Goal: Transaction & Acquisition: Purchase product/service

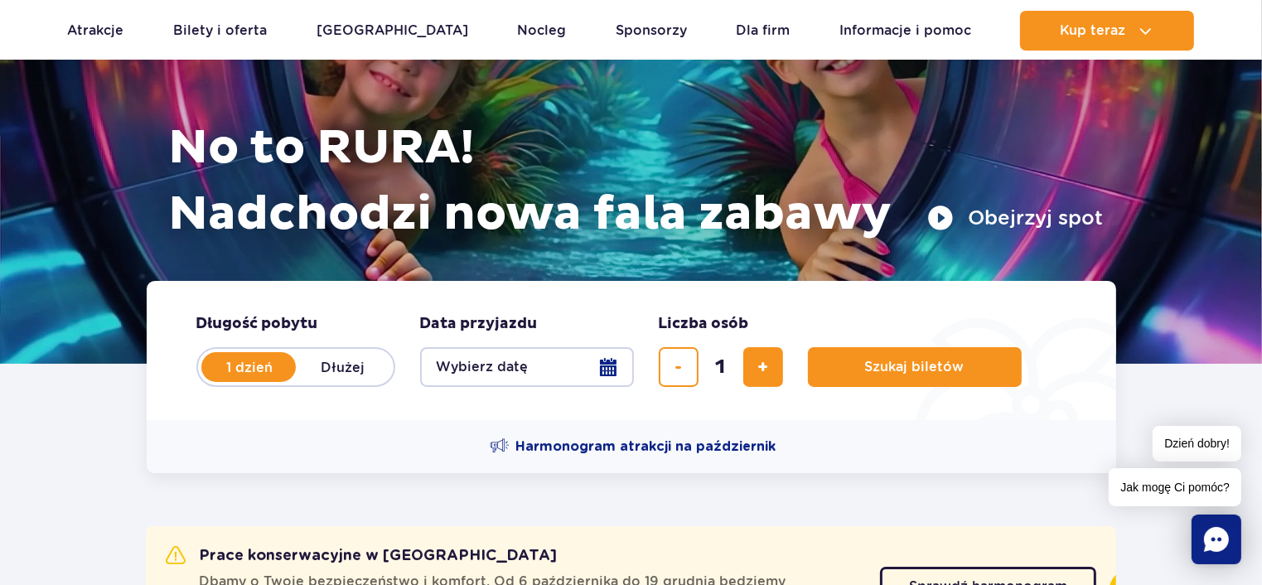
scroll to position [166, 0]
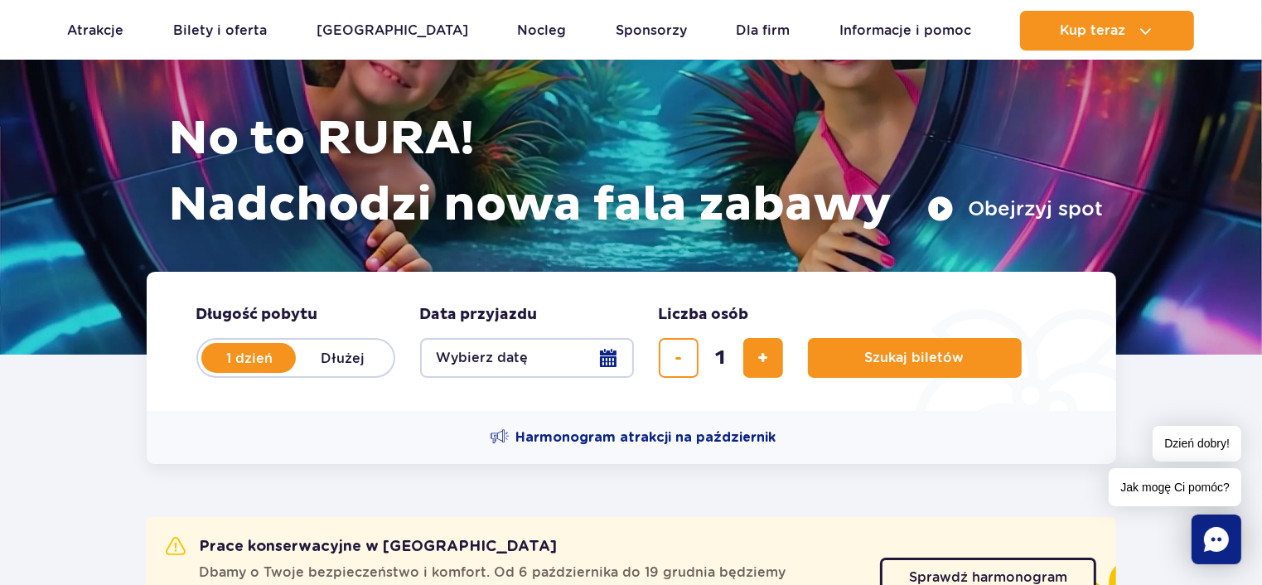
click at [603, 358] on button "Wybierz datę" at bounding box center [527, 358] width 214 height 40
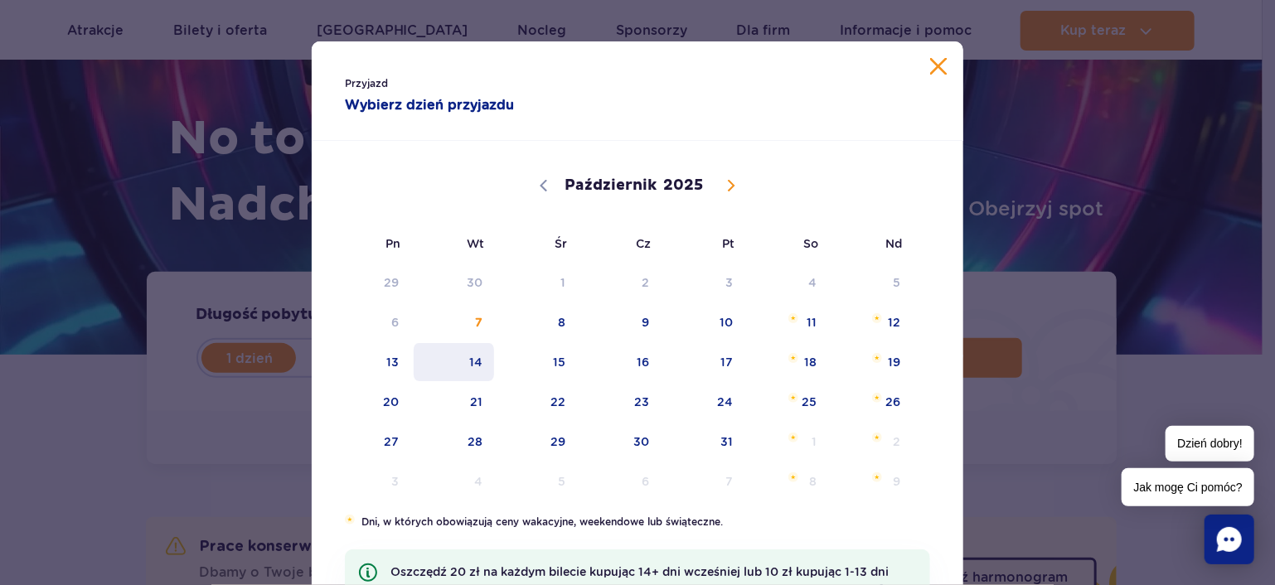
click at [468, 366] on span "14" at bounding box center [454, 362] width 84 height 38
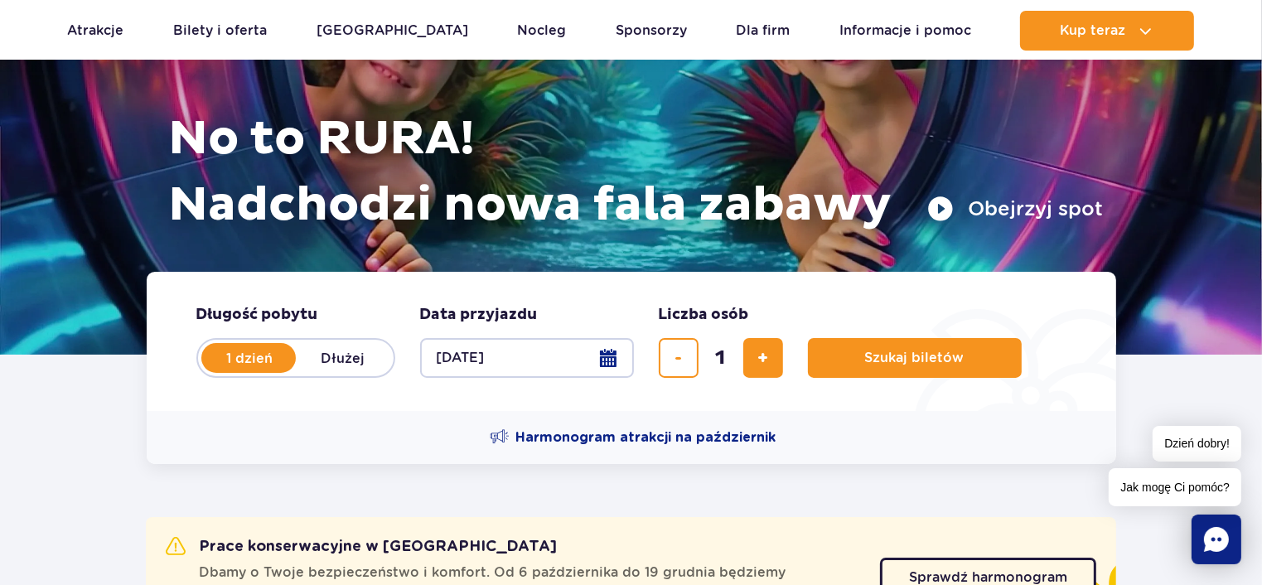
click at [620, 354] on button "[DATE]" at bounding box center [527, 358] width 214 height 40
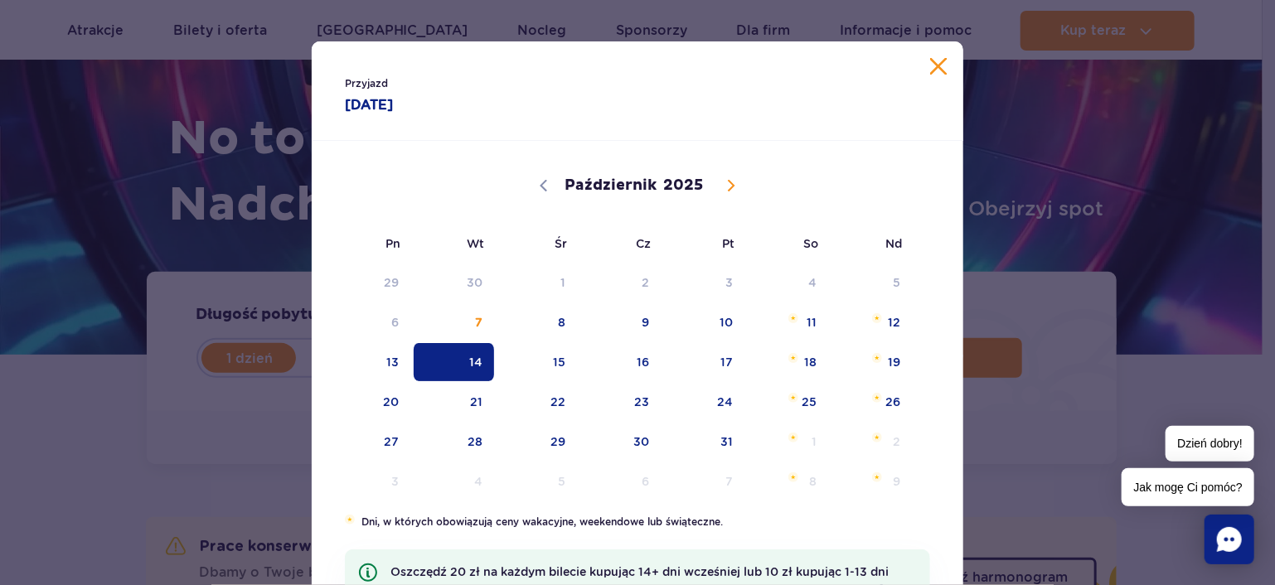
click at [727, 182] on icon at bounding box center [731, 186] width 12 height 12
click at [729, 182] on icon at bounding box center [732, 186] width 6 height 11
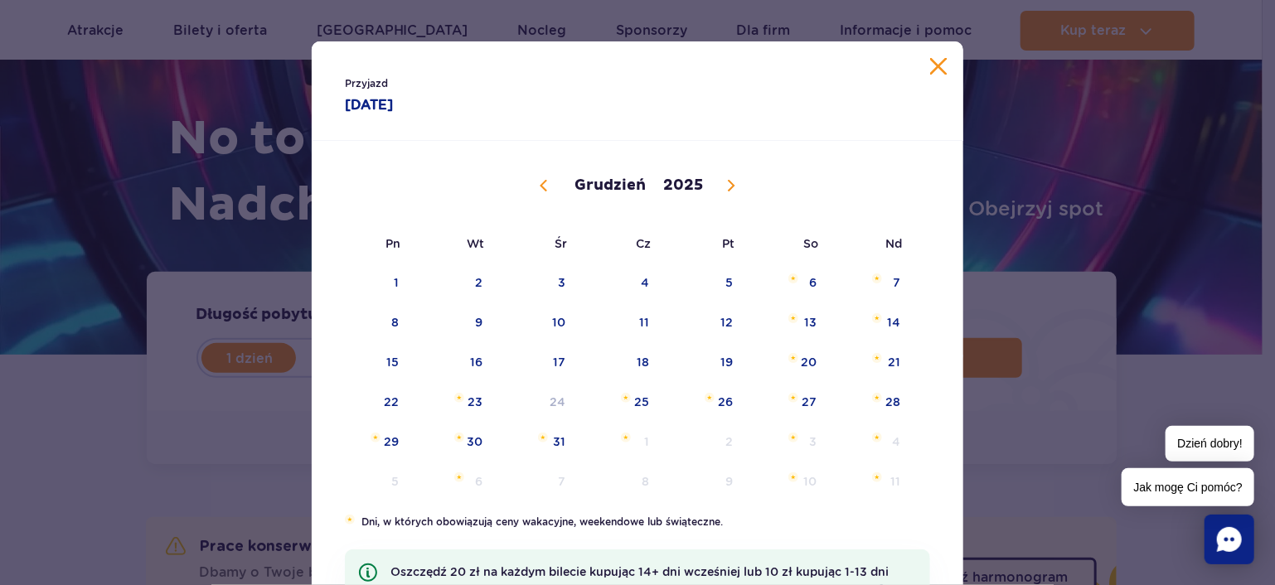
click at [530, 179] on span at bounding box center [544, 186] width 28 height 28
select select "10"
click at [930, 66] on button "Zamknij kalendarz" at bounding box center [938, 66] width 17 height 17
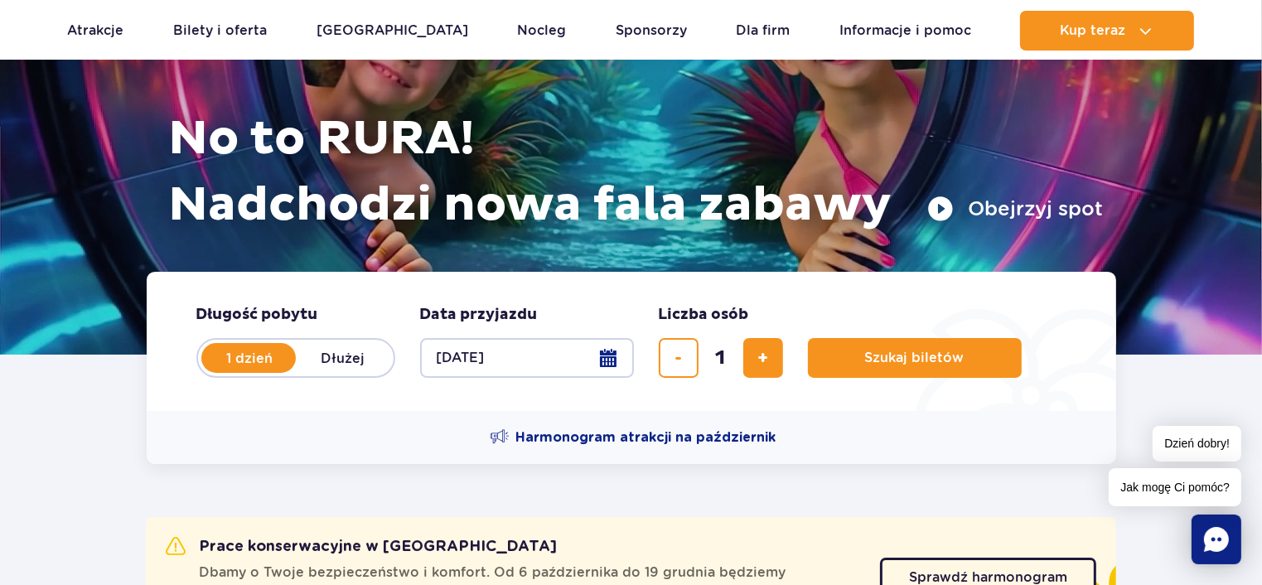
click at [614, 361] on button "[DATE]" at bounding box center [527, 358] width 214 height 40
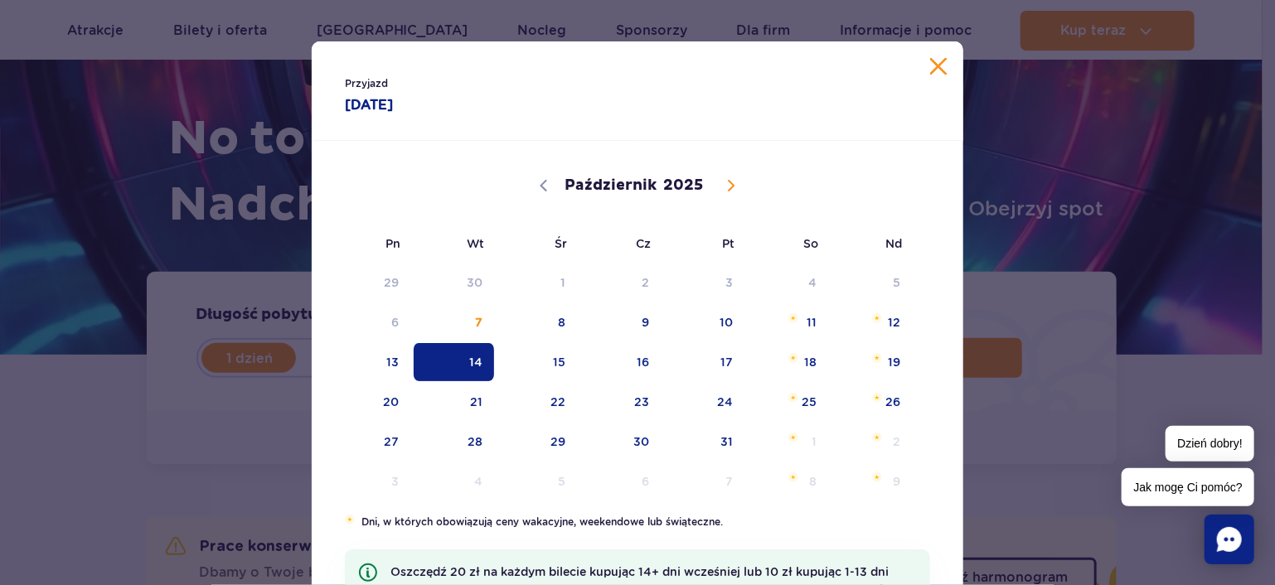
click at [729, 182] on icon at bounding box center [732, 186] width 6 height 11
select select "10"
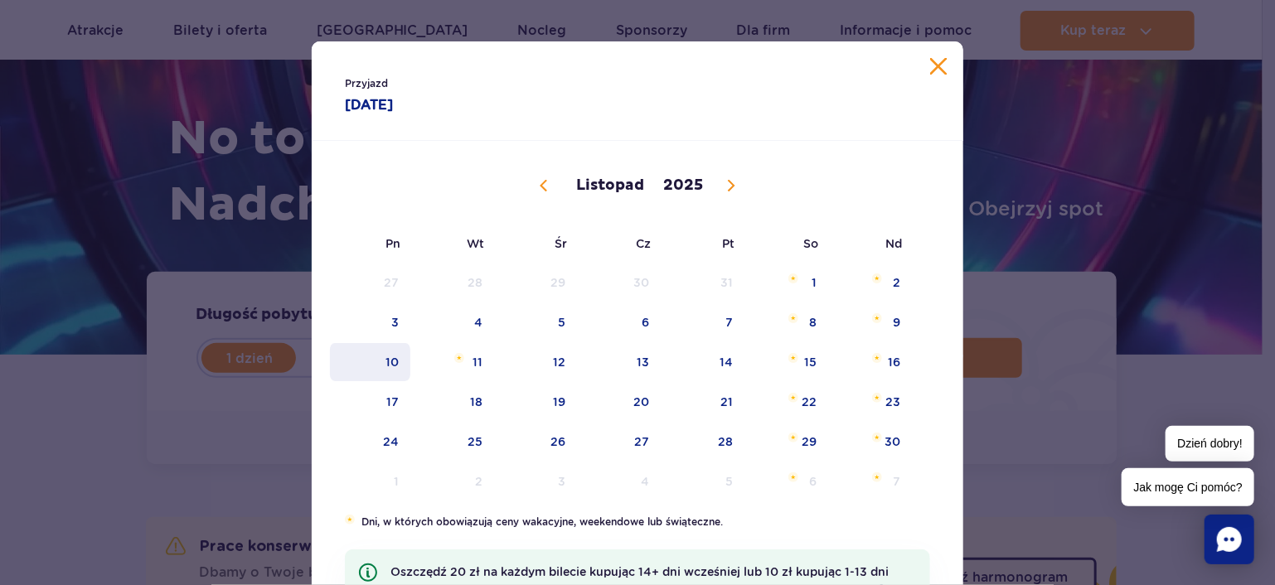
click at [381, 362] on span "10" at bounding box center [370, 362] width 84 height 38
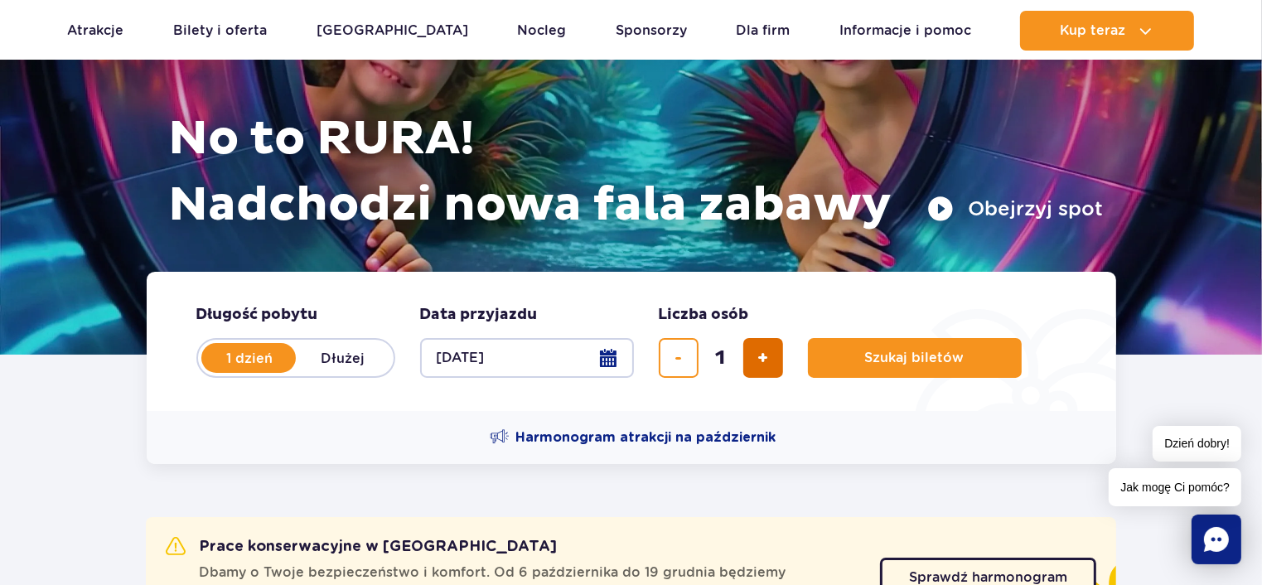
click at [759, 358] on span "dodaj bilet" at bounding box center [763, 358] width 11 height 0
type input "4"
click at [966, 349] on button "Szukaj biletów" at bounding box center [915, 358] width 214 height 40
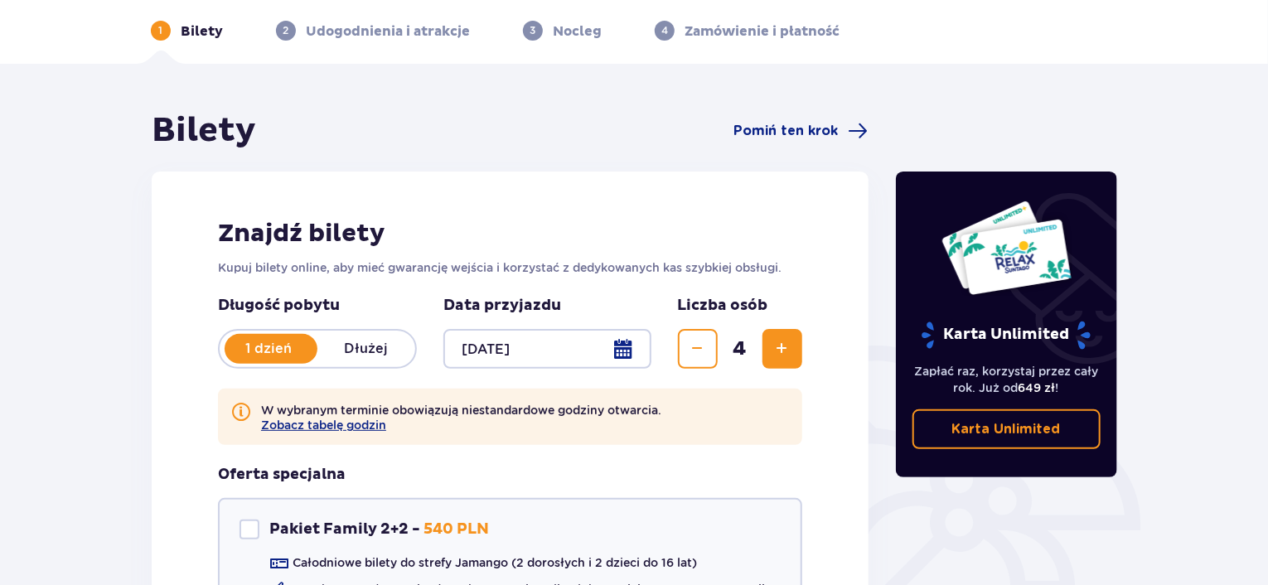
scroll to position [166, 0]
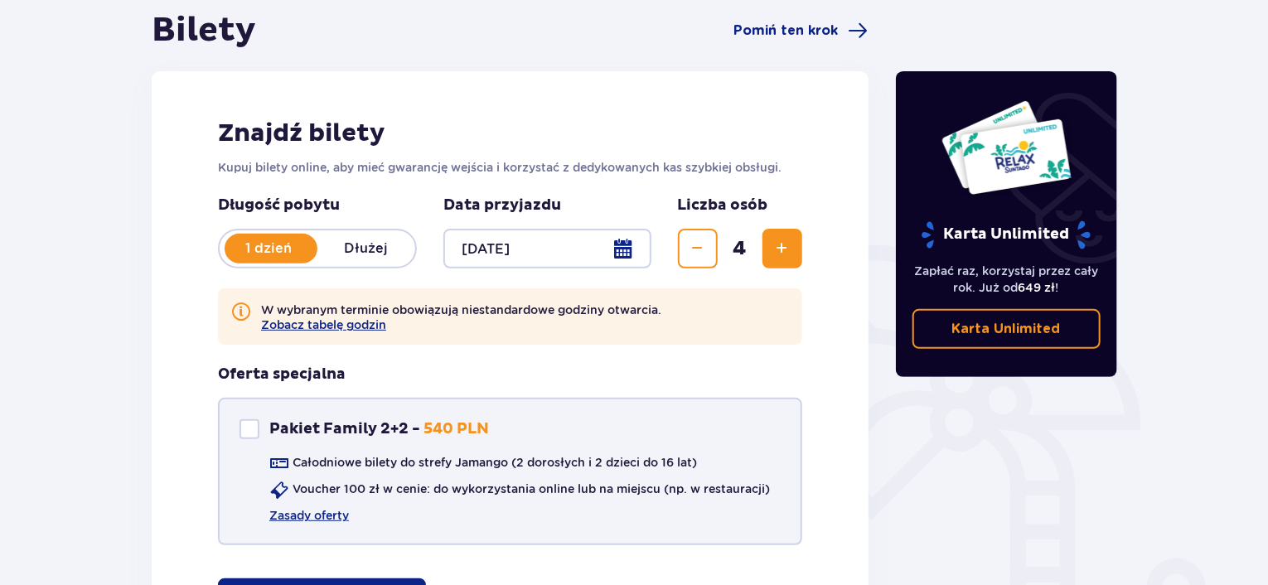
click at [247, 417] on div "Pakiet Family 2+2 Pakiet Family 2+2 - 540 PLN Całodniowe bilety do strefy Jaman…" at bounding box center [510, 472] width 584 height 148
click at [245, 434] on div "Pakiet Family 2+2" at bounding box center [250, 429] width 20 height 20
click at [251, 426] on span at bounding box center [250, 429] width 10 height 10
checkbox input "false"
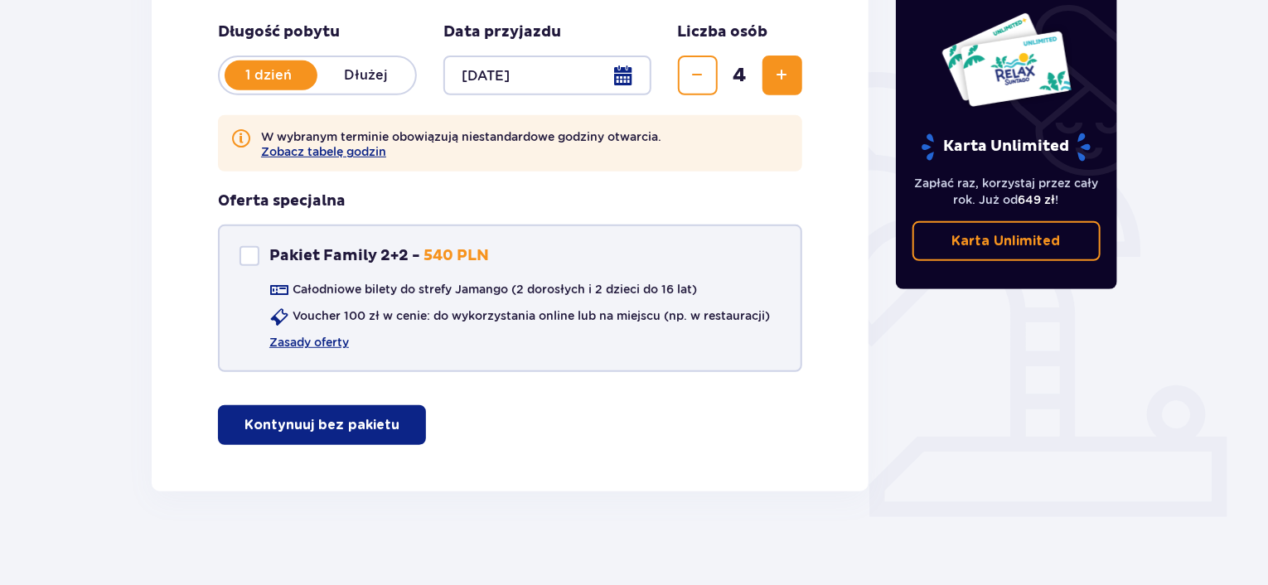
scroll to position [345, 0]
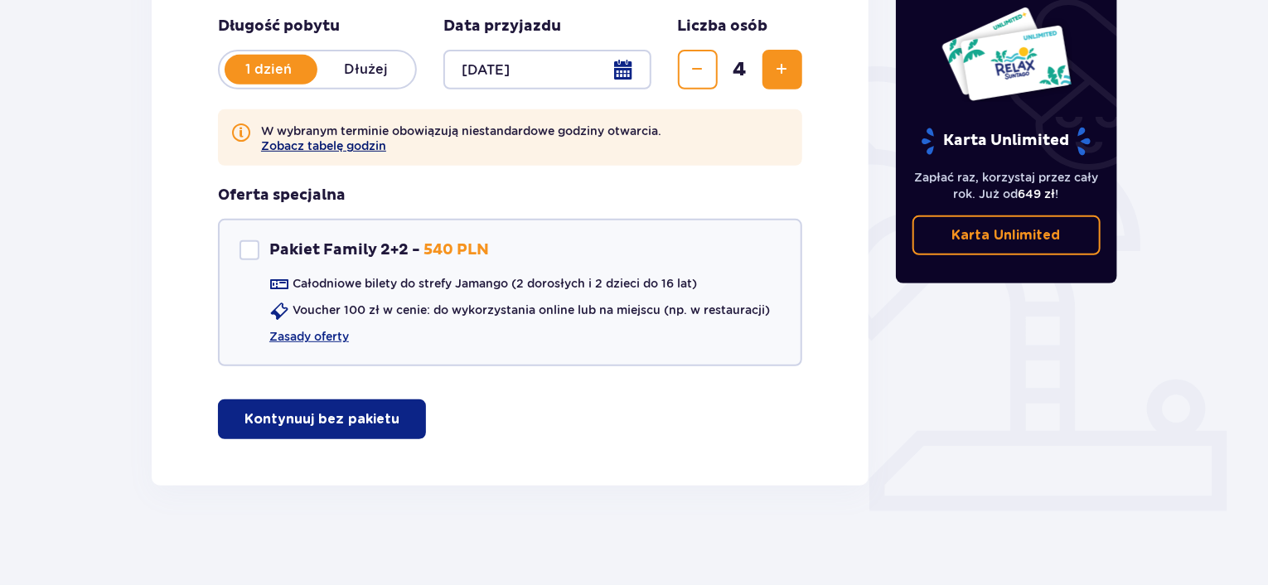
click at [307, 145] on button "Zobacz tabelę godzin" at bounding box center [323, 145] width 125 height 13
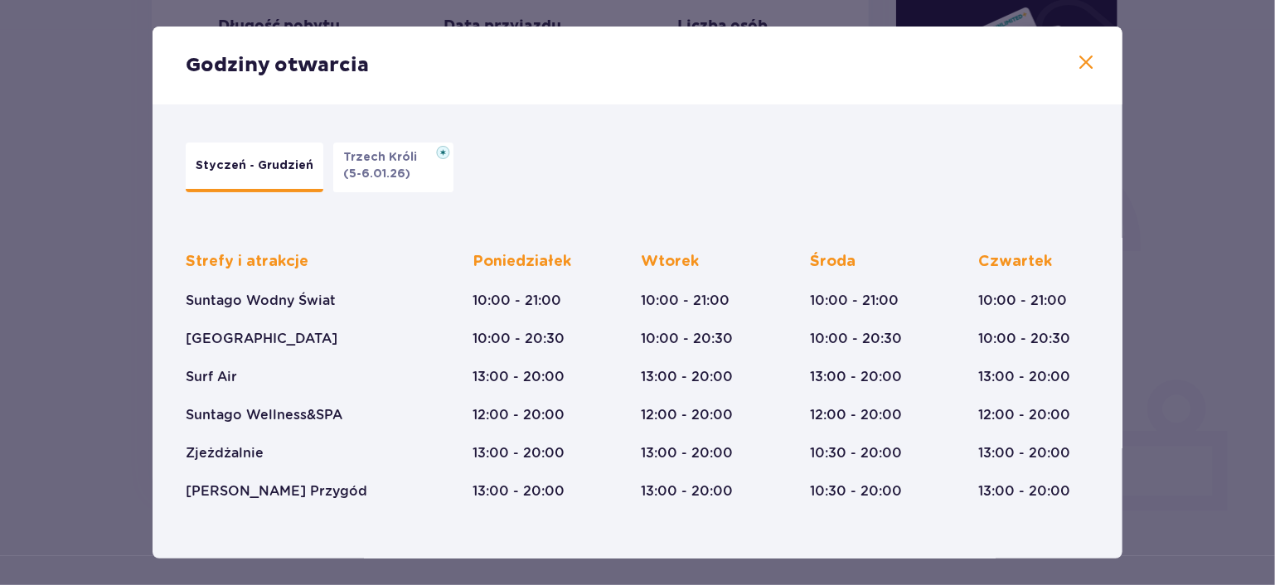
click at [1082, 61] on span at bounding box center [1086, 63] width 20 height 20
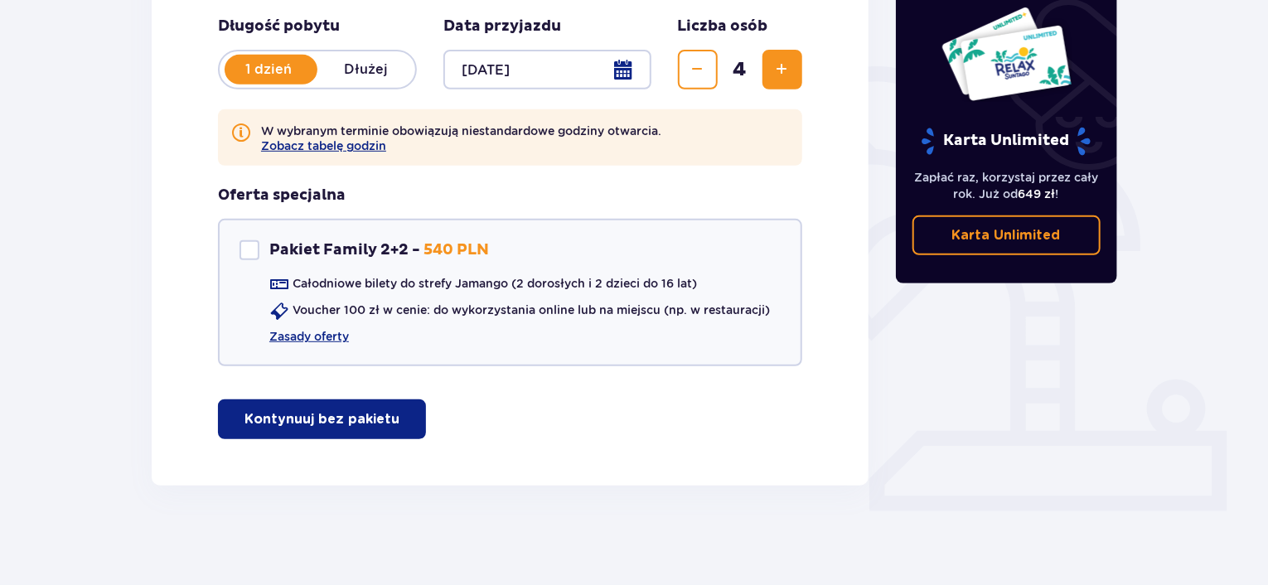
scroll to position [262, 0]
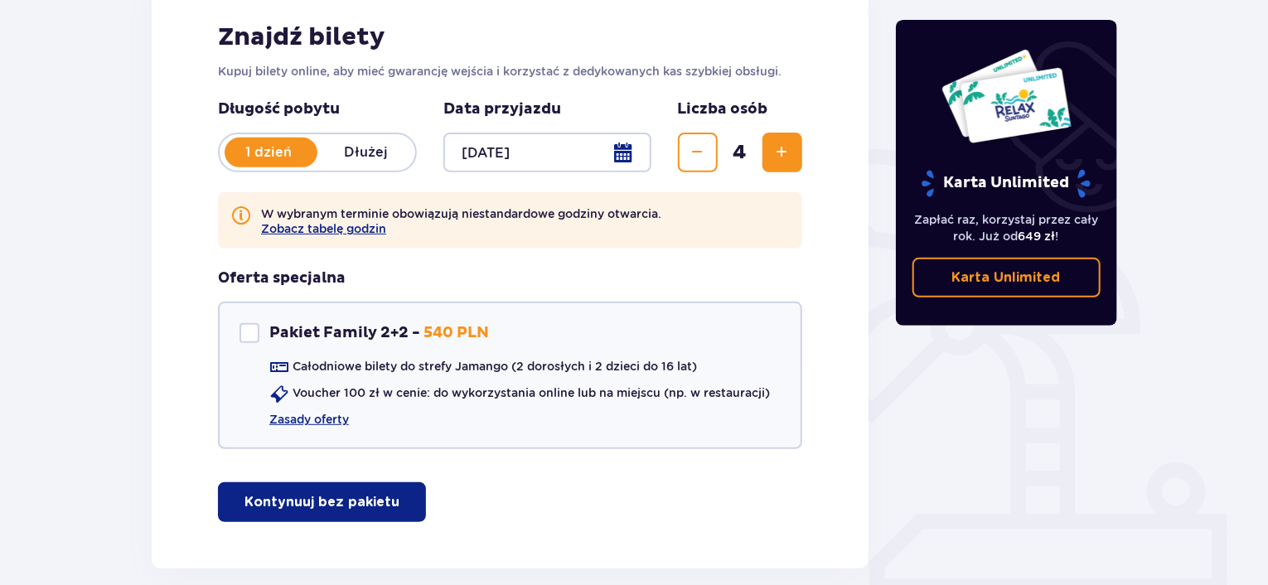
click at [354, 502] on p "Kontynuuj bez pakietu" at bounding box center [322, 502] width 155 height 18
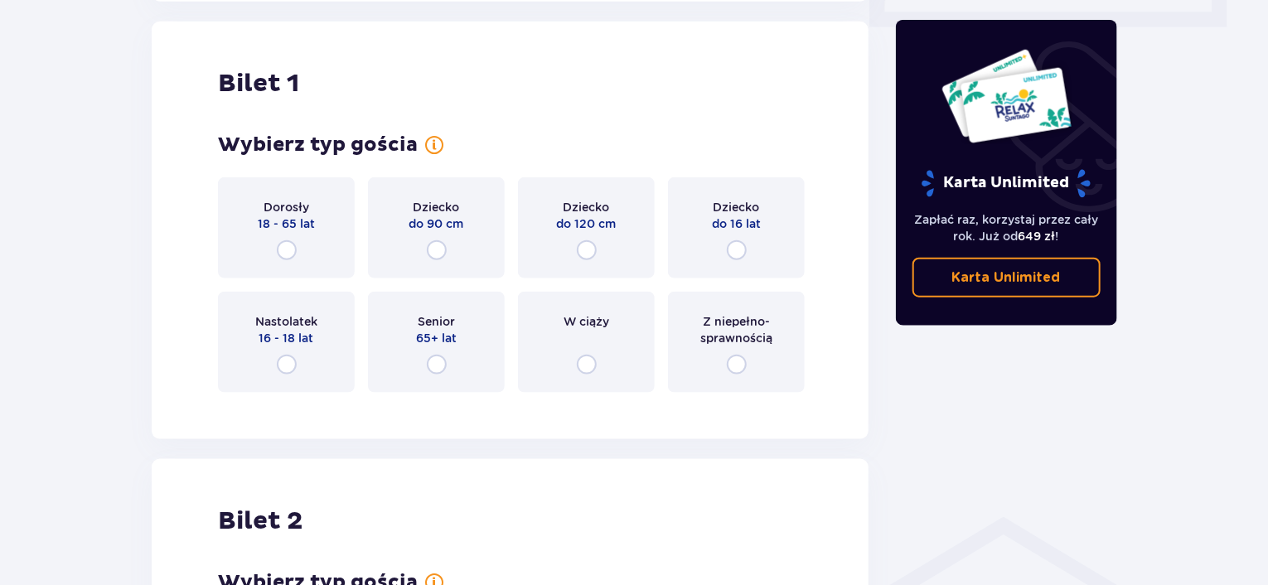
scroll to position [831, 0]
click at [288, 245] on input "radio" at bounding box center [287, 249] width 20 height 20
radio input "true"
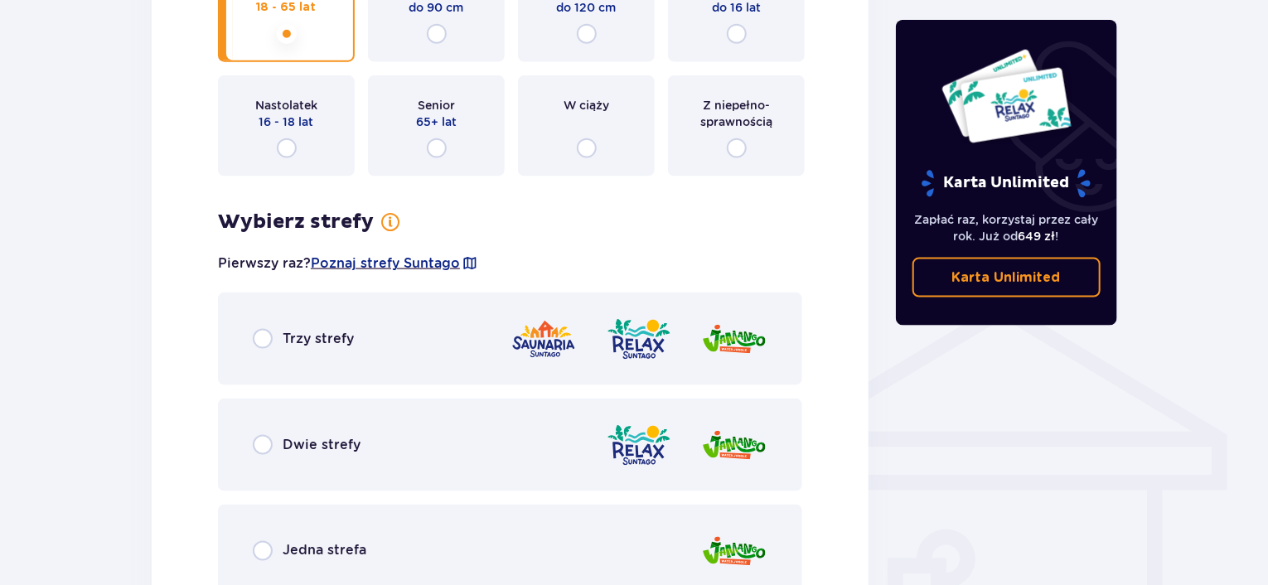
scroll to position [922, 0]
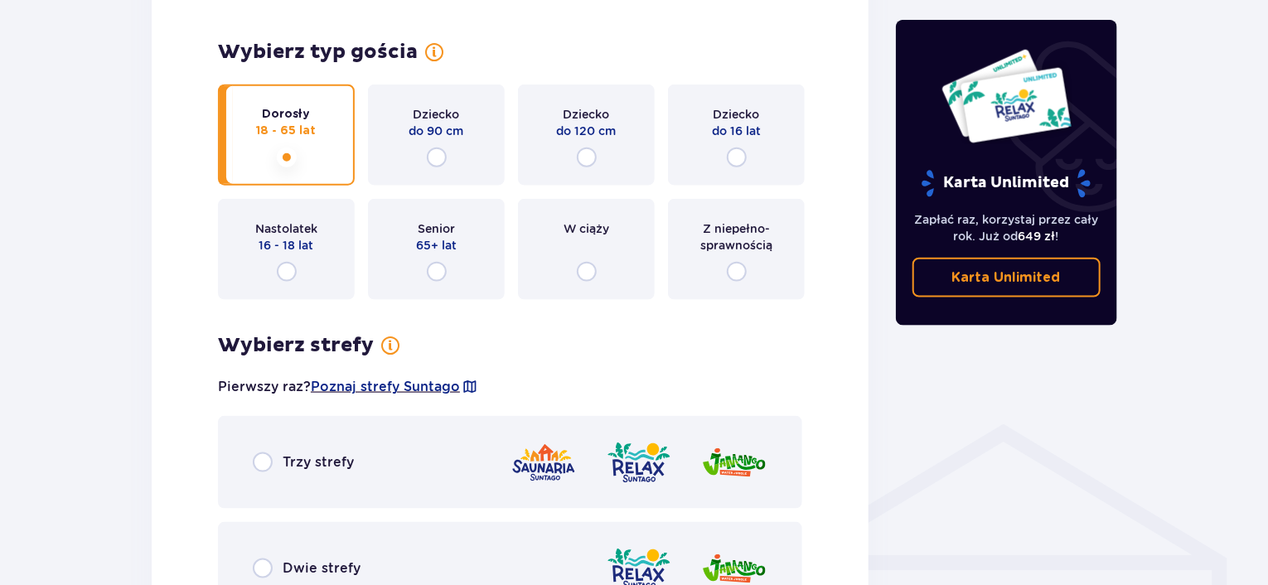
click at [729, 160] on input "radio" at bounding box center [737, 158] width 20 height 20
radio input "true"
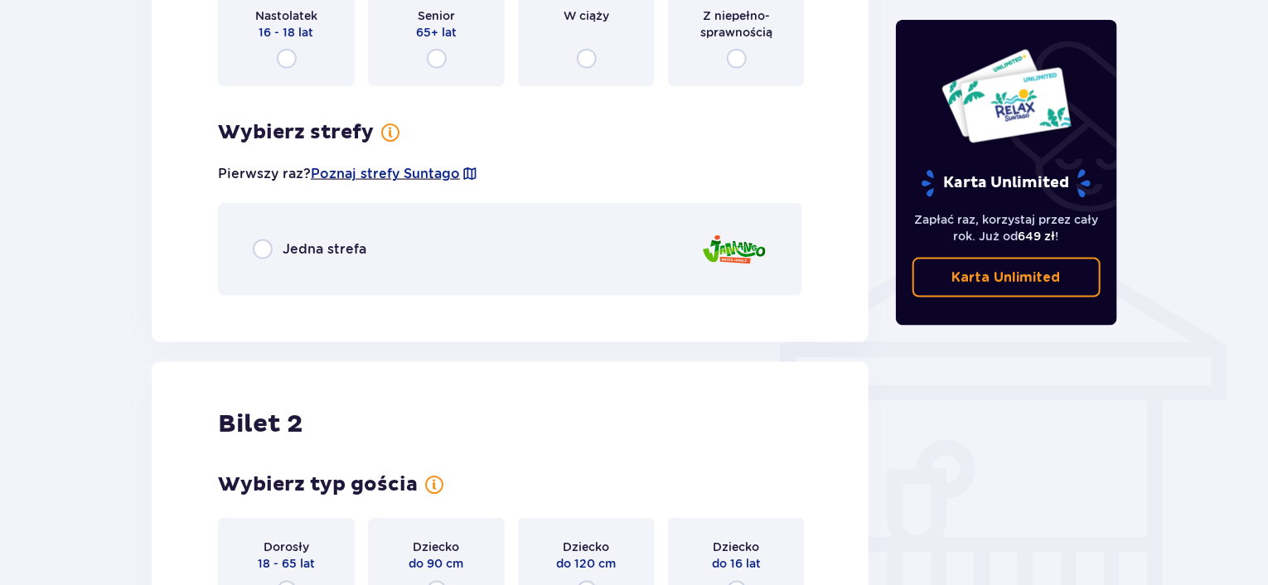
scroll to position [1152, 0]
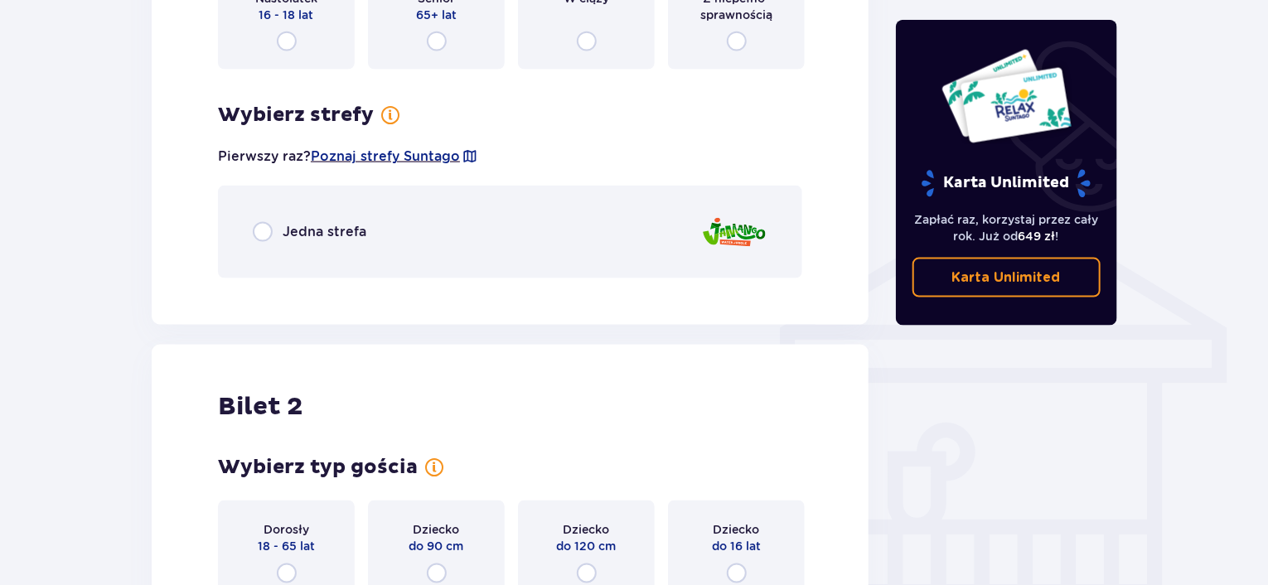
click at [262, 229] on input "radio" at bounding box center [263, 232] width 20 height 20
radio input "true"
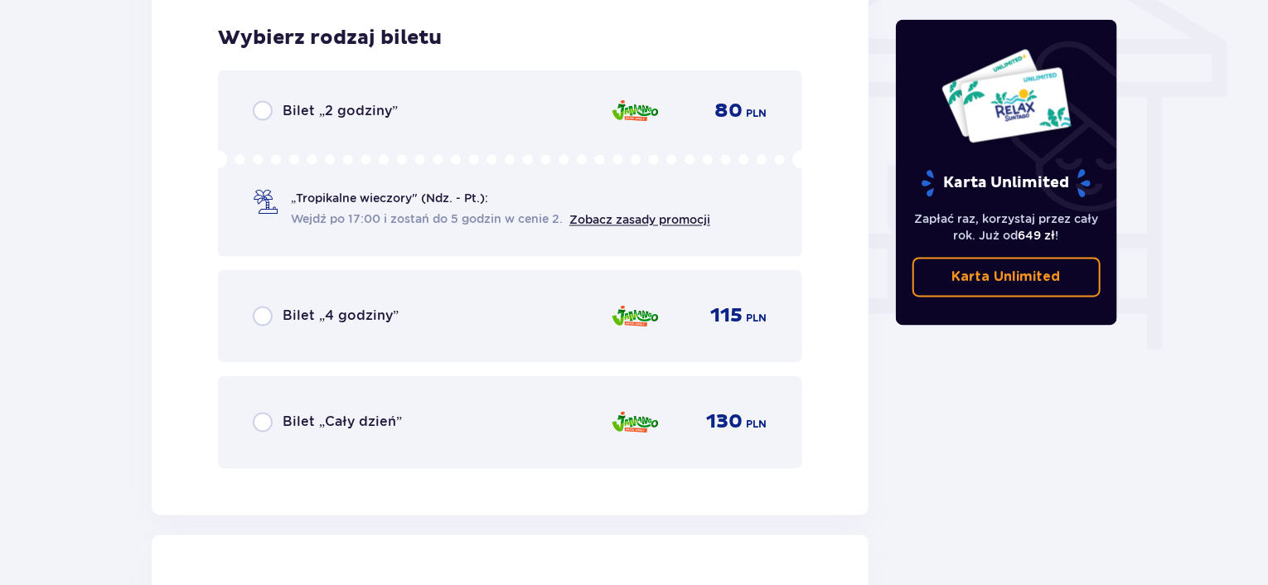
scroll to position [1444, 0]
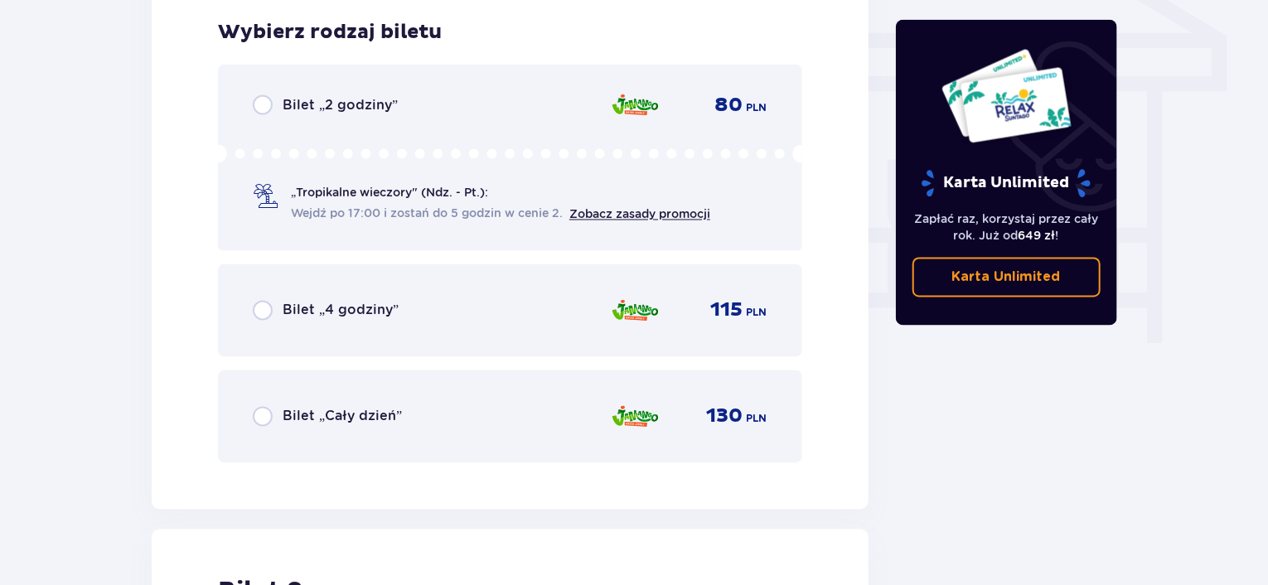
click at [261, 414] on input "radio" at bounding box center [263, 417] width 20 height 20
radio input "true"
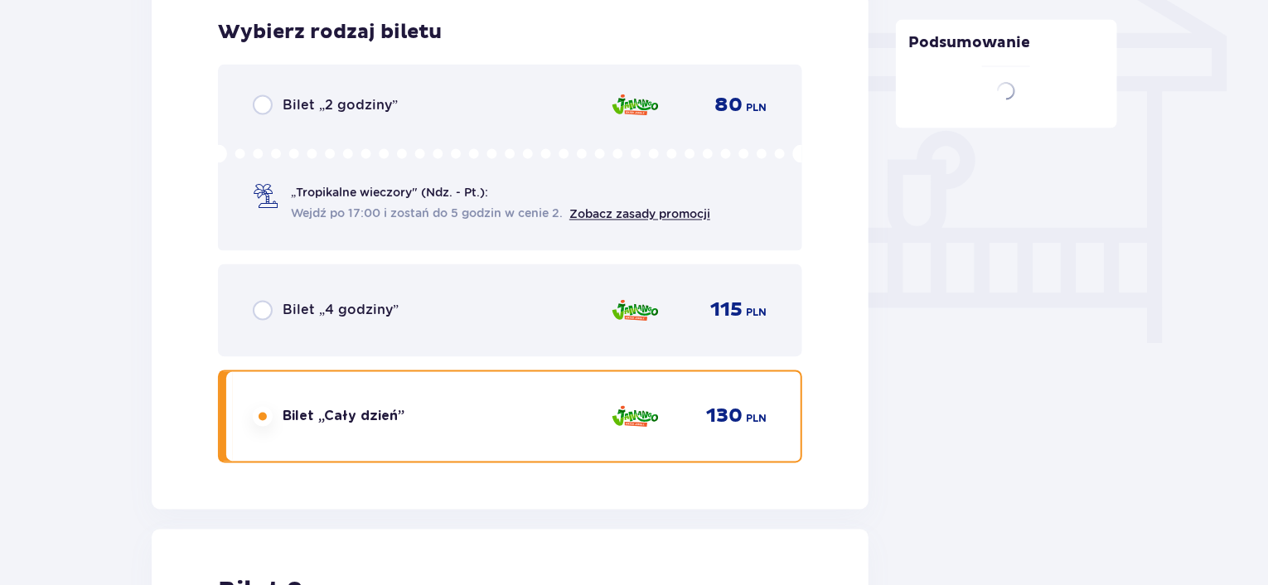
scroll to position [1953, 0]
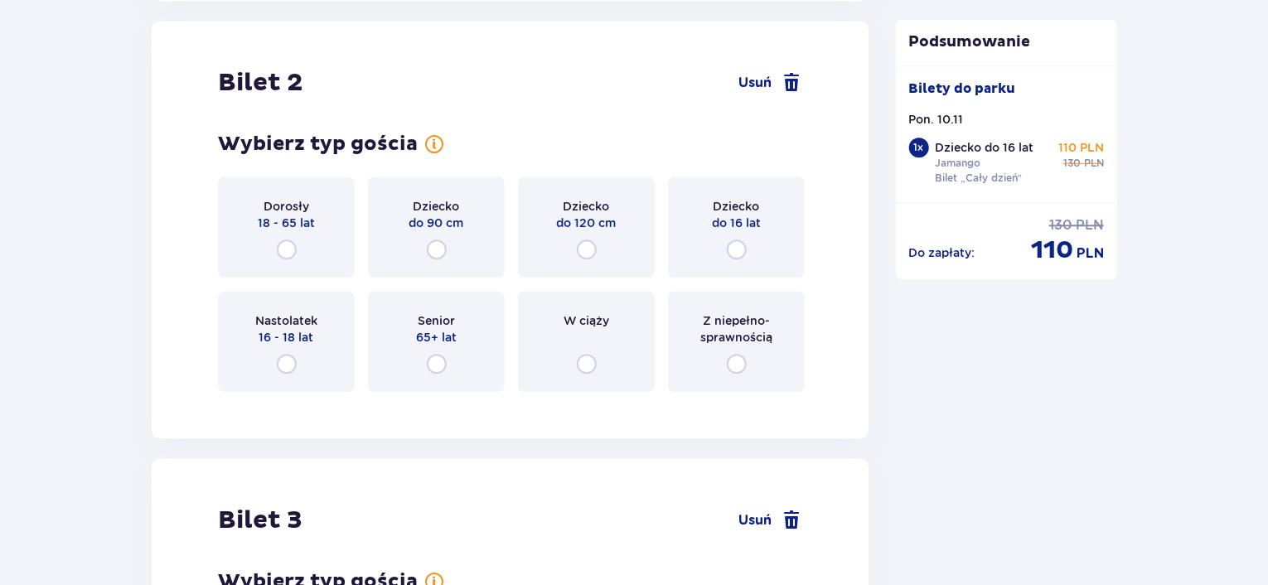
click at [288, 251] on input "radio" at bounding box center [287, 250] width 20 height 20
radio input "true"
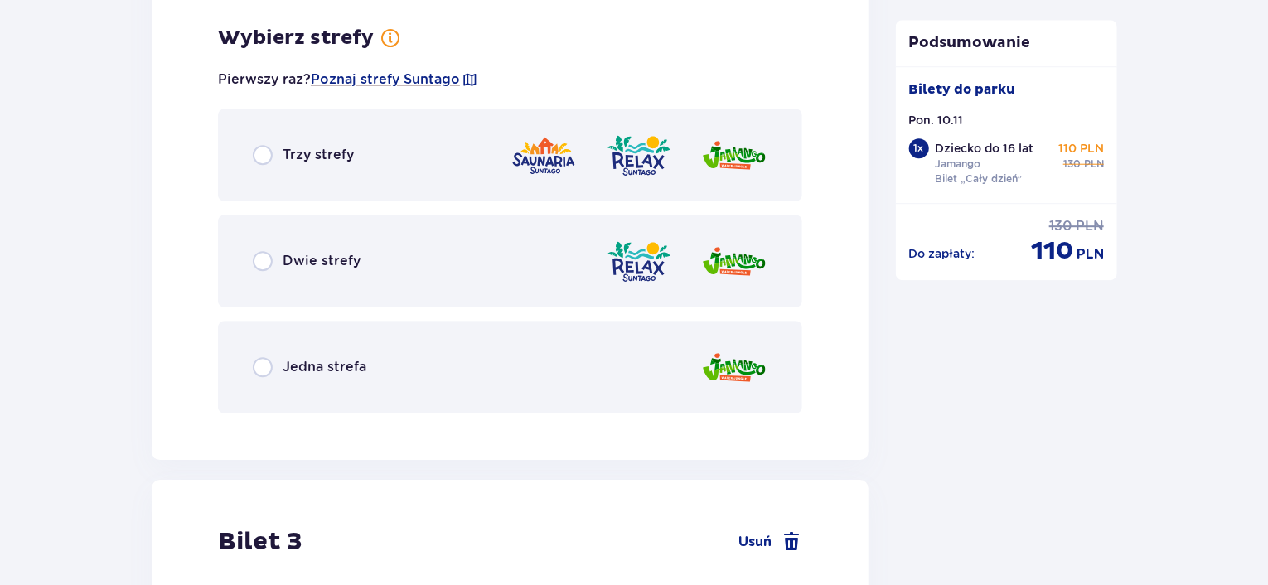
scroll to position [2357, 0]
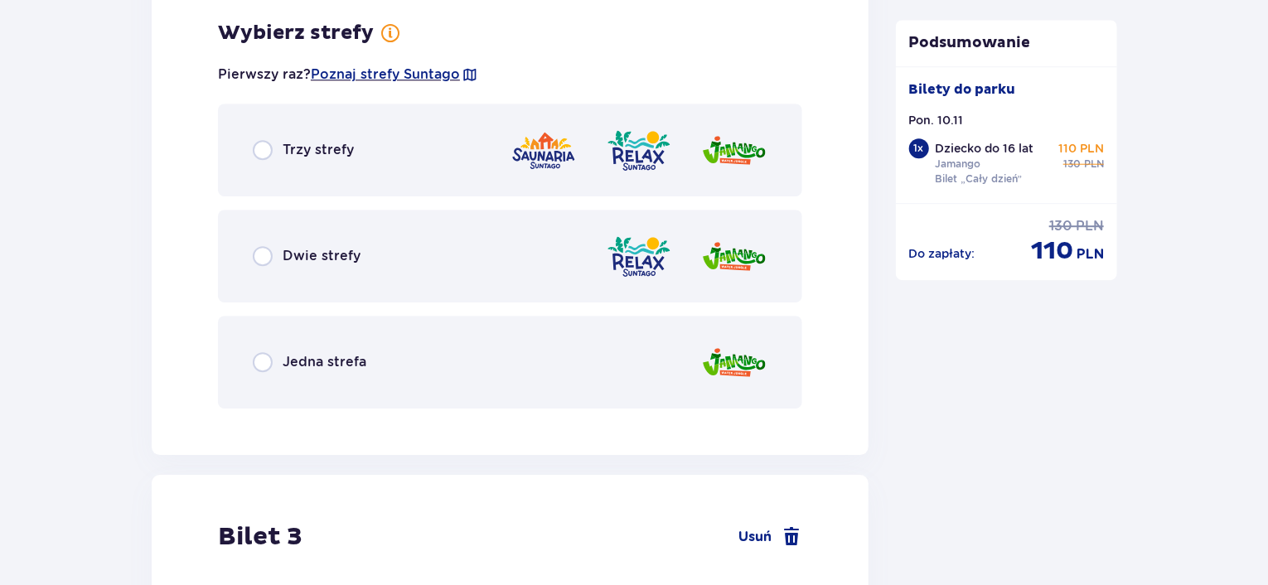
click at [258, 362] on input "radio" at bounding box center [263, 362] width 20 height 20
radio input "true"
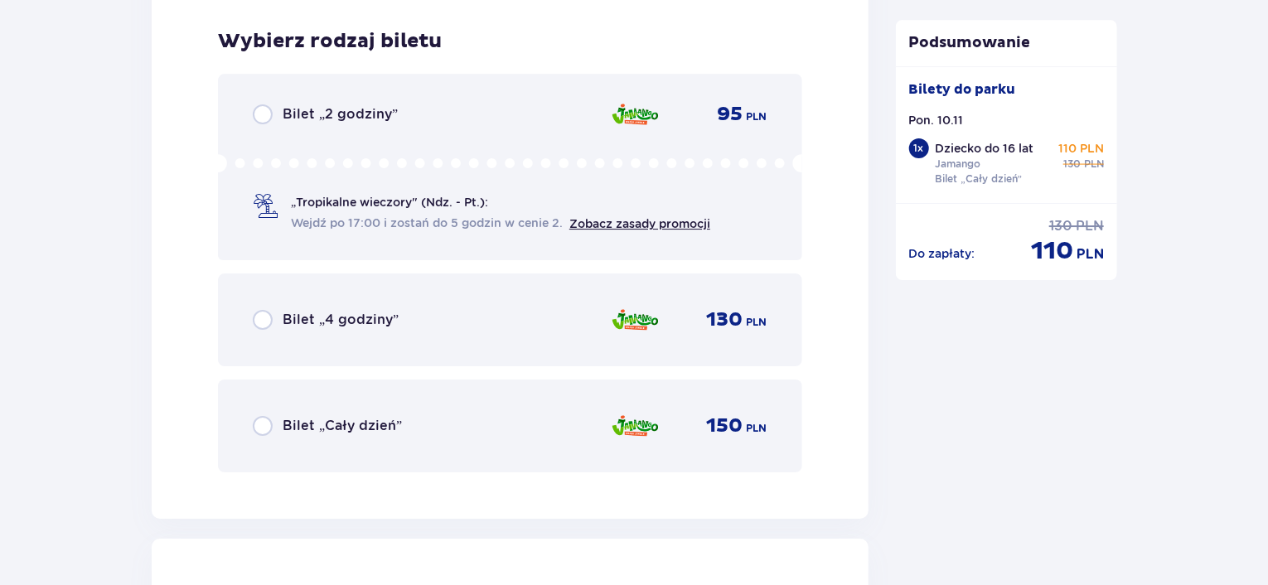
scroll to position [2778, 0]
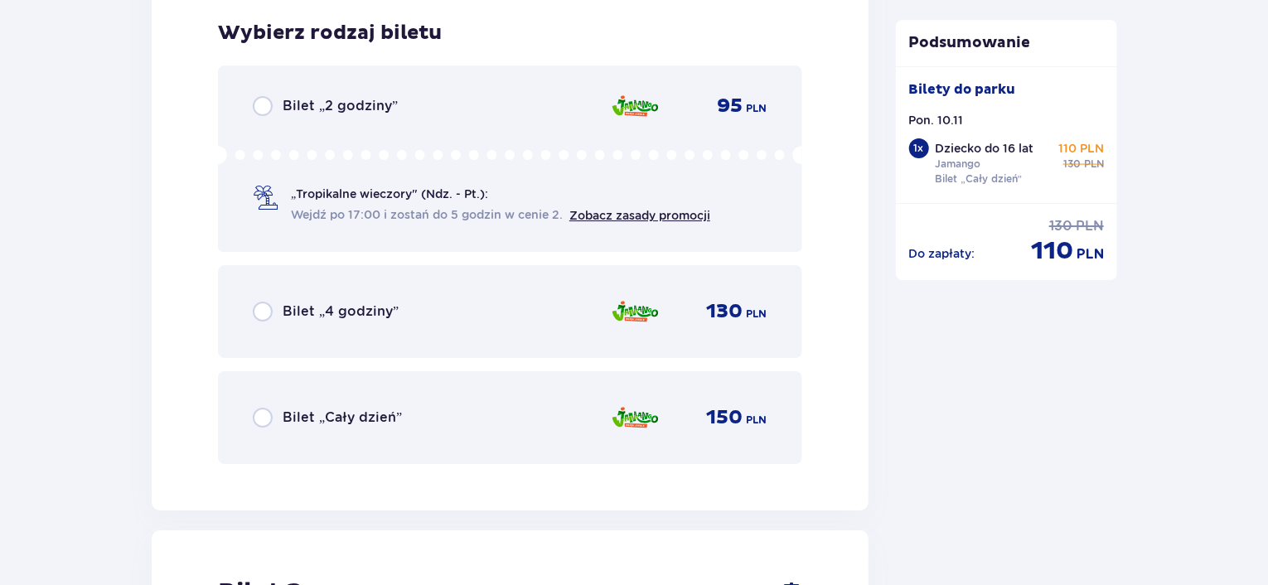
click at [264, 410] on input "radio" at bounding box center [263, 418] width 20 height 20
radio input "true"
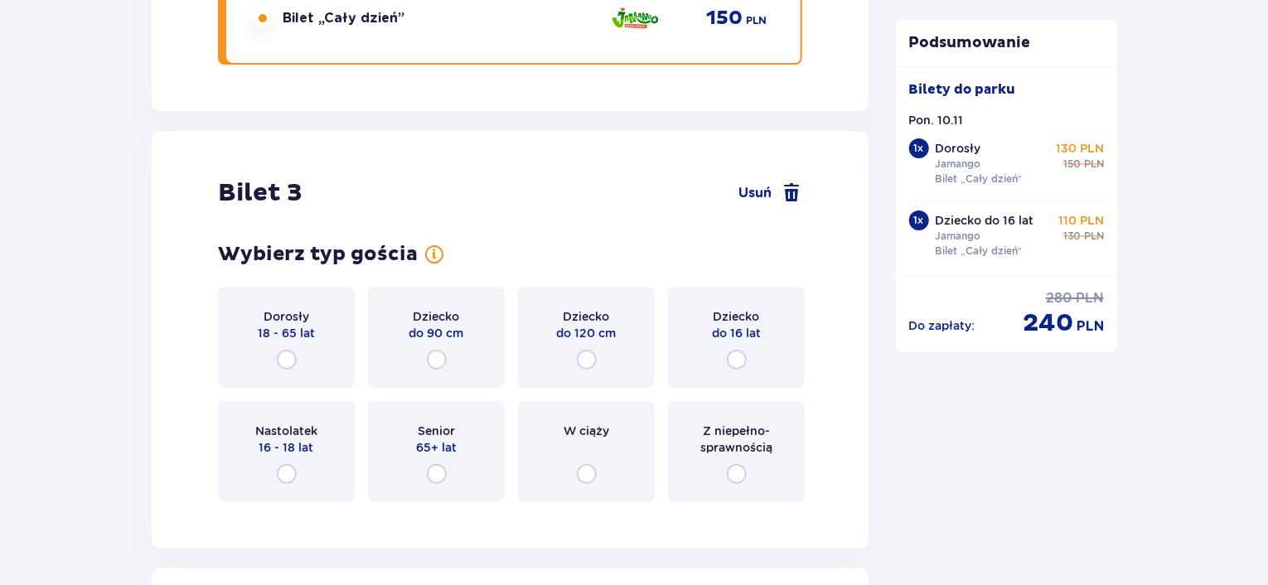
scroll to position [3287, 0]
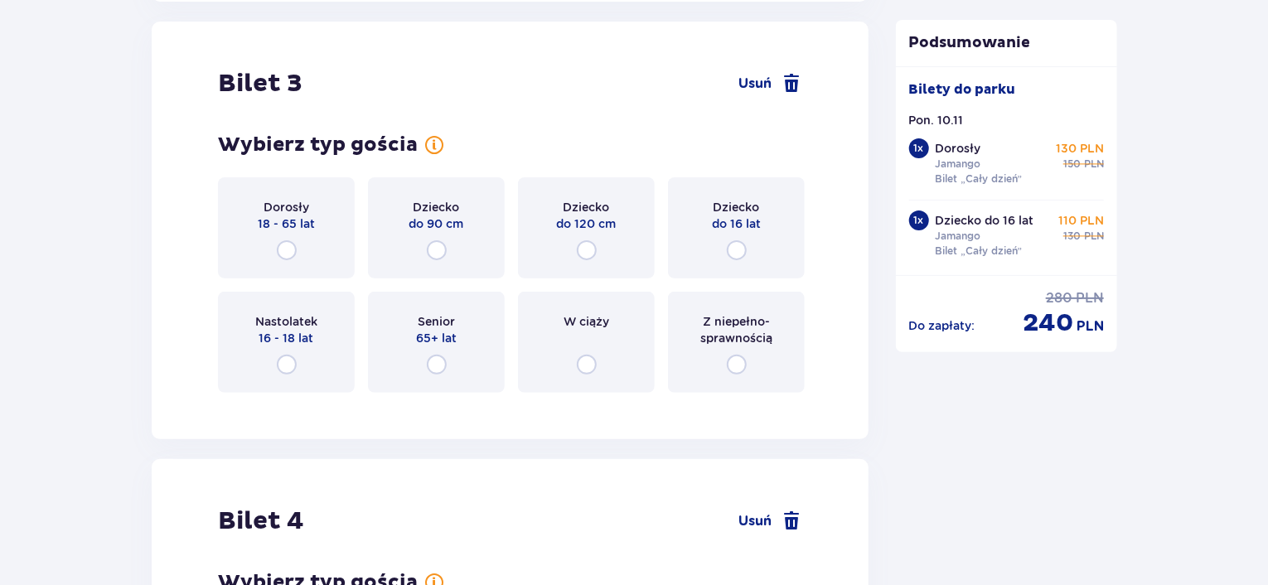
click at [283, 251] on input "radio" at bounding box center [287, 250] width 20 height 20
radio input "true"
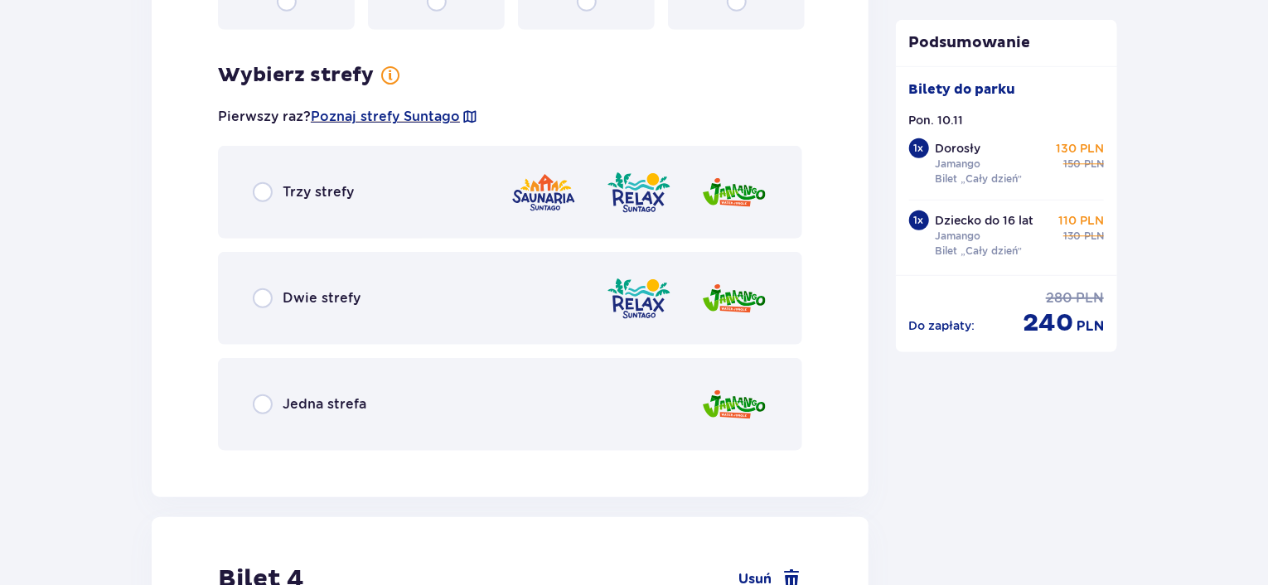
scroll to position [3692, 0]
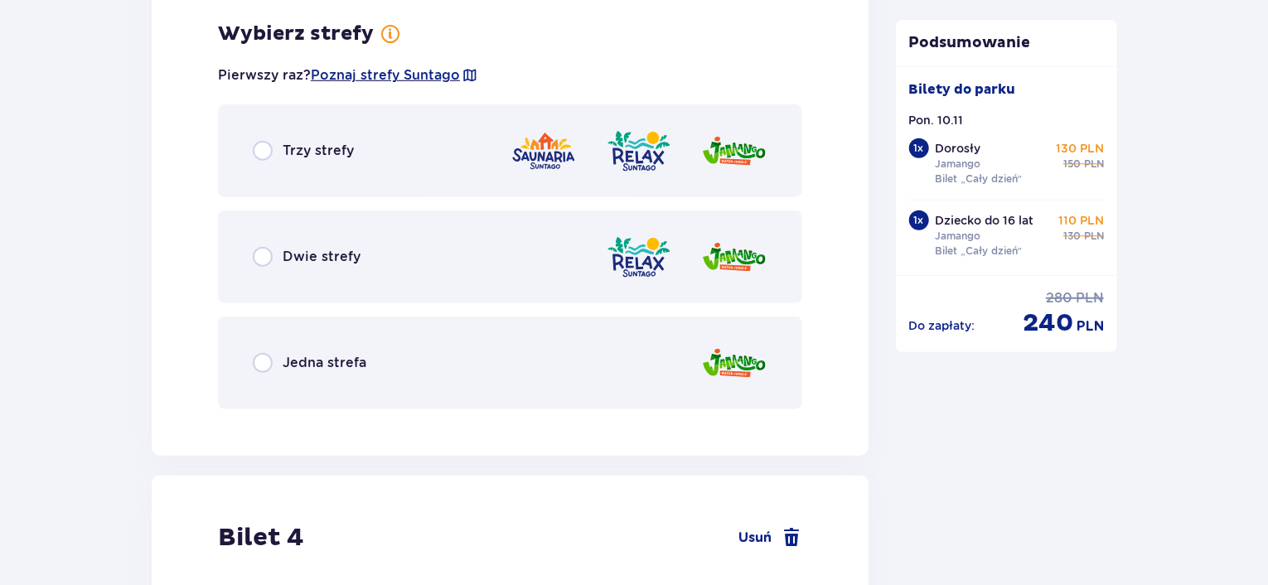
click at [266, 356] on input "radio" at bounding box center [263, 363] width 20 height 20
radio input "true"
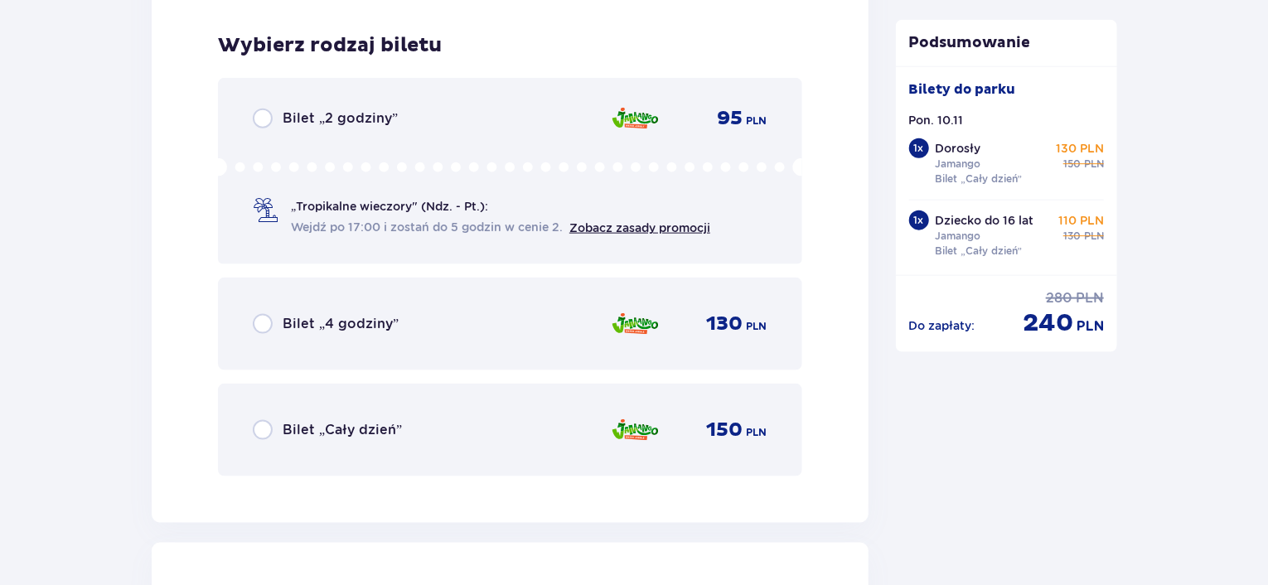
scroll to position [4113, 0]
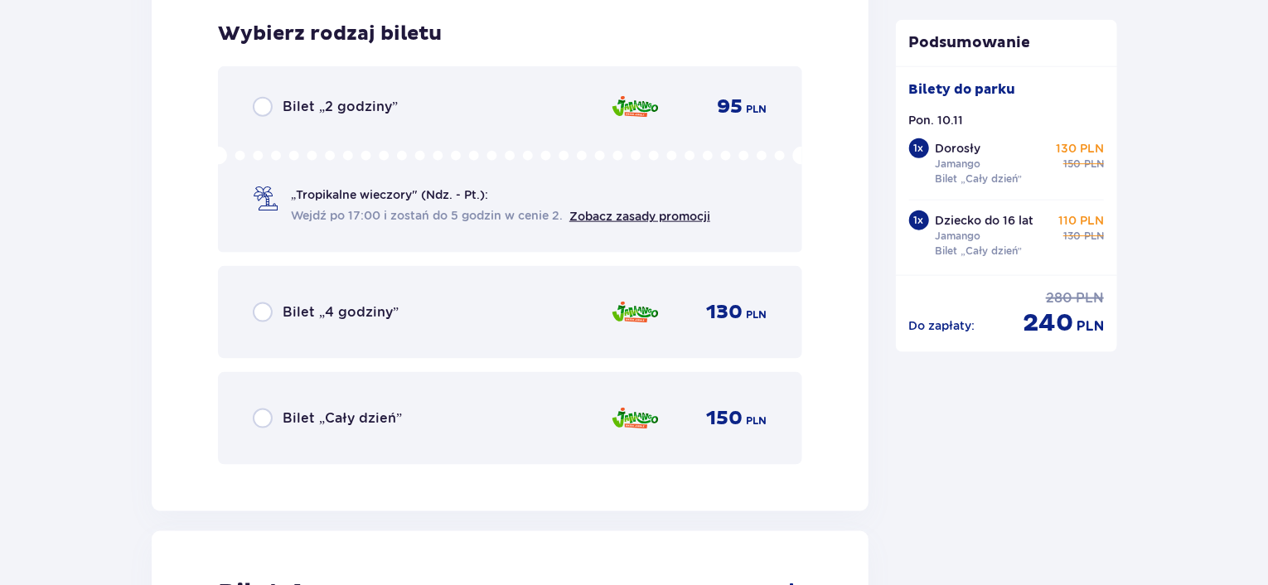
click at [263, 410] on input "radio" at bounding box center [263, 419] width 20 height 20
radio input "true"
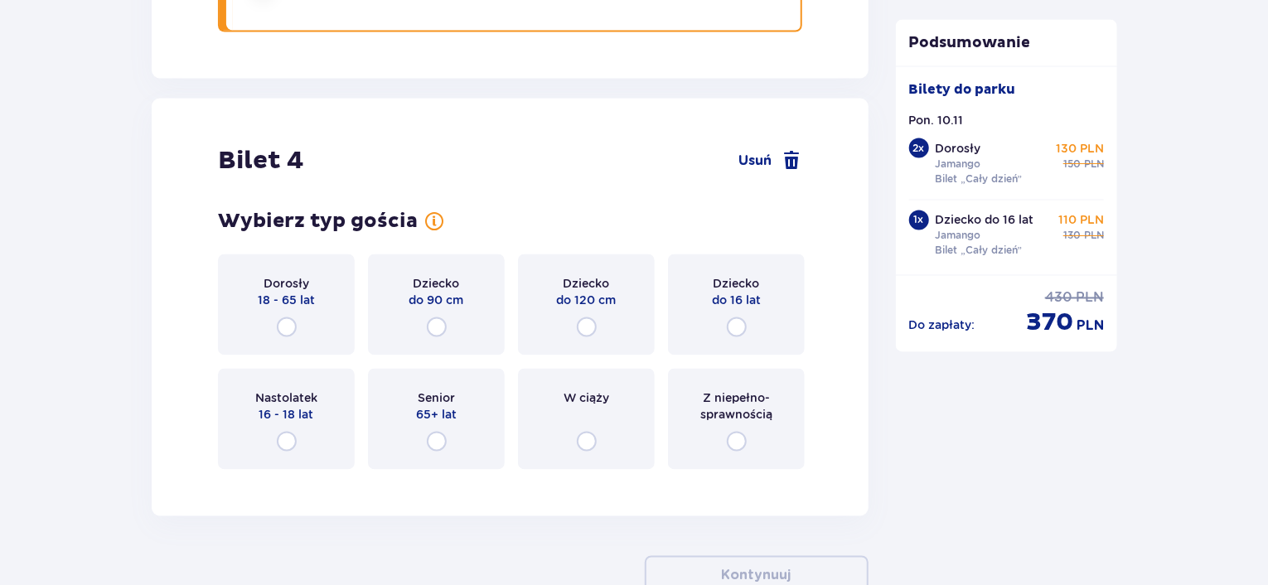
scroll to position [4622, 0]
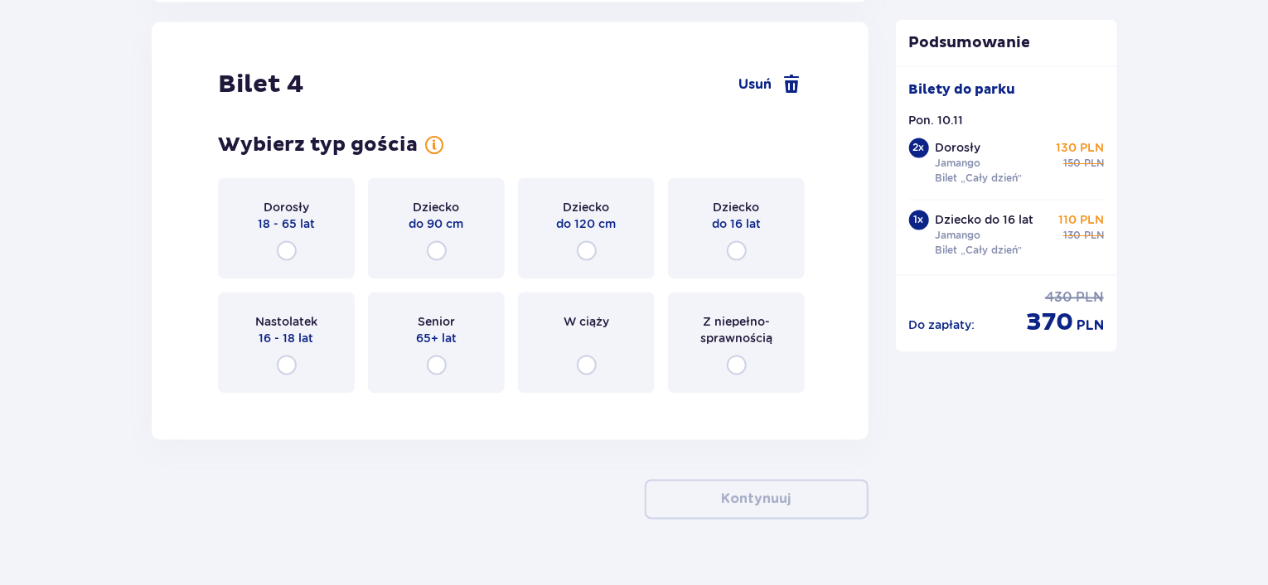
click at [285, 243] on input "radio" at bounding box center [287, 251] width 20 height 20
radio input "true"
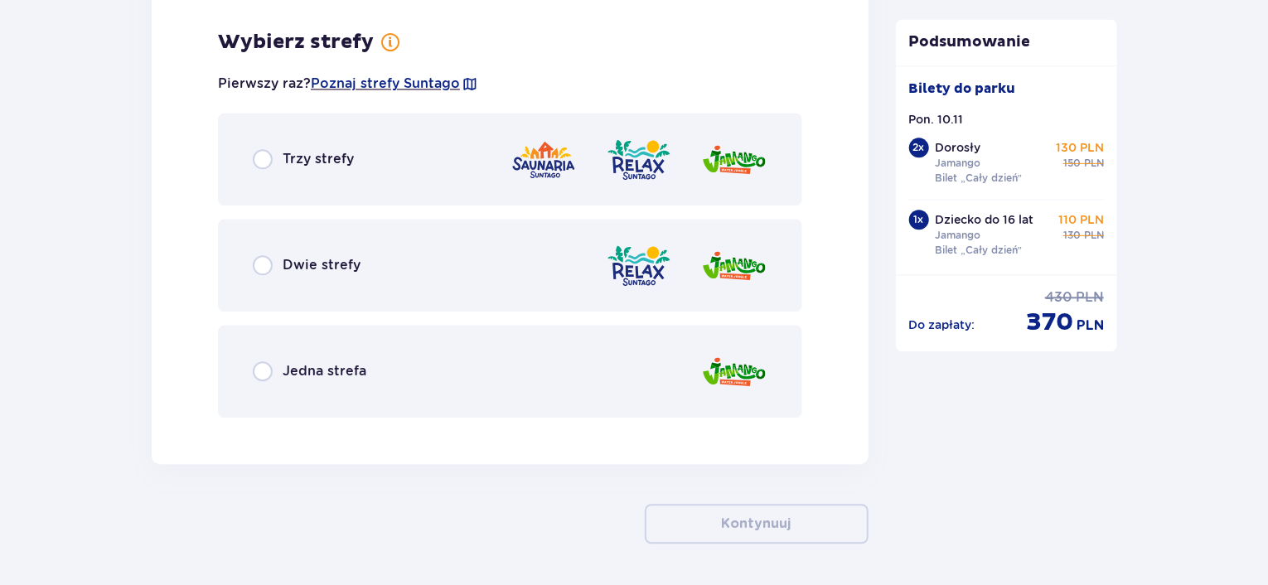
scroll to position [5026, 0]
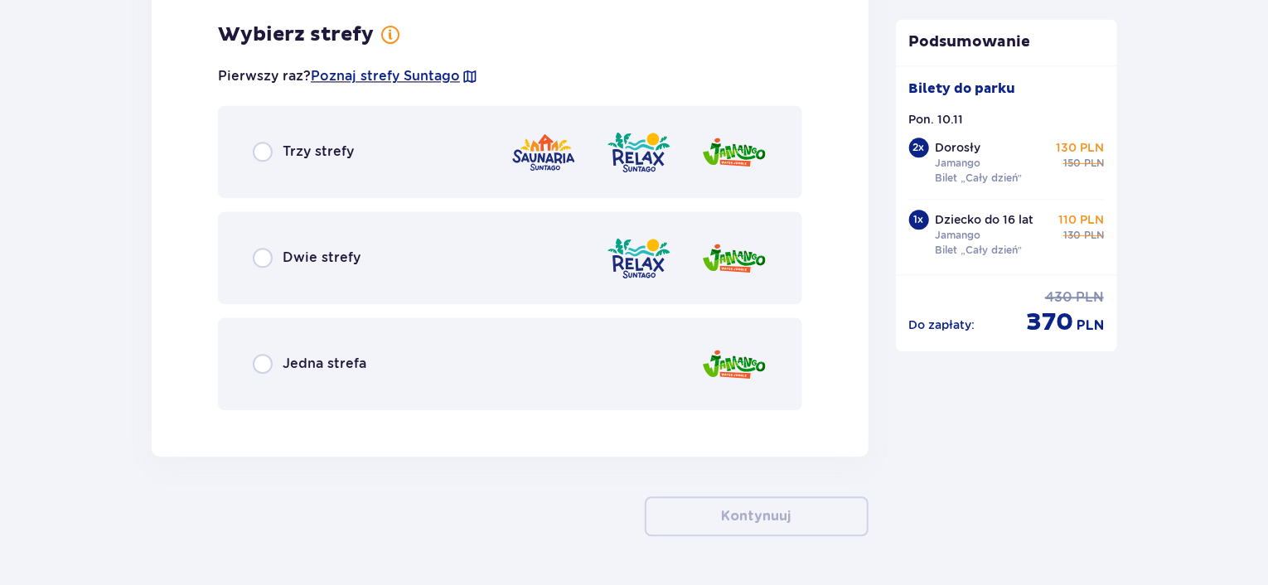
click at [265, 359] on input "radio" at bounding box center [263, 364] width 20 height 20
radio input "true"
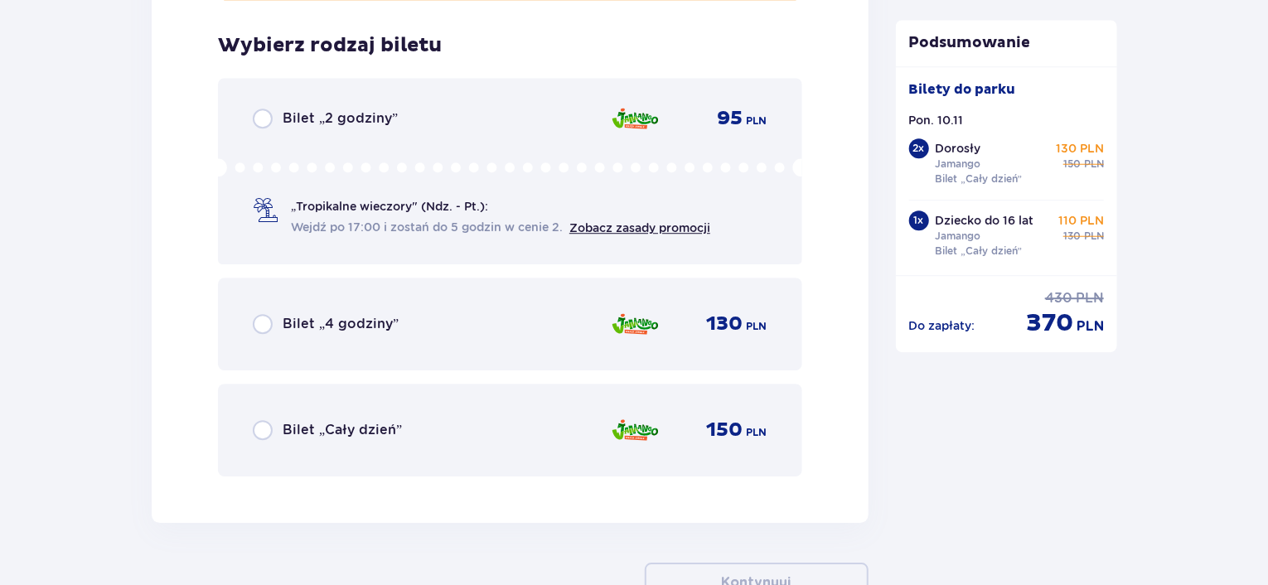
scroll to position [5447, 0]
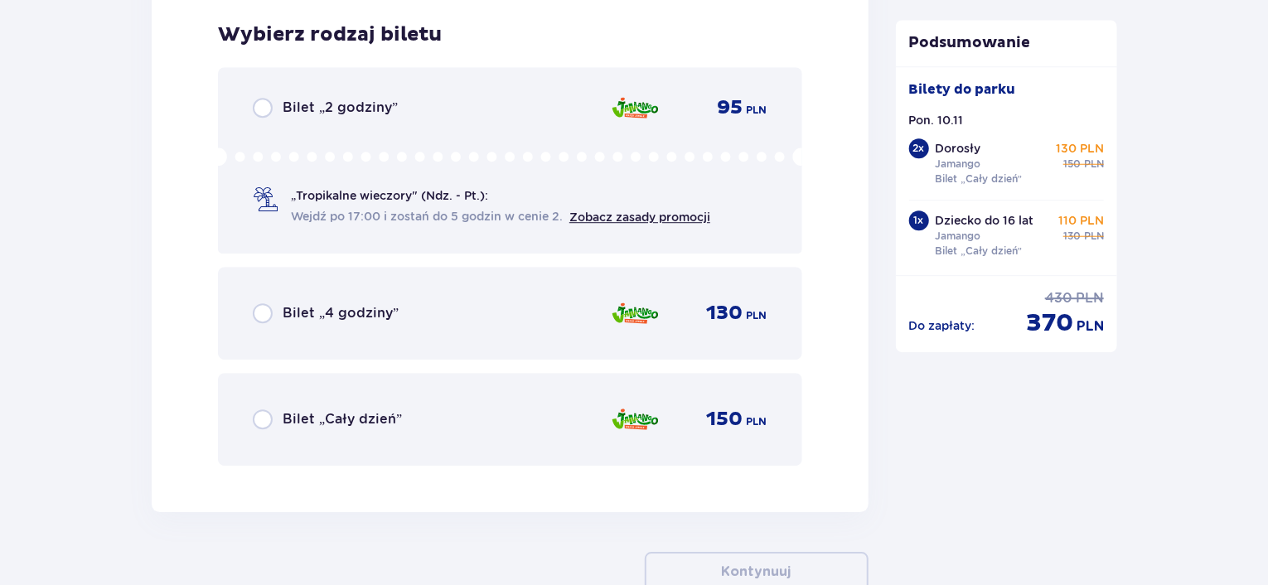
click at [257, 417] on input "radio" at bounding box center [263, 419] width 20 height 20
radio input "true"
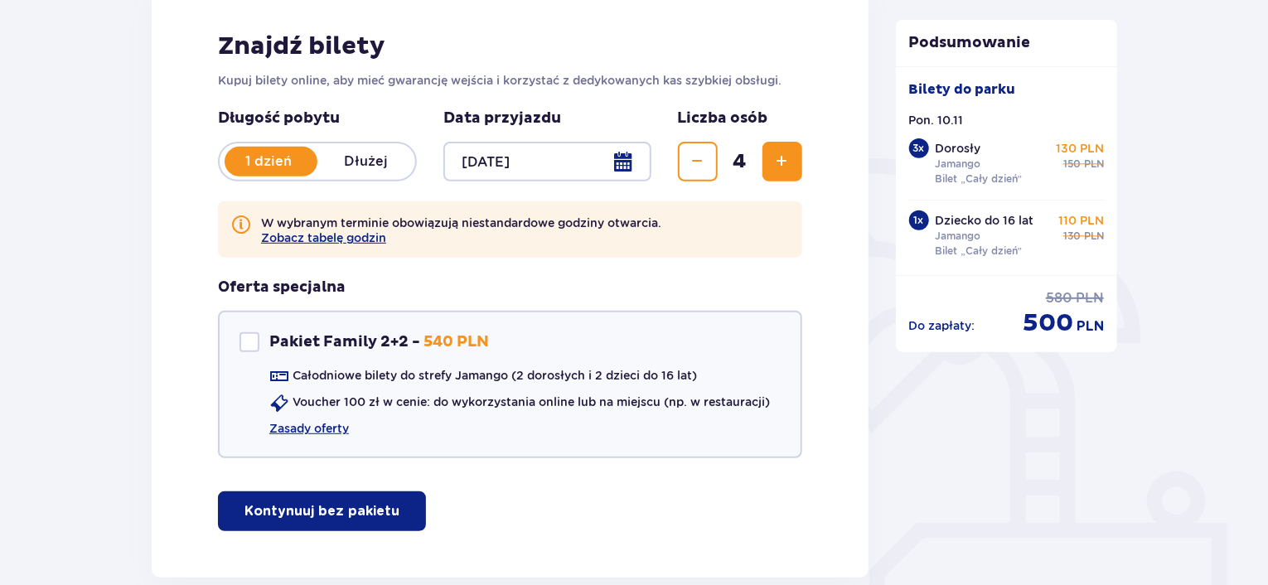
scroll to position [166, 0]
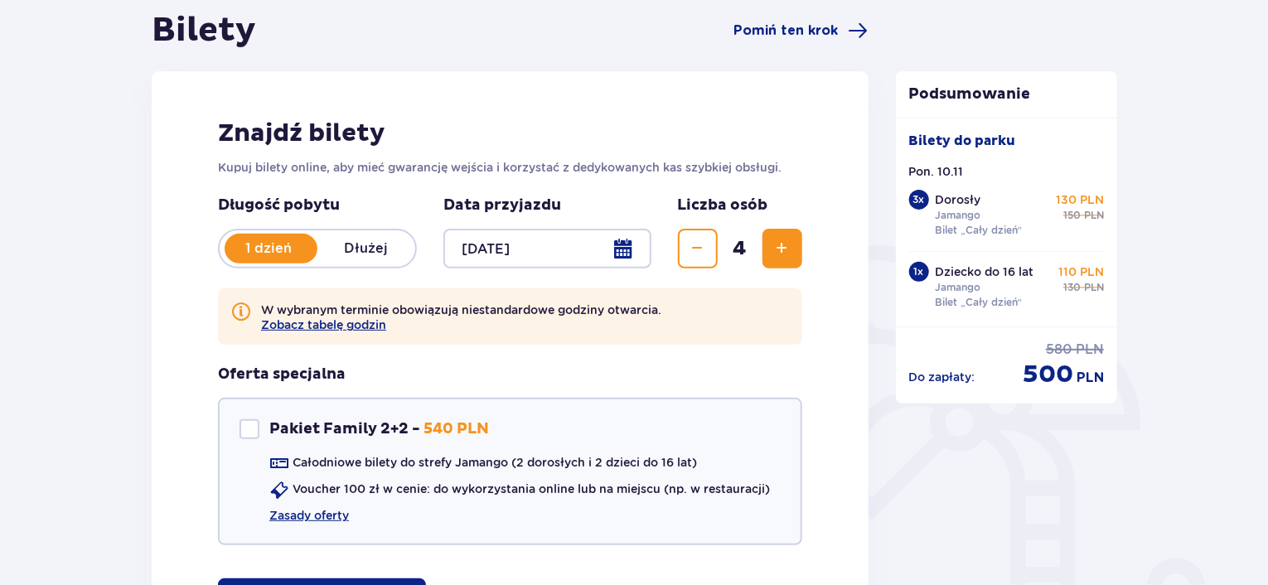
click at [630, 245] on div at bounding box center [547, 249] width 208 height 40
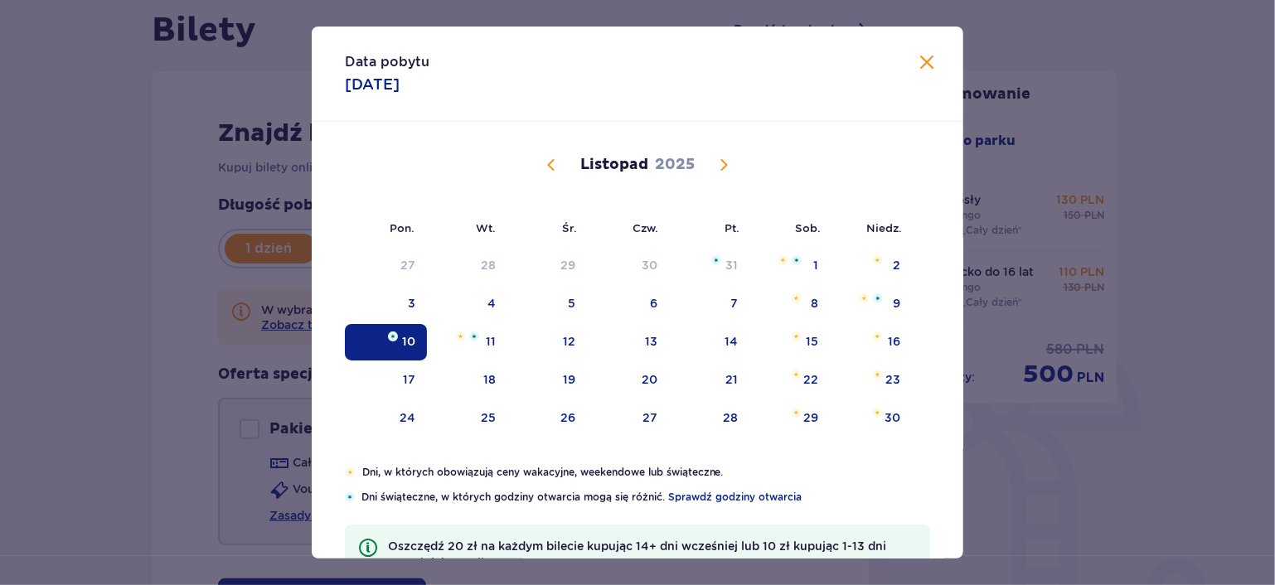
click at [542, 160] on span "Poprzedni miesiąc" at bounding box center [551, 165] width 20 height 20
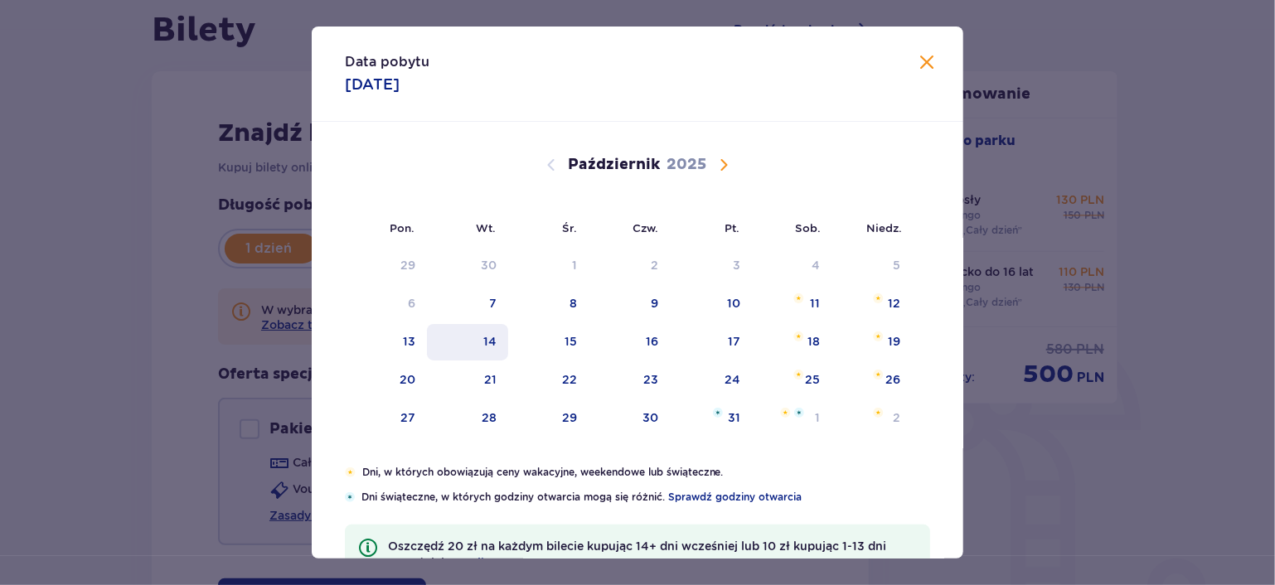
click at [497, 346] on div "14" at bounding box center [468, 342] width 82 height 36
type input "14.10.25"
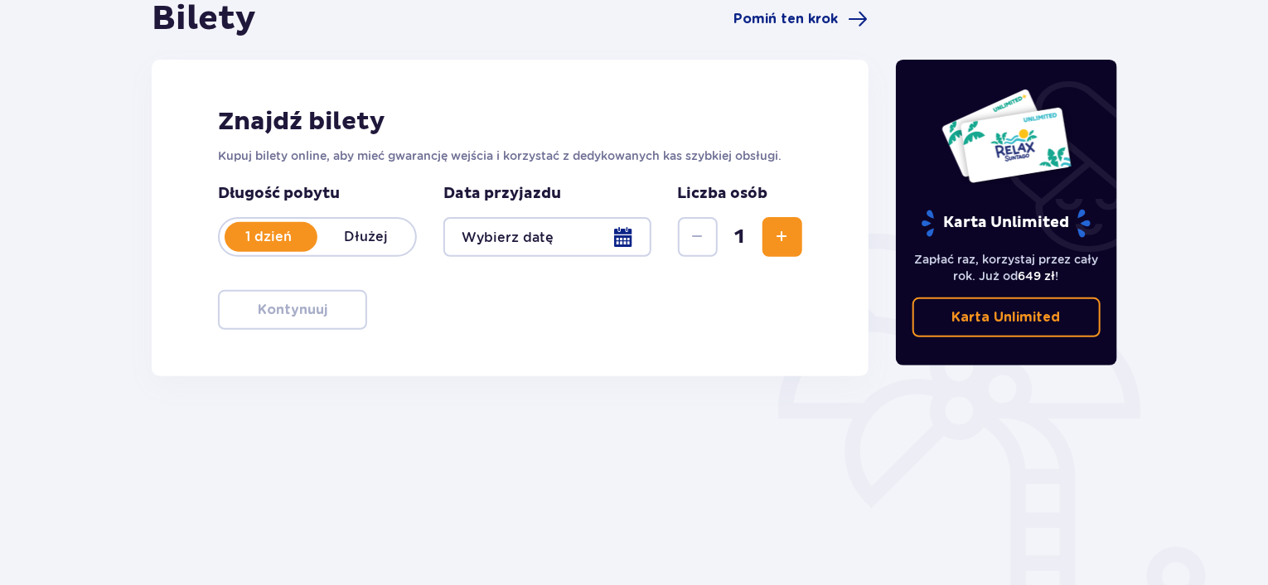
scroll to position [177, 0]
click at [751, 236] on span "1" at bounding box center [740, 237] width 38 height 25
click at [764, 229] on button "Zwiększ" at bounding box center [783, 238] width 40 height 40
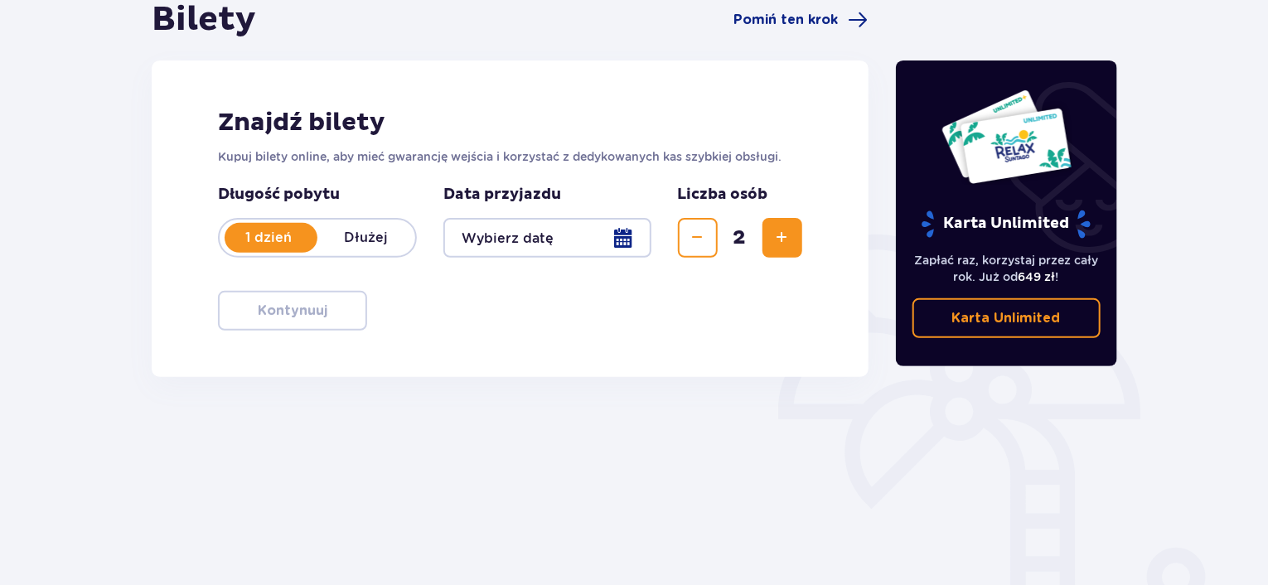
click at [764, 228] on button "Zwiększ" at bounding box center [783, 238] width 40 height 40
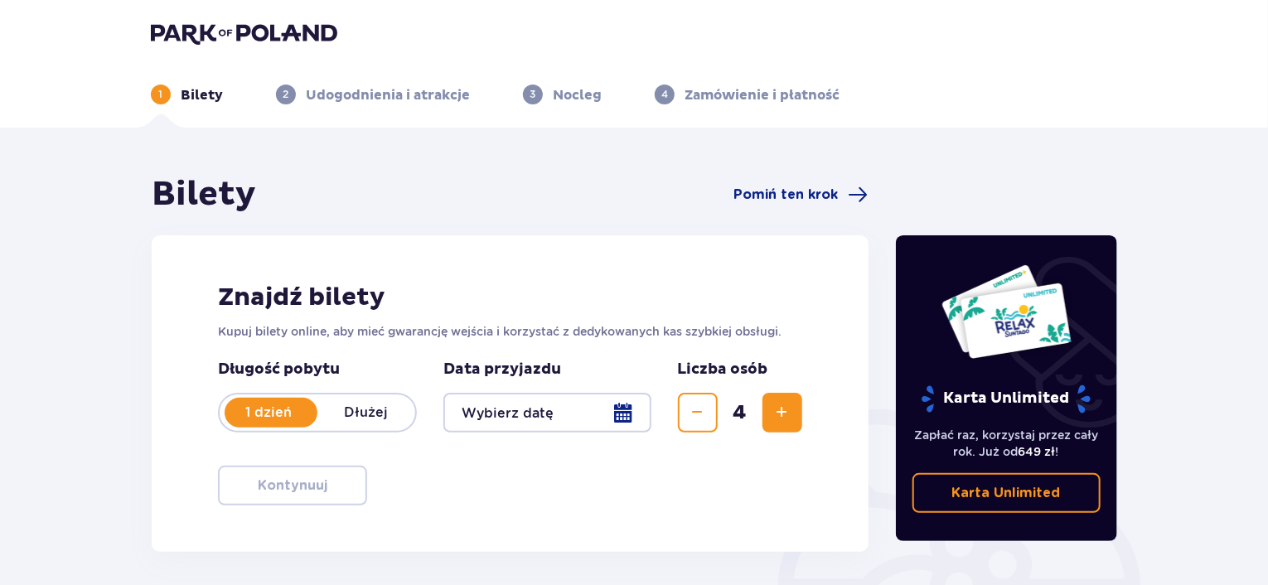
scroll to position [0, 0]
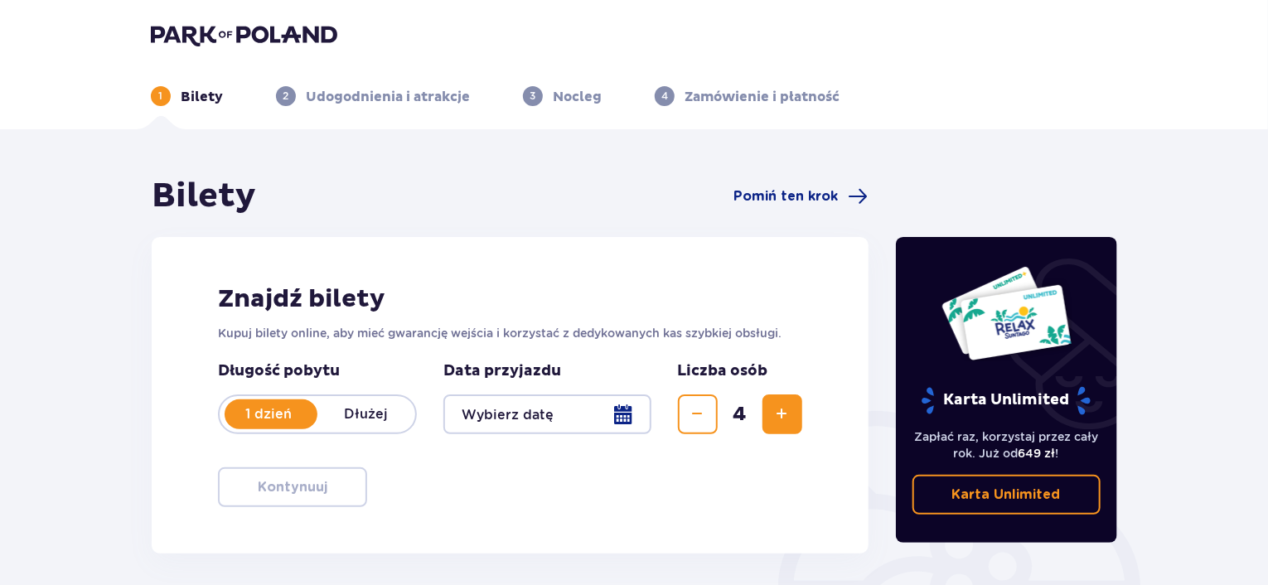
click at [219, 97] on p "Bilety" at bounding box center [202, 97] width 42 height 18
click at [194, 95] on p "Bilety" at bounding box center [202, 97] width 42 height 18
drag, startPoint x: 216, startPoint y: 27, endPoint x: 216, endPoint y: 41, distance: 14.1
click at [216, 28] on img at bounding box center [244, 34] width 186 height 23
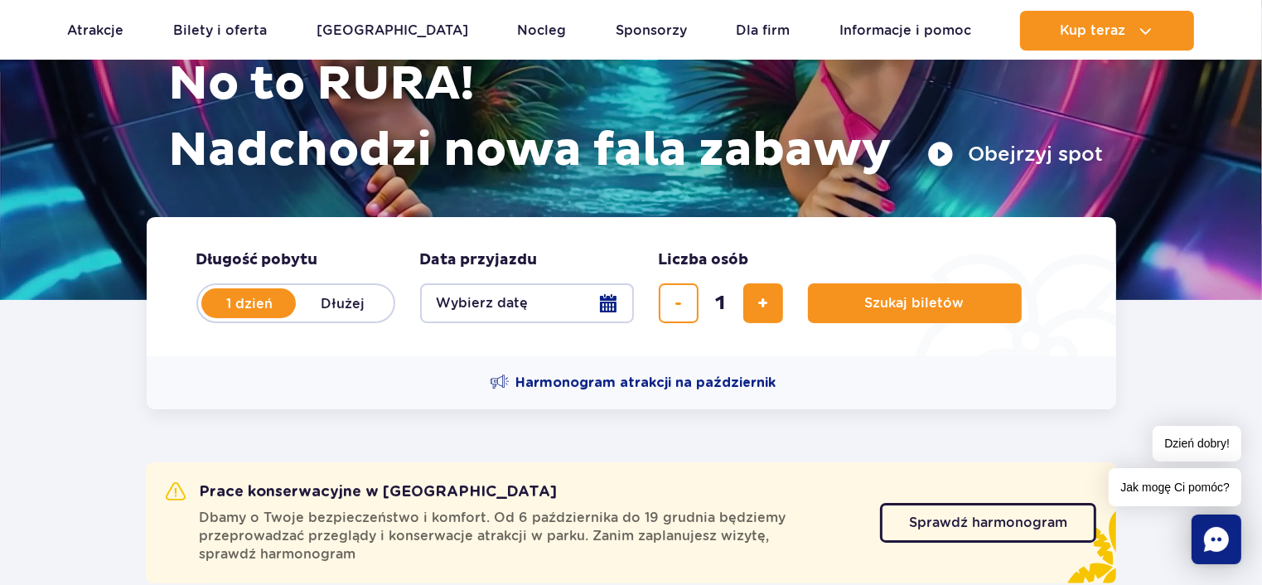
scroll to position [332, 0]
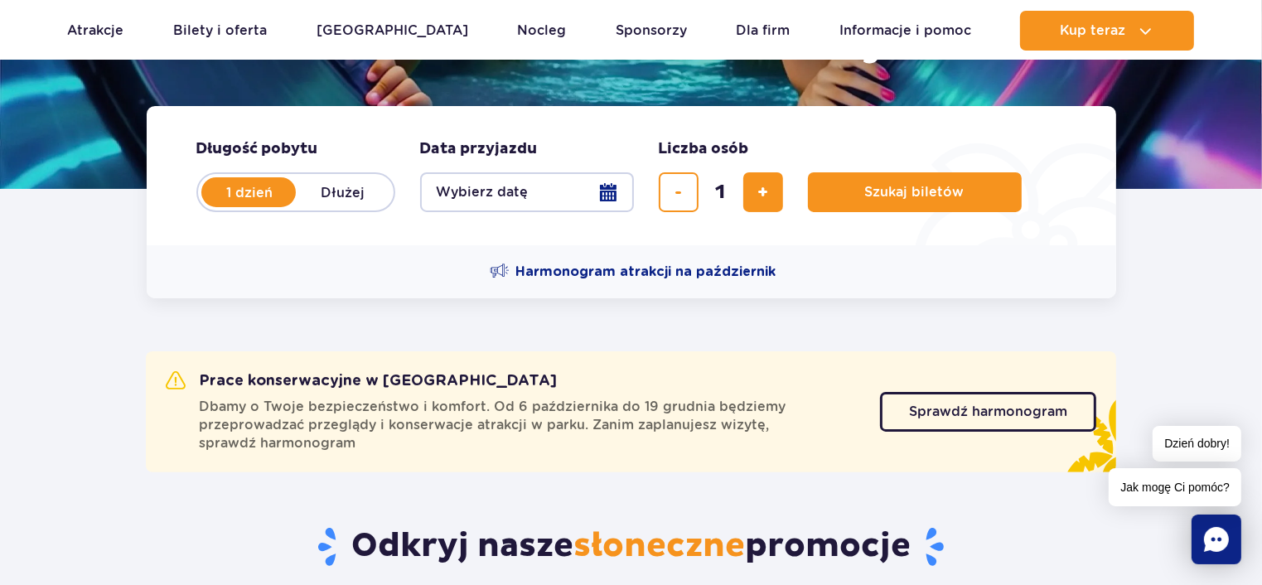
click at [616, 194] on button "Wybierz datę" at bounding box center [527, 192] width 214 height 40
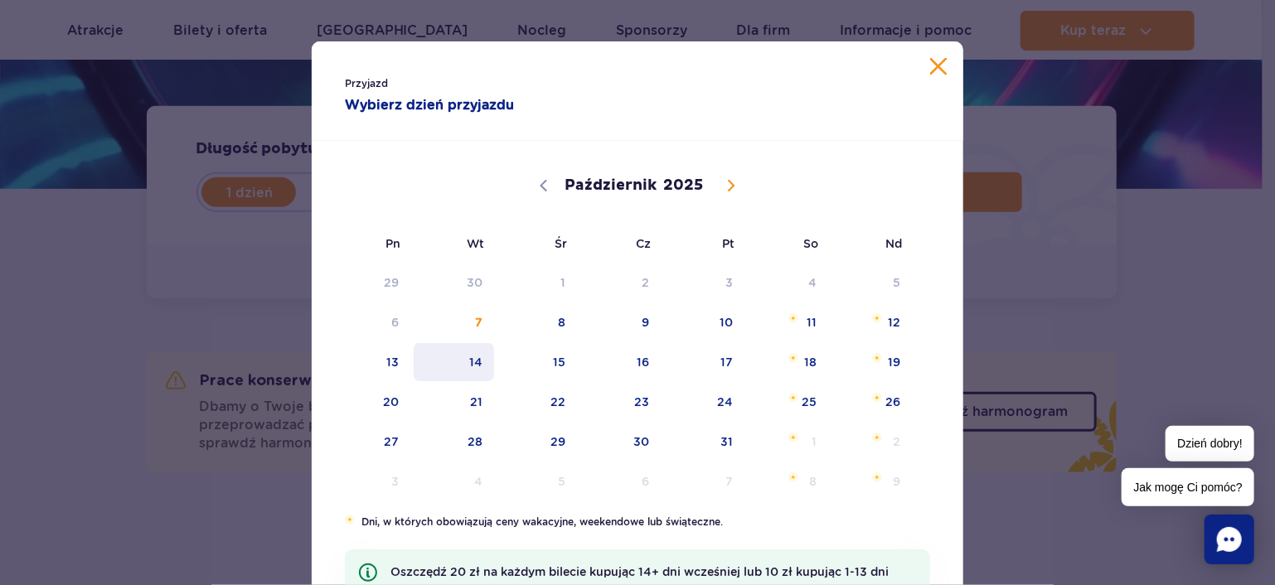
click at [477, 364] on span "14" at bounding box center [454, 362] width 84 height 38
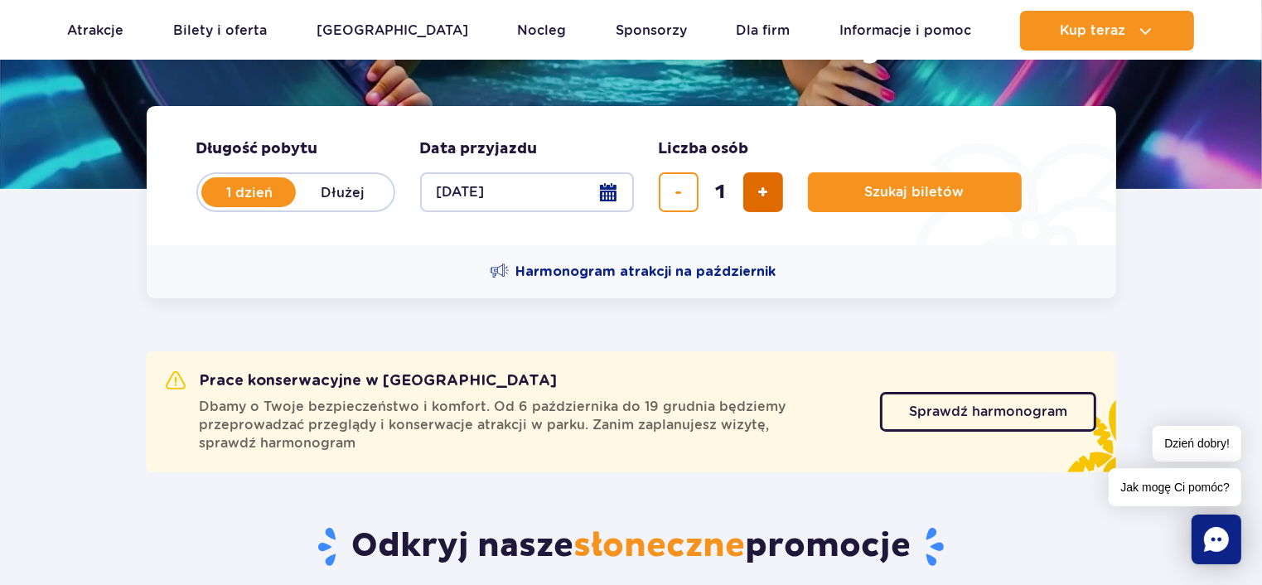
click at [773, 193] on button "dodaj bilet" at bounding box center [764, 192] width 40 height 40
click at [771, 193] on button "dodaj bilet" at bounding box center [764, 192] width 40 height 40
type input "4"
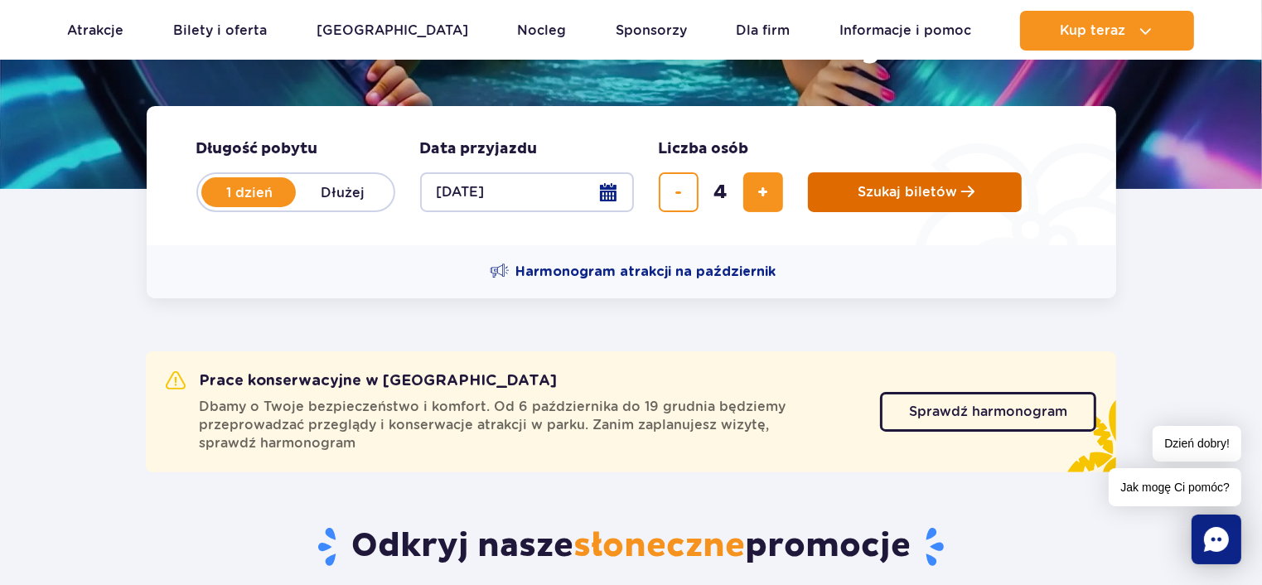
click at [951, 185] on span "Szukaj biletów" at bounding box center [908, 192] width 99 height 15
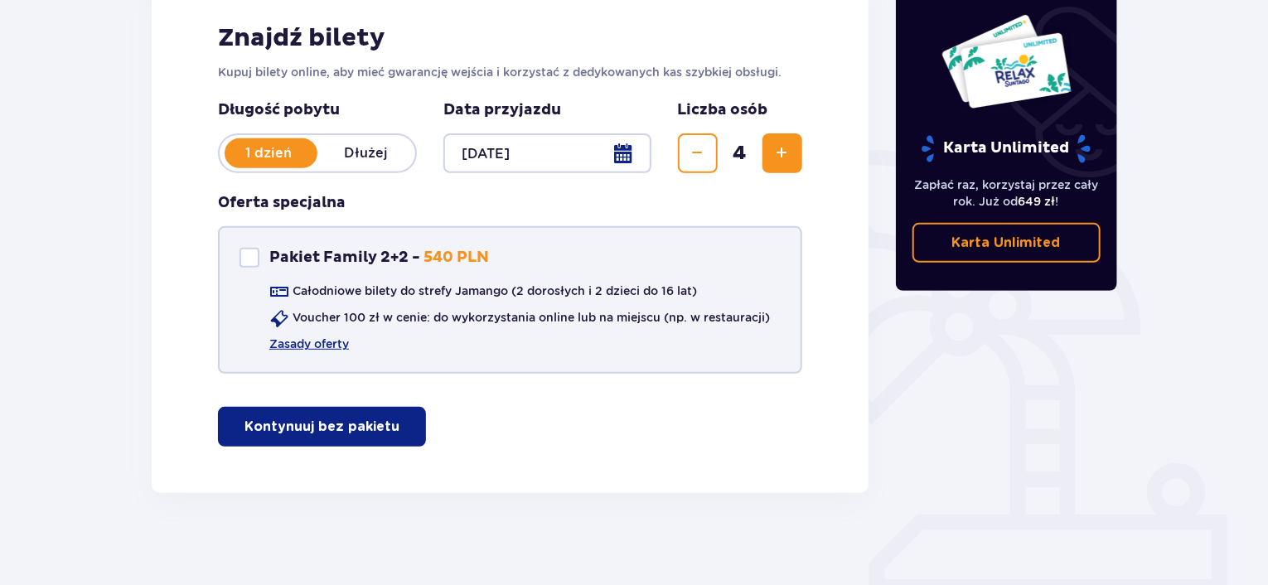
scroll to position [269, 0]
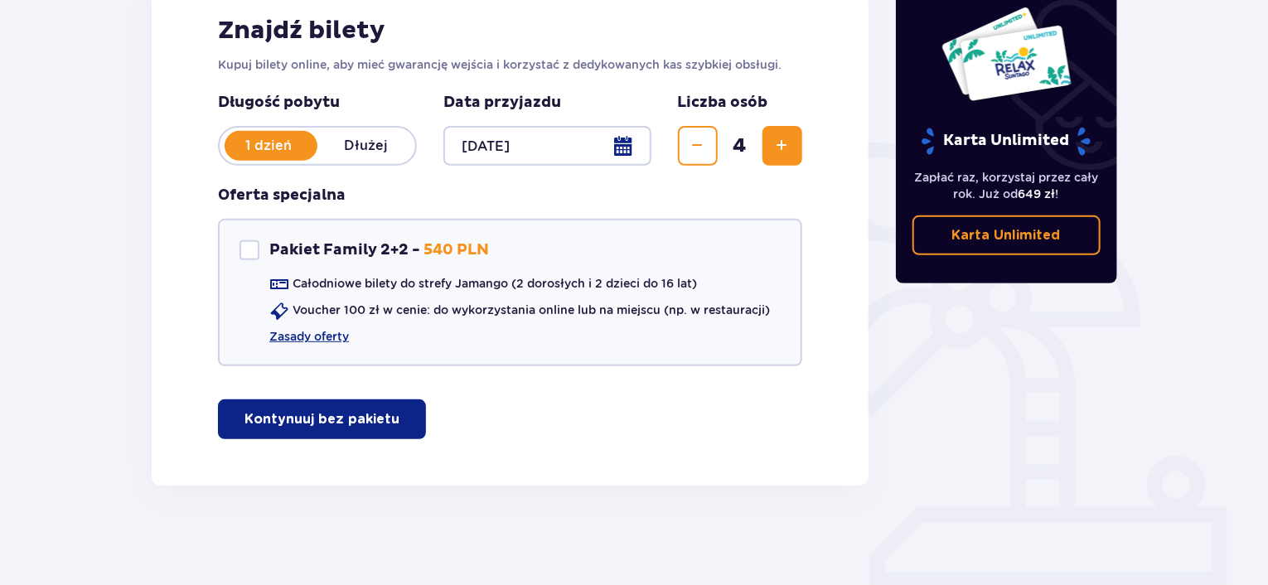
click at [335, 416] on p "Kontynuuj bez pakietu" at bounding box center [322, 419] width 155 height 18
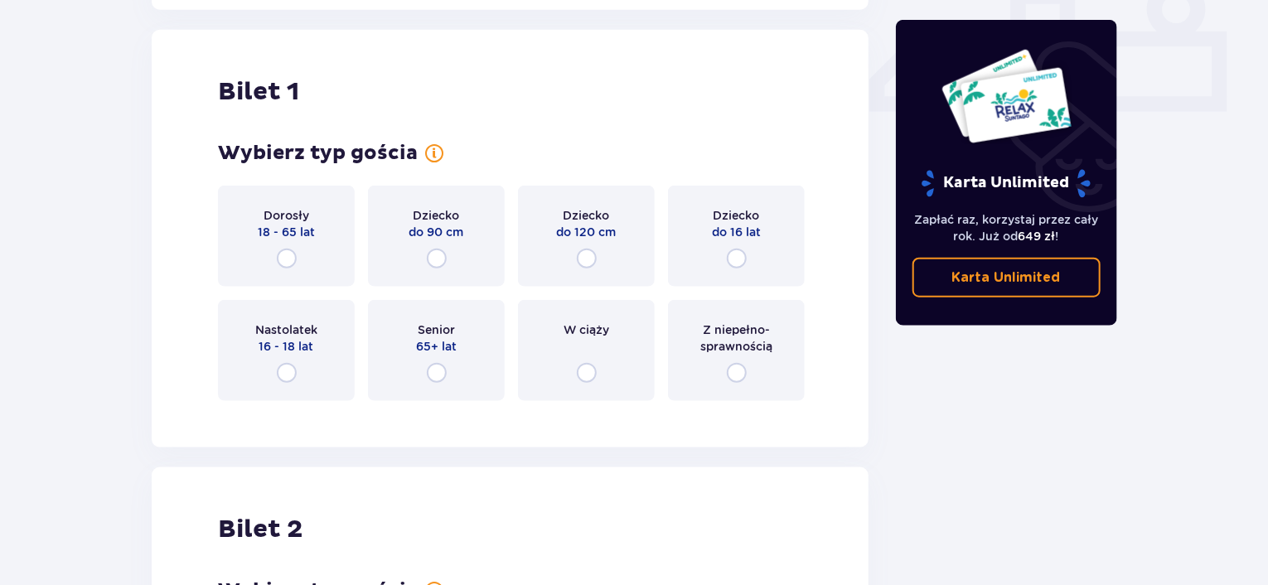
scroll to position [753, 0]
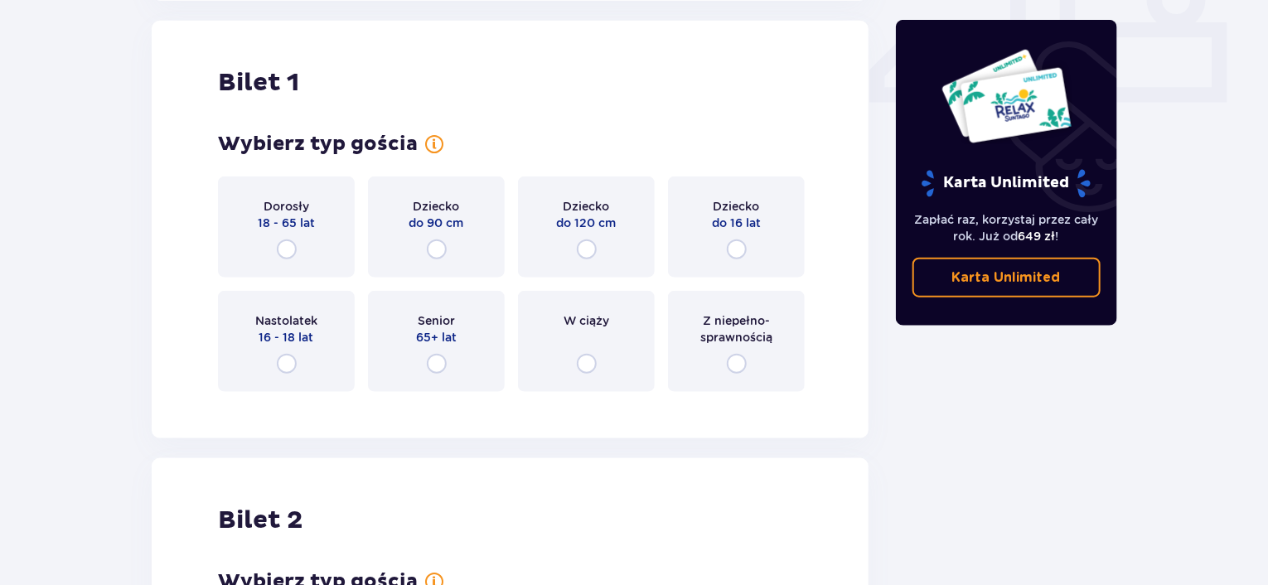
click at [738, 241] on input "radio" at bounding box center [737, 250] width 20 height 20
radio input "true"
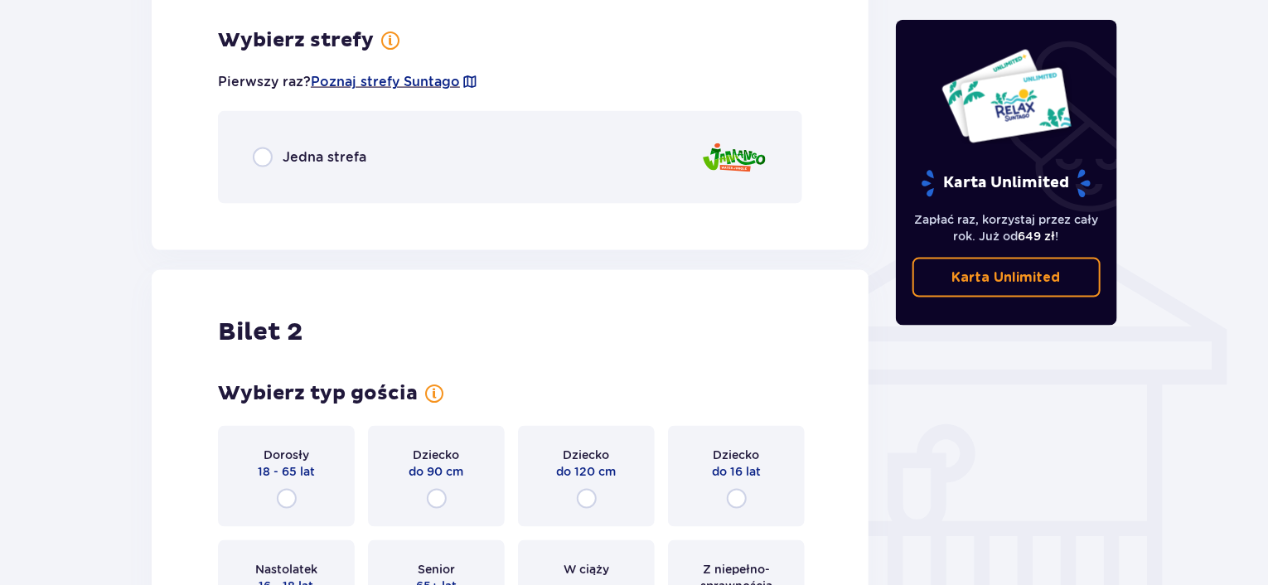
scroll to position [1158, 0]
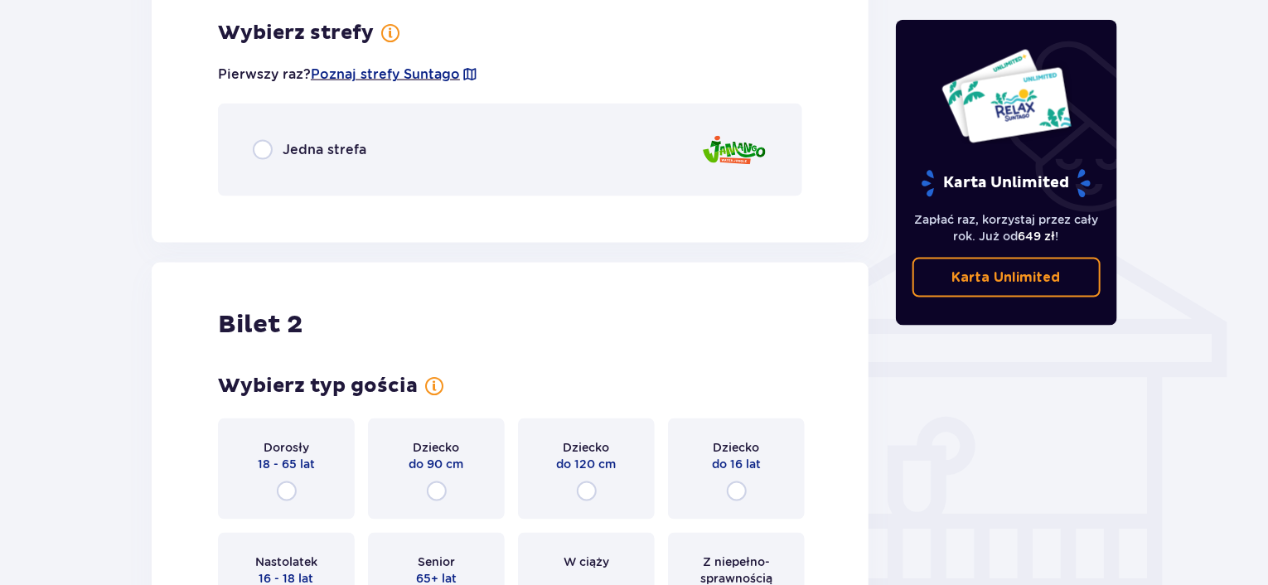
click at [269, 142] on input "radio" at bounding box center [263, 150] width 20 height 20
radio input "true"
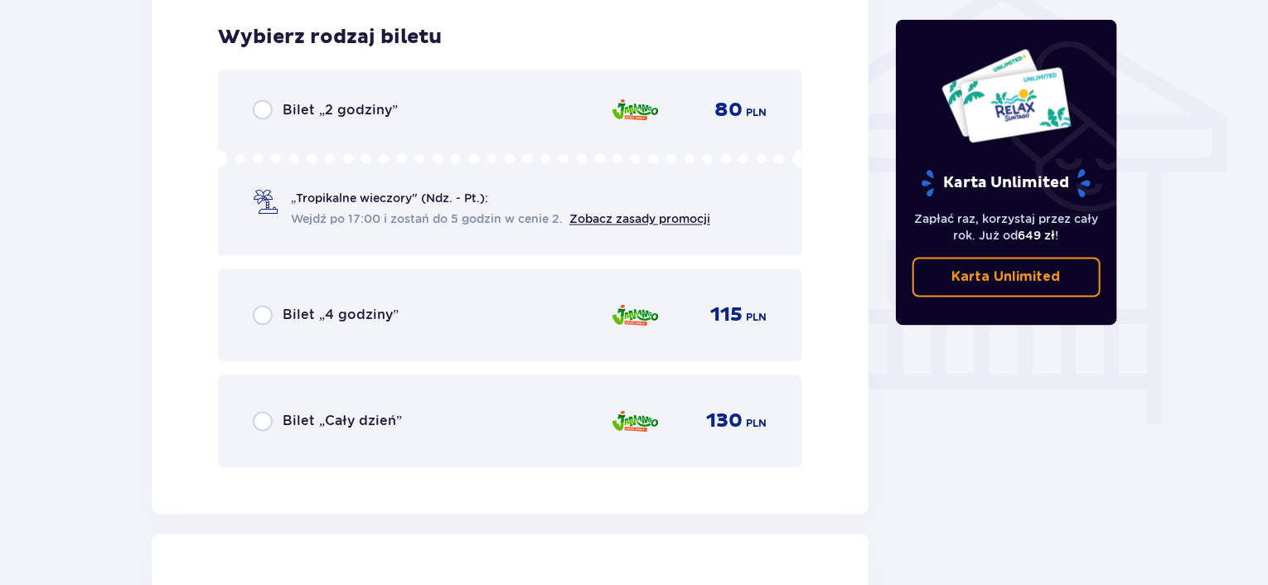
scroll to position [1367, 0]
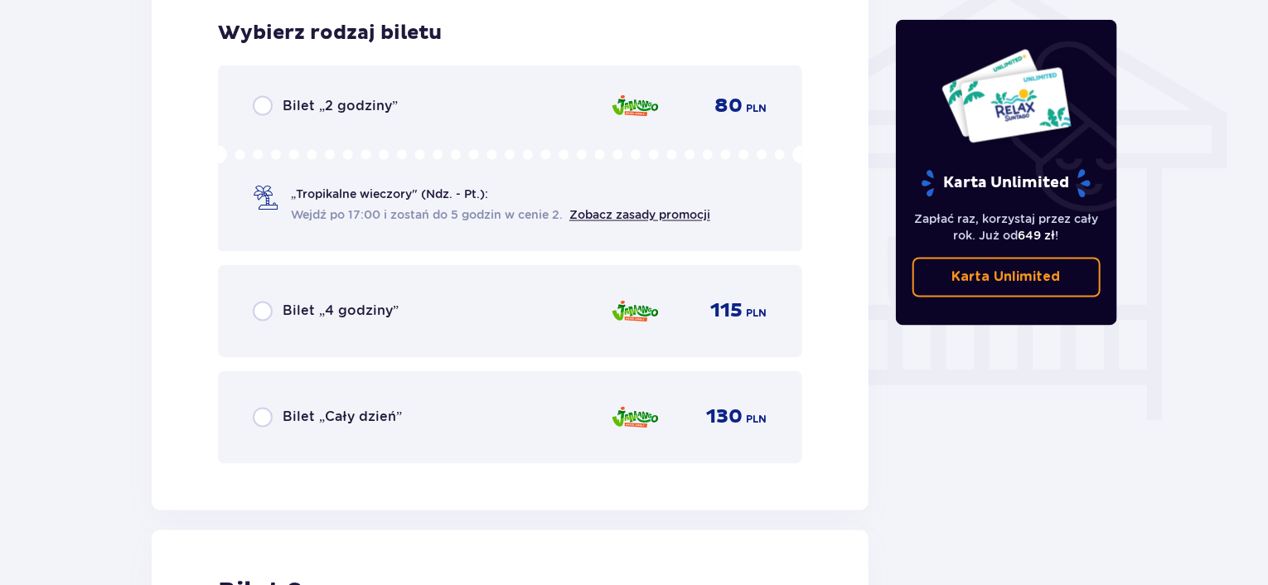
click at [265, 417] on input "radio" at bounding box center [263, 418] width 20 height 20
radio input "true"
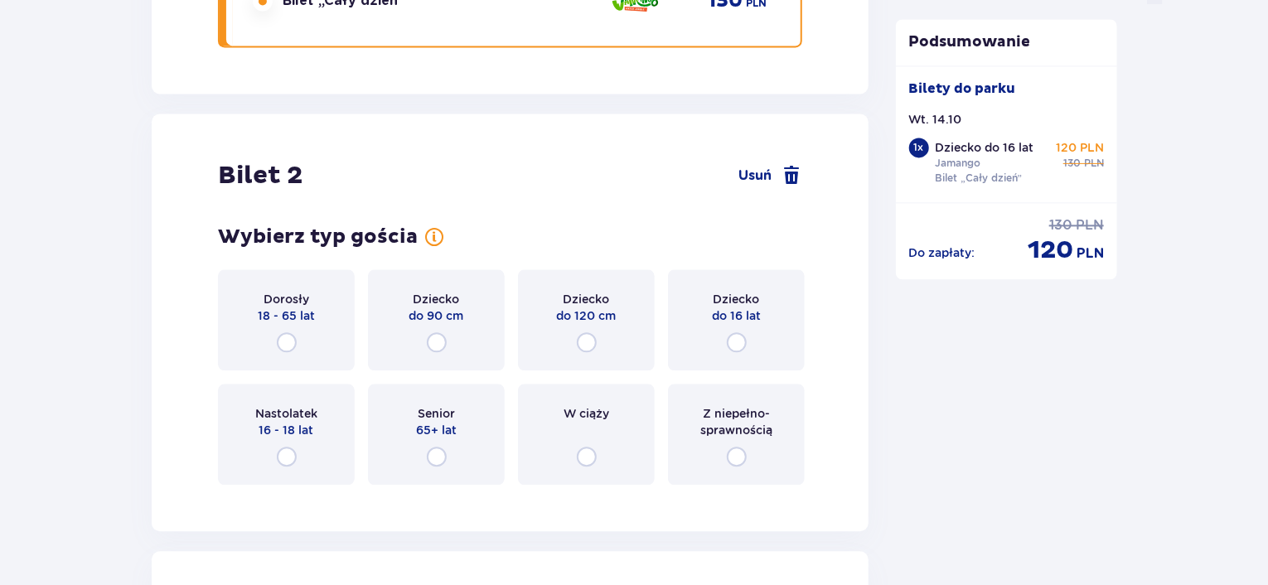
scroll to position [1876, 0]
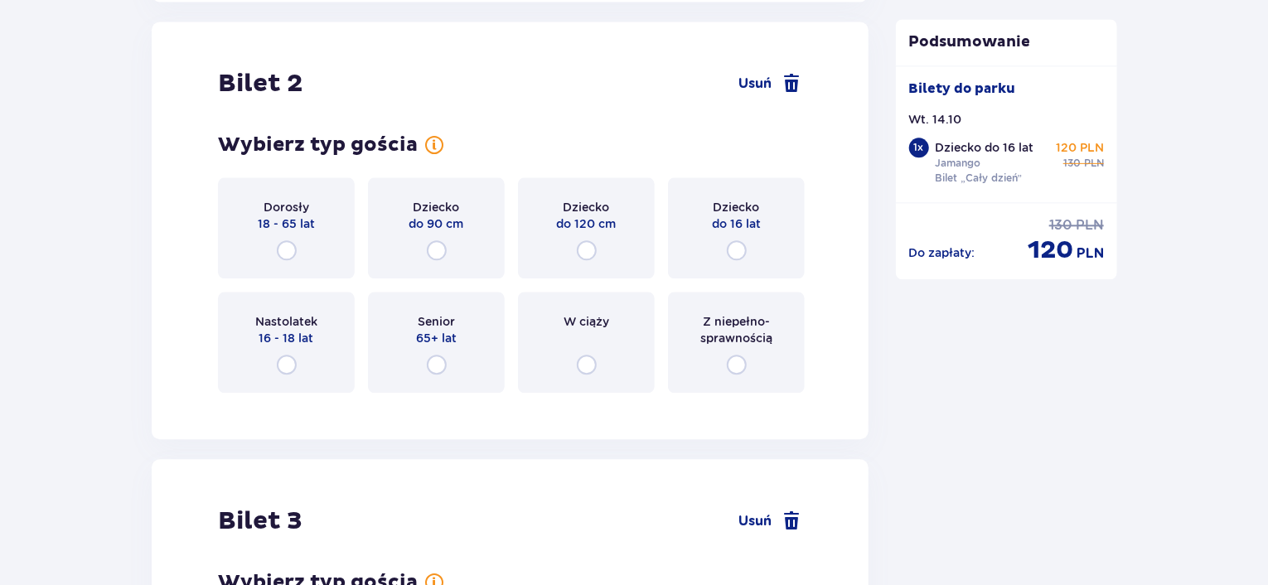
click at [284, 245] on input "radio" at bounding box center [287, 250] width 20 height 20
radio input "true"
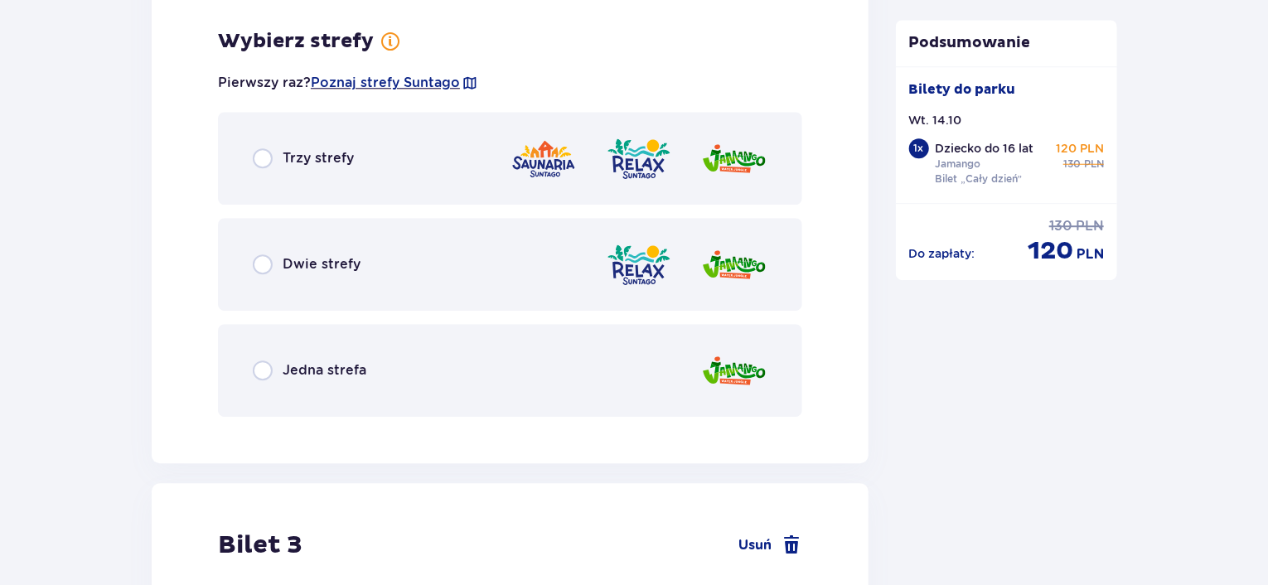
scroll to position [2280, 0]
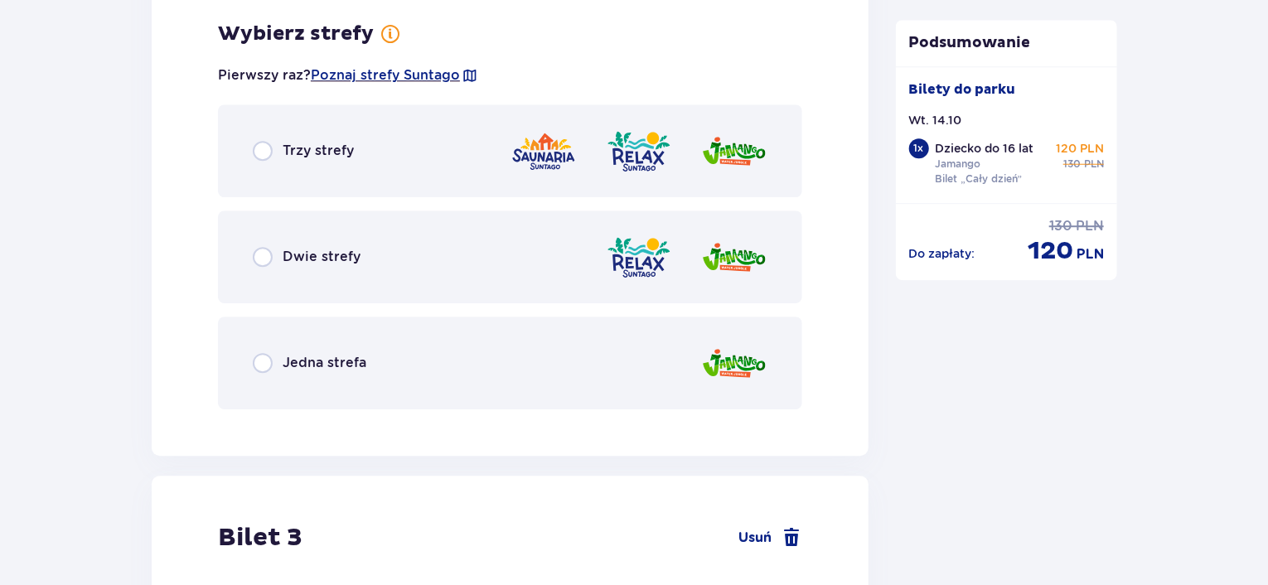
click at [259, 356] on input "radio" at bounding box center [263, 363] width 20 height 20
radio input "true"
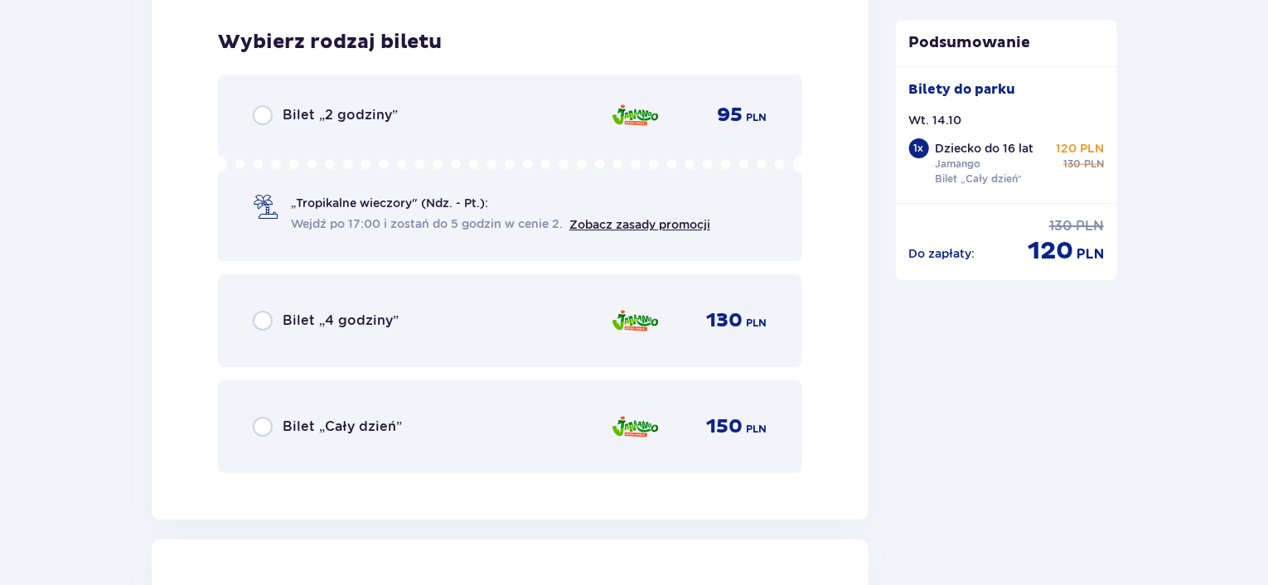
scroll to position [2701, 0]
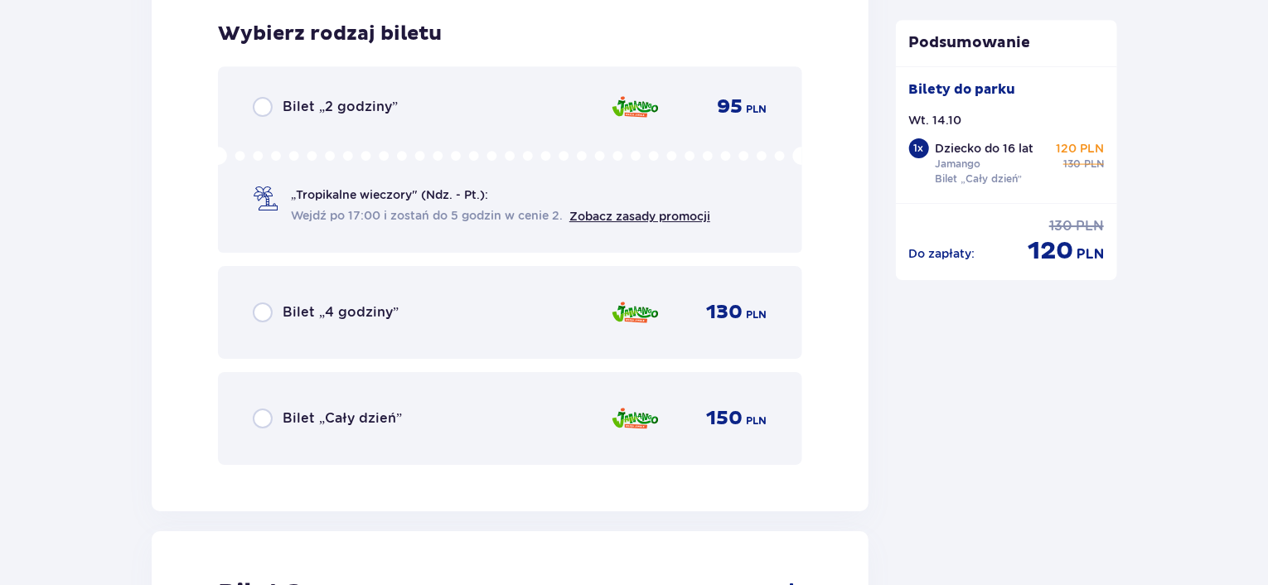
click at [272, 414] on input "radio" at bounding box center [263, 419] width 20 height 20
radio input "true"
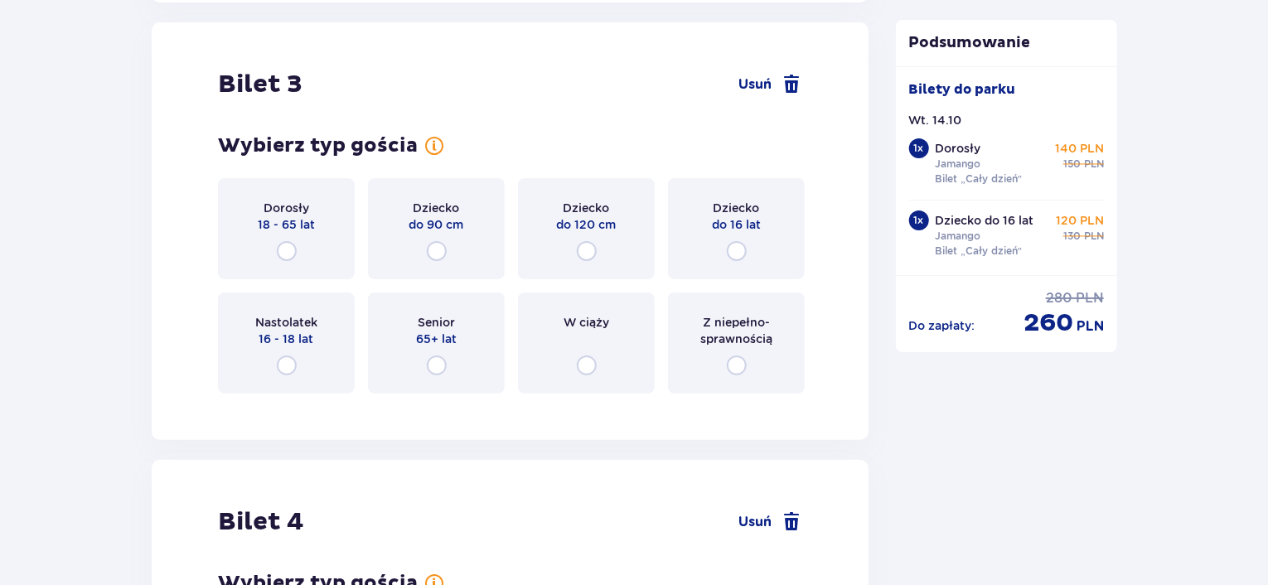
drag, startPoint x: 286, startPoint y: 337, endPoint x: 293, endPoint y: 346, distance: 11.3
click at [287, 337] on span "16 - 18 lat" at bounding box center [286, 339] width 55 height 17
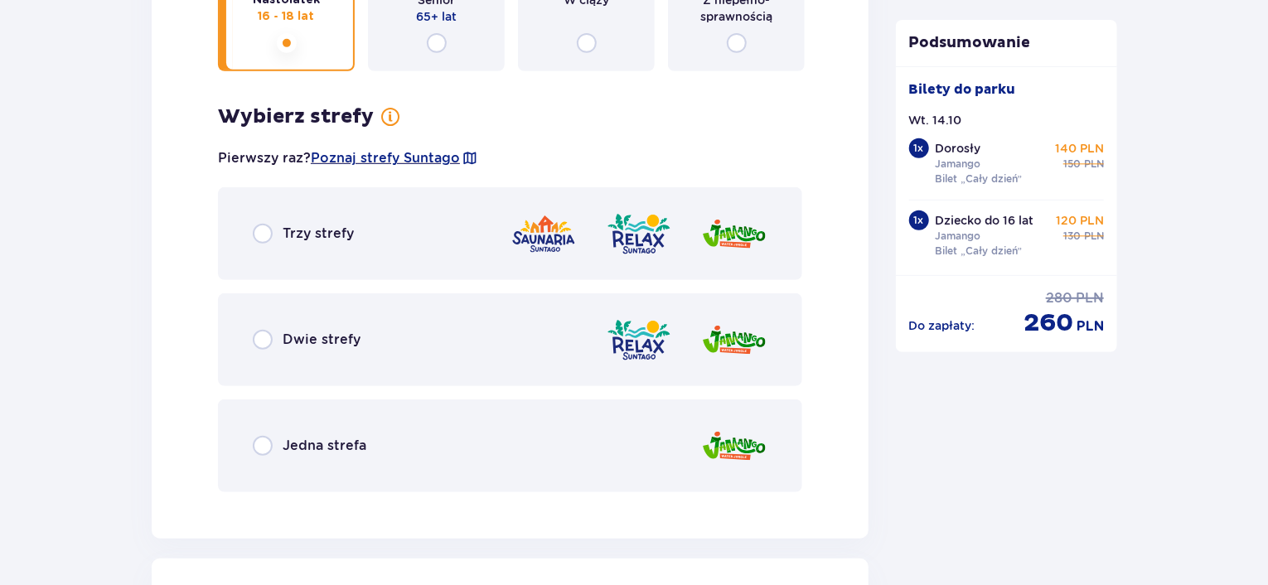
scroll to position [3366, 0]
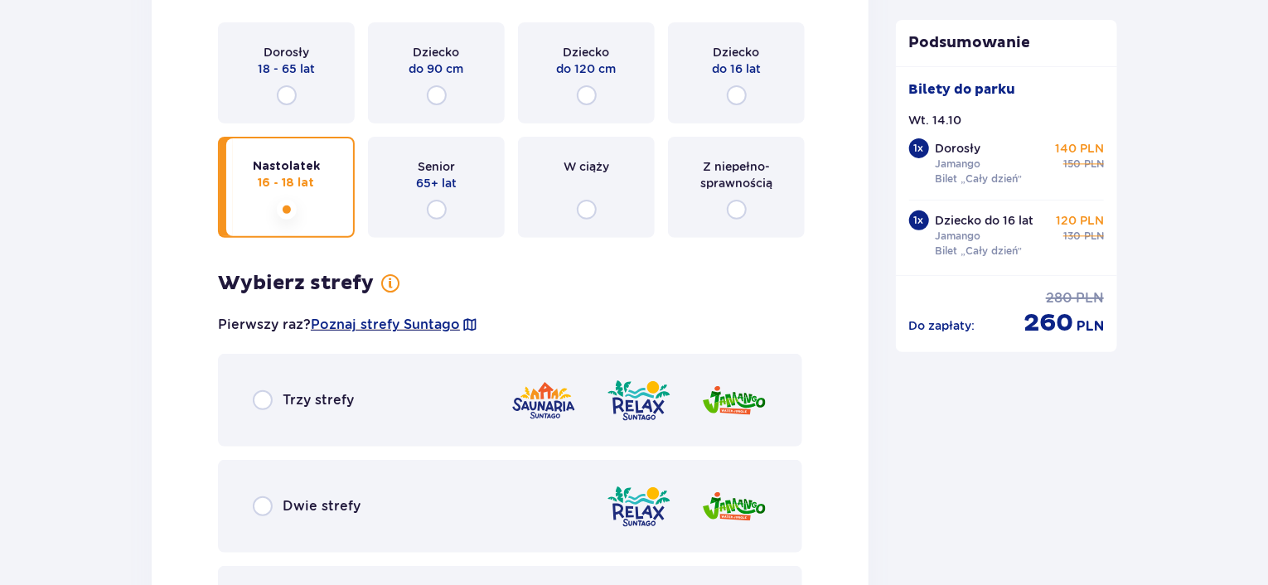
drag, startPoint x: 292, startPoint y: 197, endPoint x: 288, endPoint y: 111, distance: 86.3
click at [292, 191] on div "Nastolatek 16 - 18 lat" at bounding box center [286, 187] width 137 height 101
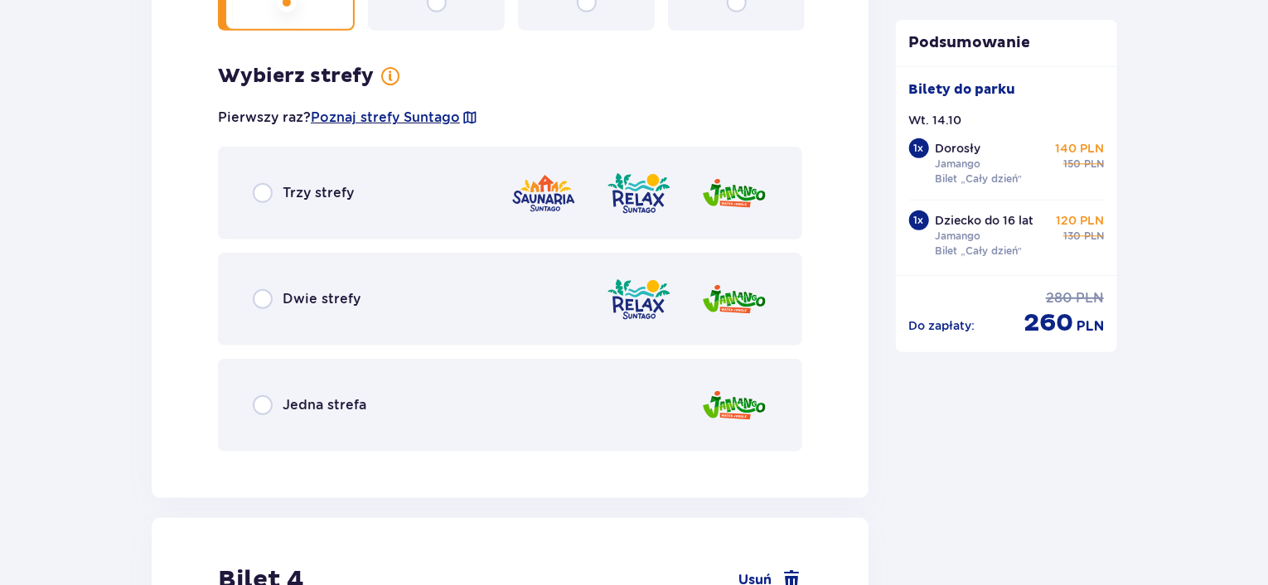
click at [282, 89] on div "Wybierz typ gościa dla biletu o numerze 3 Dorosły 18 - 65 lat Dziecko do 90 cm …" at bounding box center [510, 110] width 584 height 681
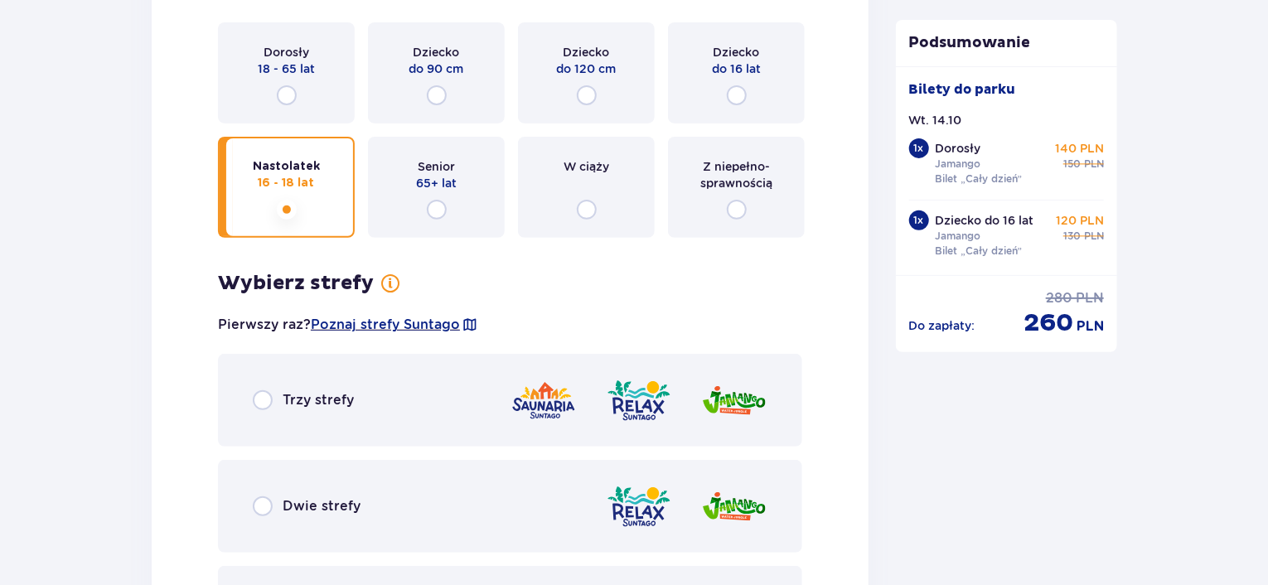
click at [290, 91] on input "radio" at bounding box center [287, 95] width 20 height 20
radio input "true"
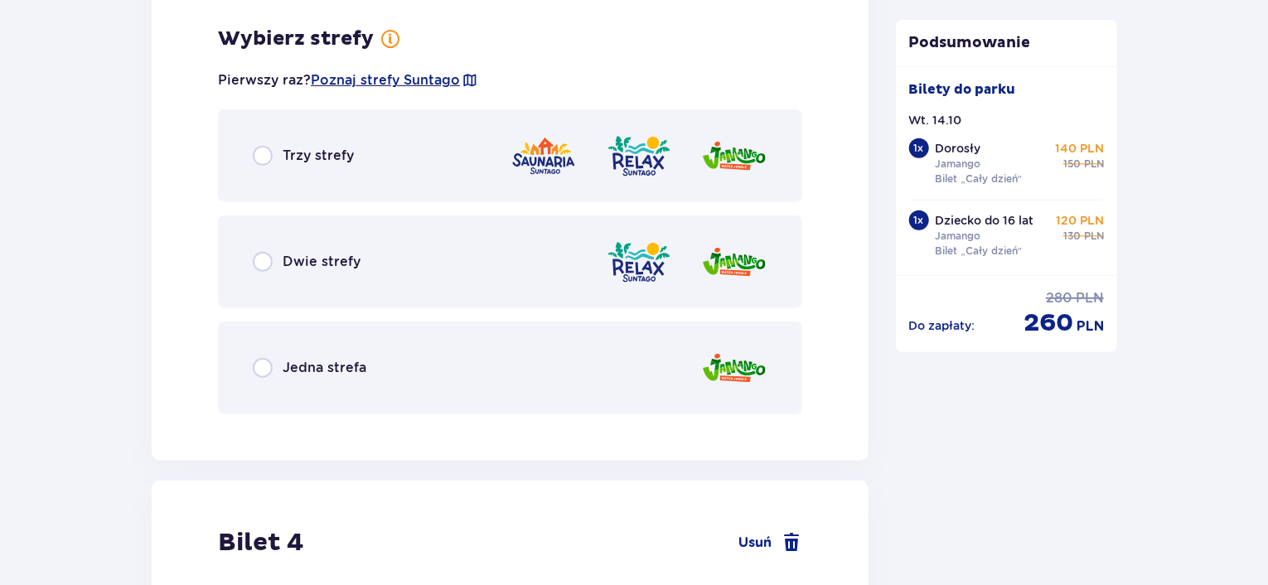
scroll to position [3615, 0]
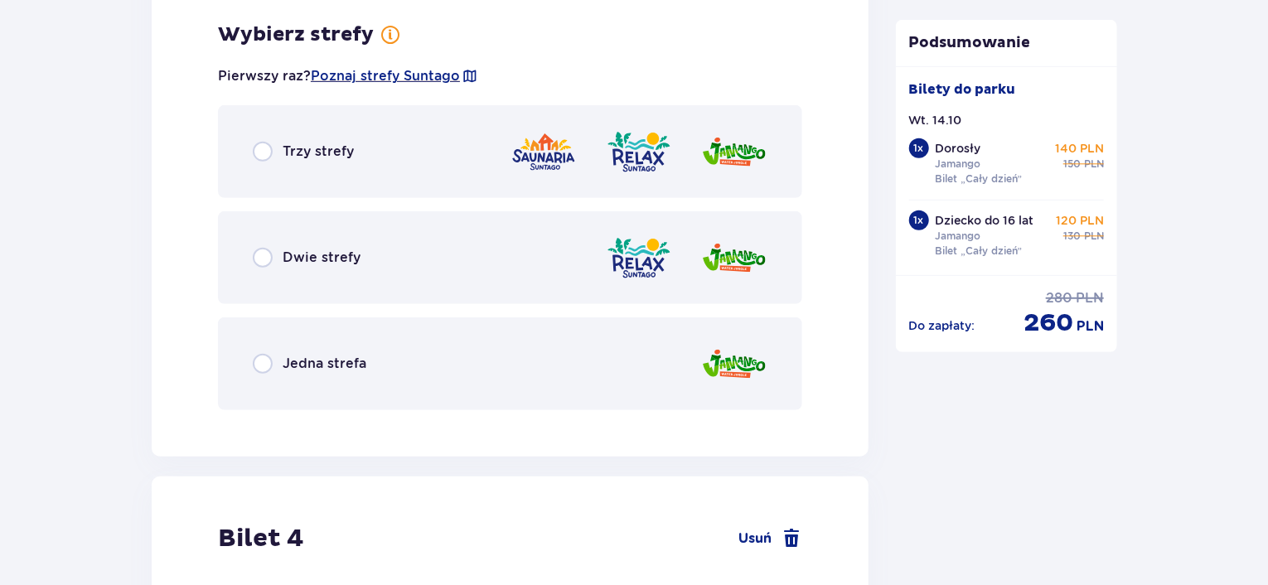
click at [258, 357] on input "radio" at bounding box center [263, 364] width 20 height 20
radio input "true"
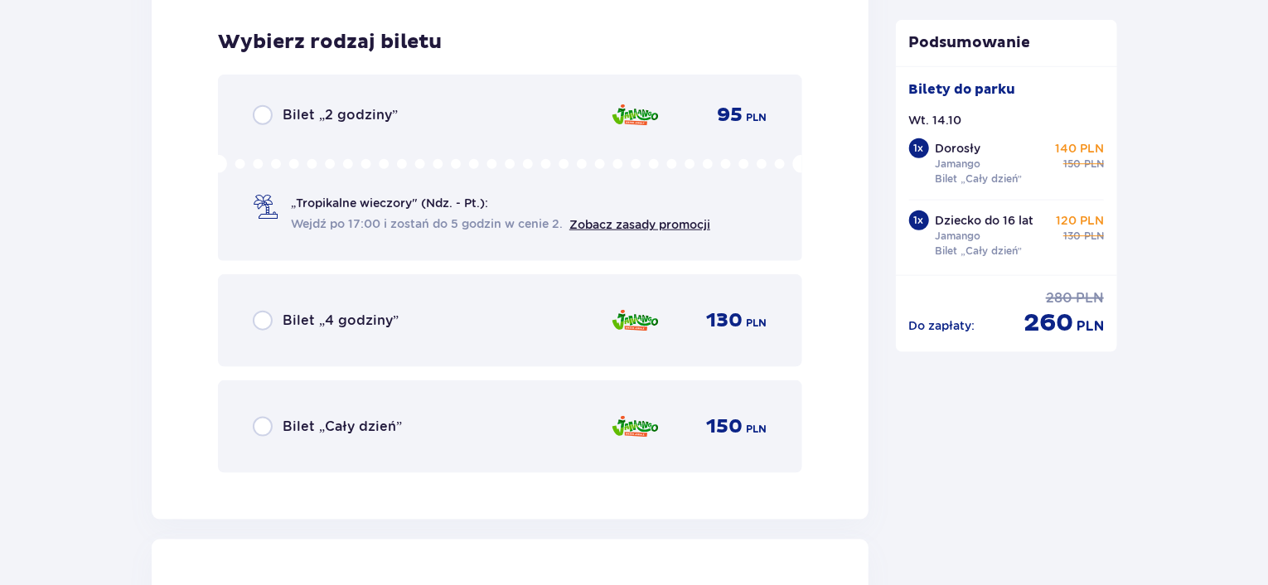
scroll to position [4036, 0]
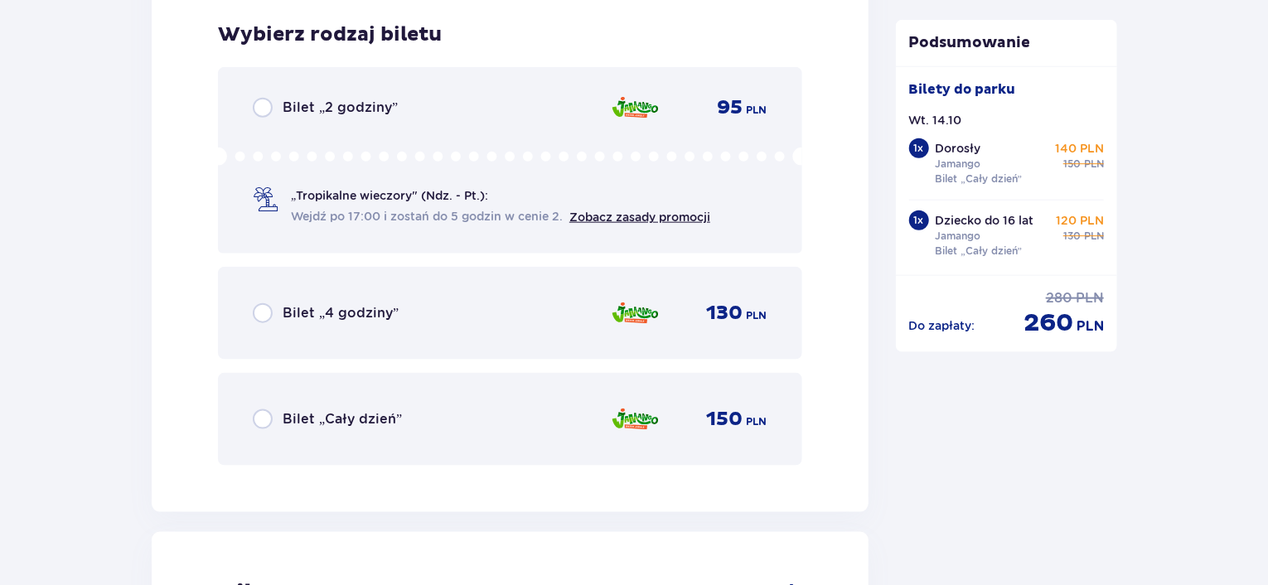
click at [265, 416] on input "radio" at bounding box center [263, 419] width 20 height 20
radio input "true"
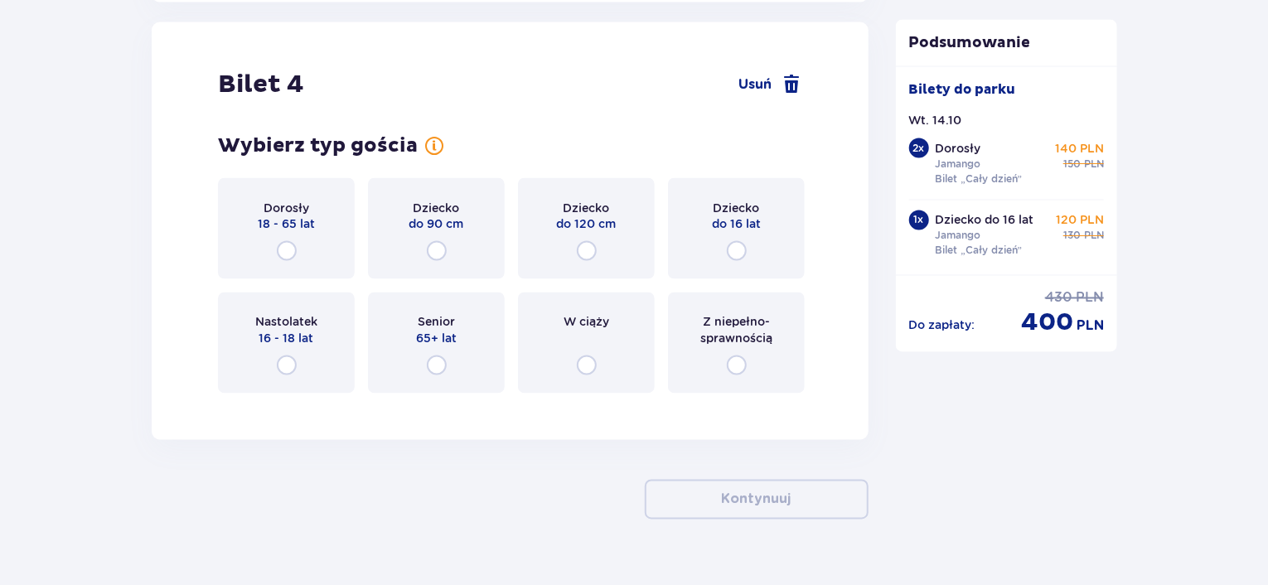
click at [288, 335] on span "16 - 18 lat" at bounding box center [286, 339] width 55 height 17
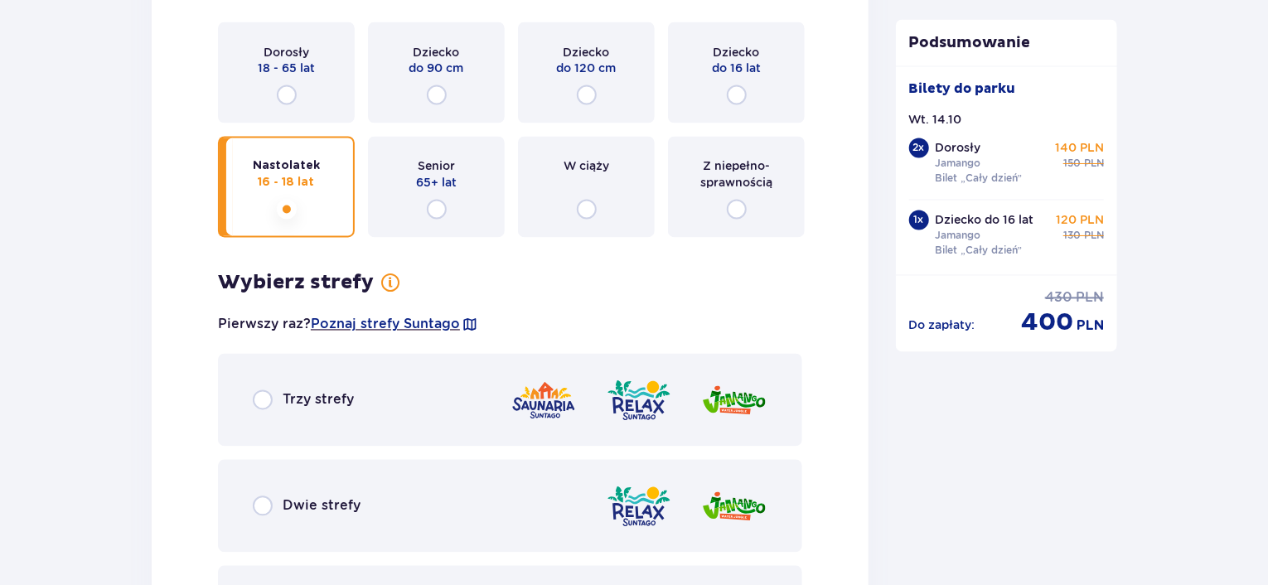
click at [300, 80] on div "Dorosły 18 - 65 lat" at bounding box center [286, 72] width 137 height 101
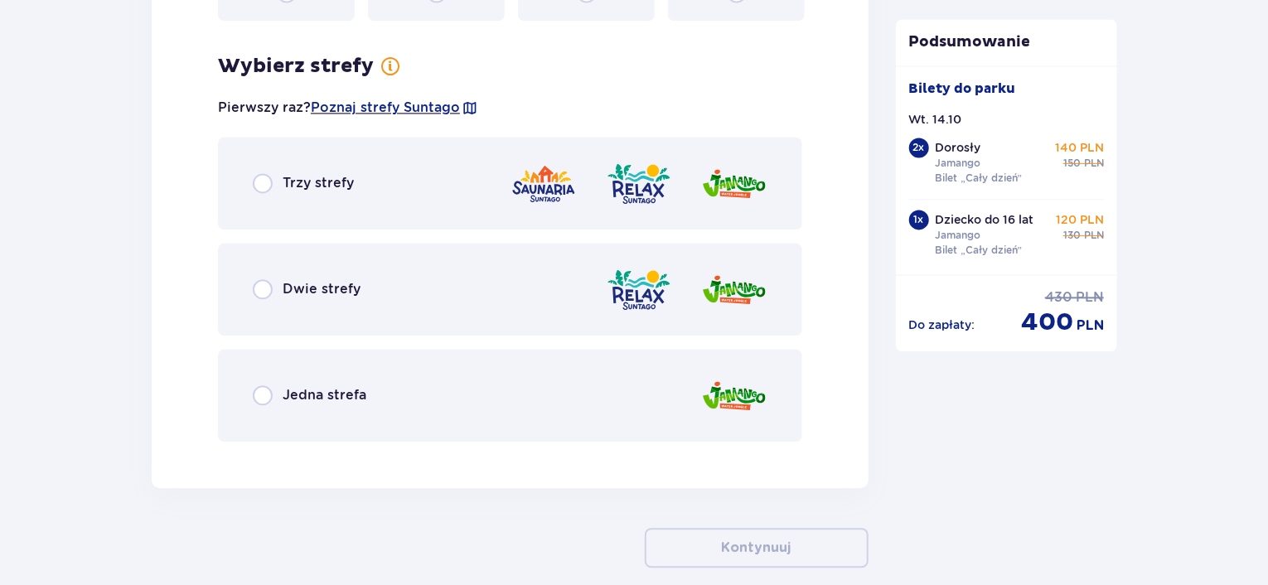
scroll to position [4950, 0]
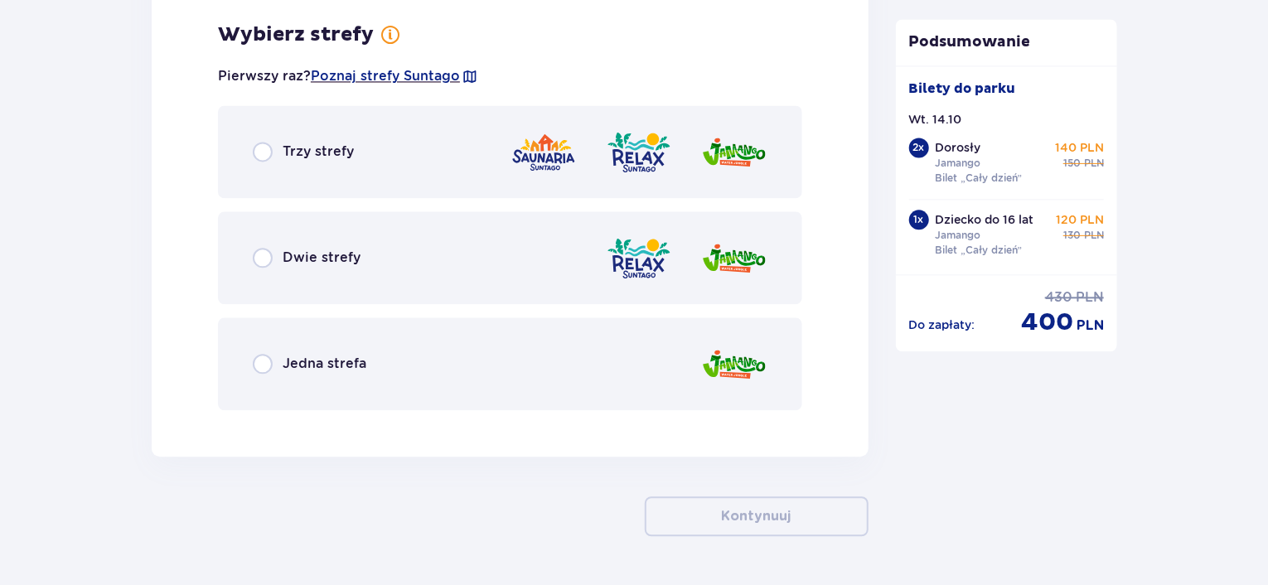
click at [255, 359] on input "radio" at bounding box center [263, 364] width 20 height 20
radio input "true"
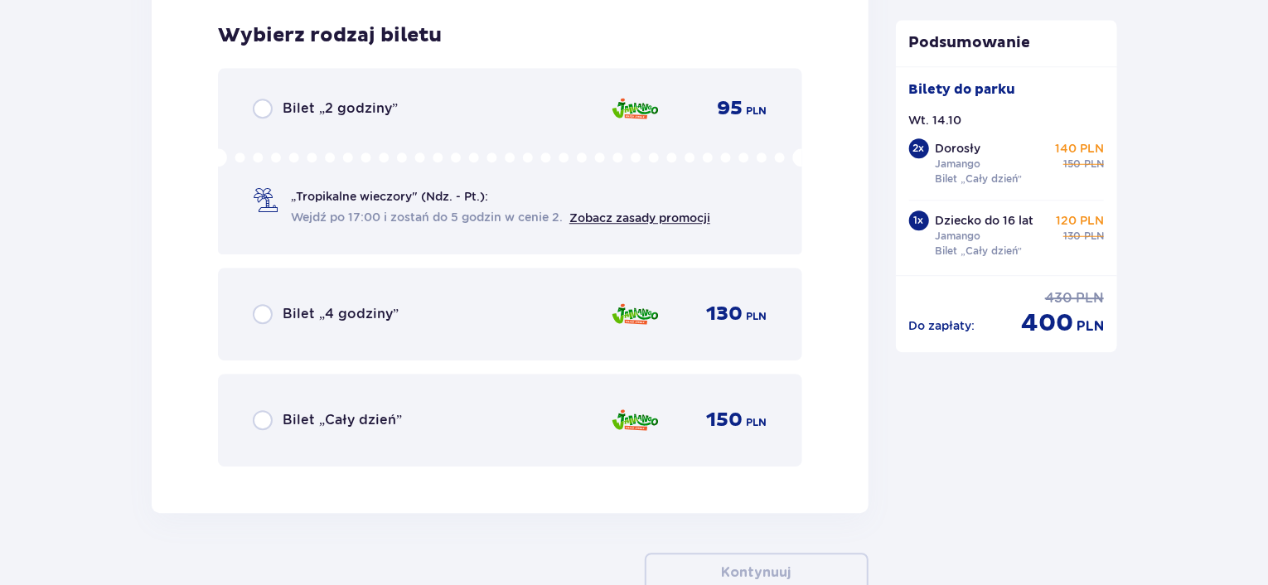
scroll to position [5371, 0]
click at [269, 414] on input "radio" at bounding box center [263, 419] width 20 height 20
radio input "true"
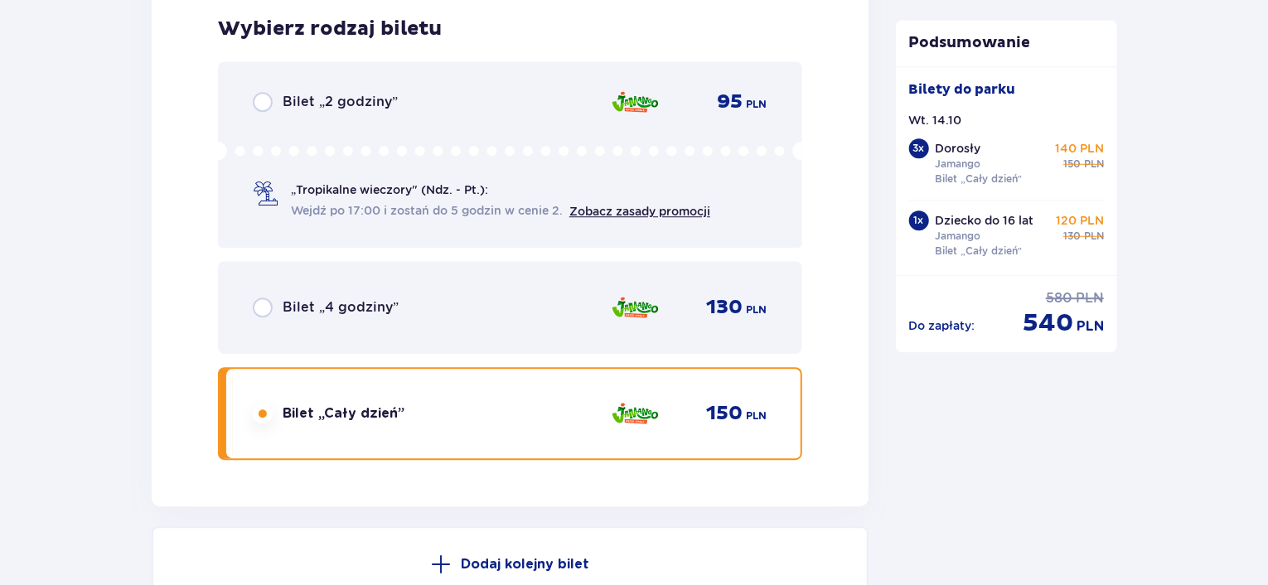
scroll to position [5394, 0]
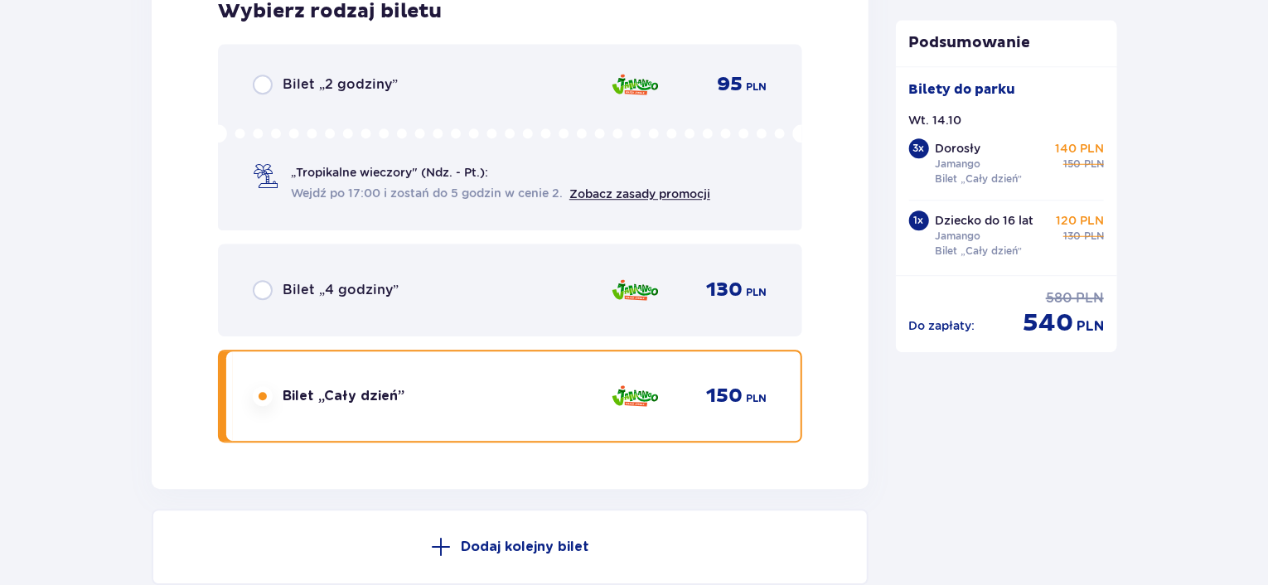
click at [356, 179] on div "„Tropikalne wieczory" (Ndz. - Pt.): Wejdź po 17:00 i zostań do 5 godzin w cenie…" at bounding box center [500, 183] width 419 height 38
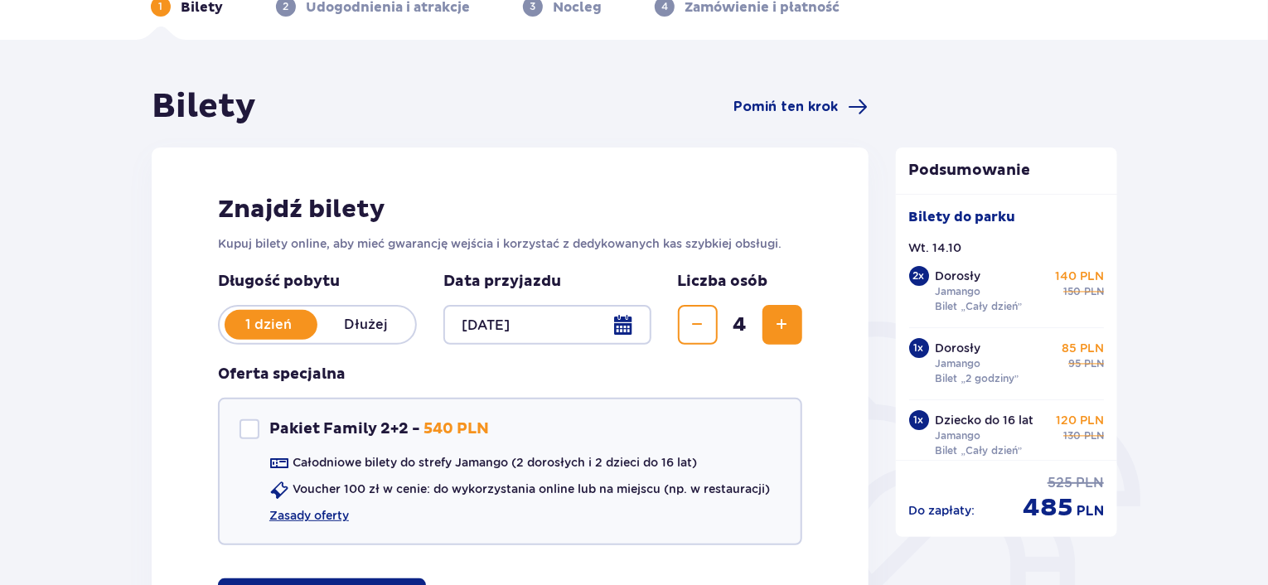
scroll to position [0, 0]
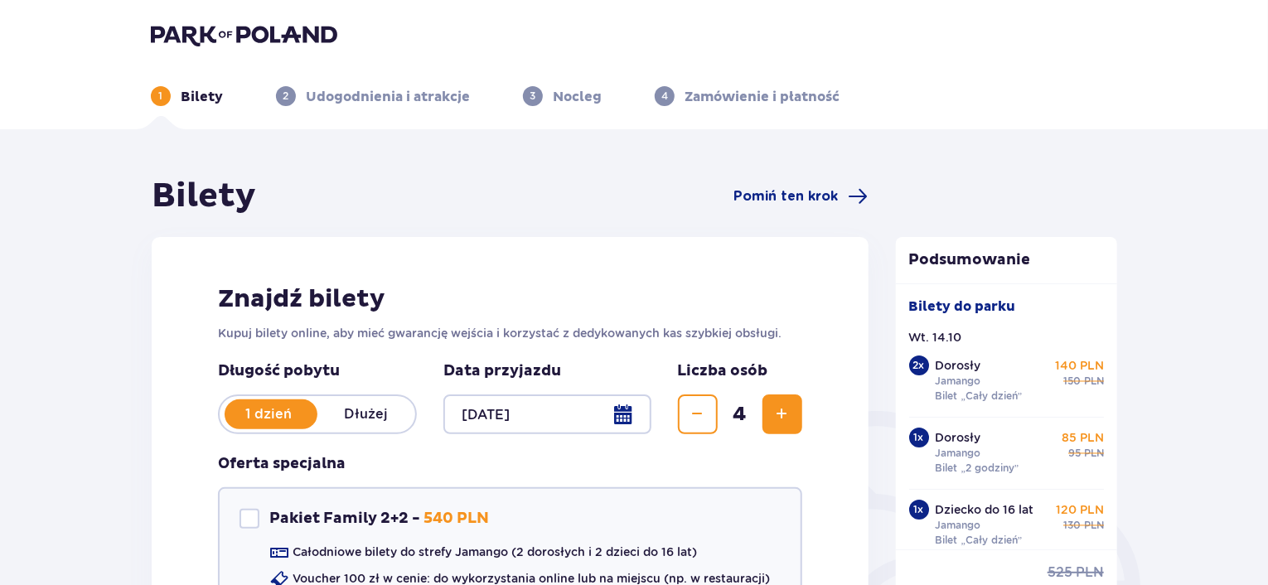
click at [222, 16] on header "1 Bilety 2 Udogodnienia i atrakcje 3 Nocleg 4 Zamówienie i płatność" at bounding box center [634, 64] width 1268 height 129
click at [219, 36] on img at bounding box center [244, 34] width 186 height 23
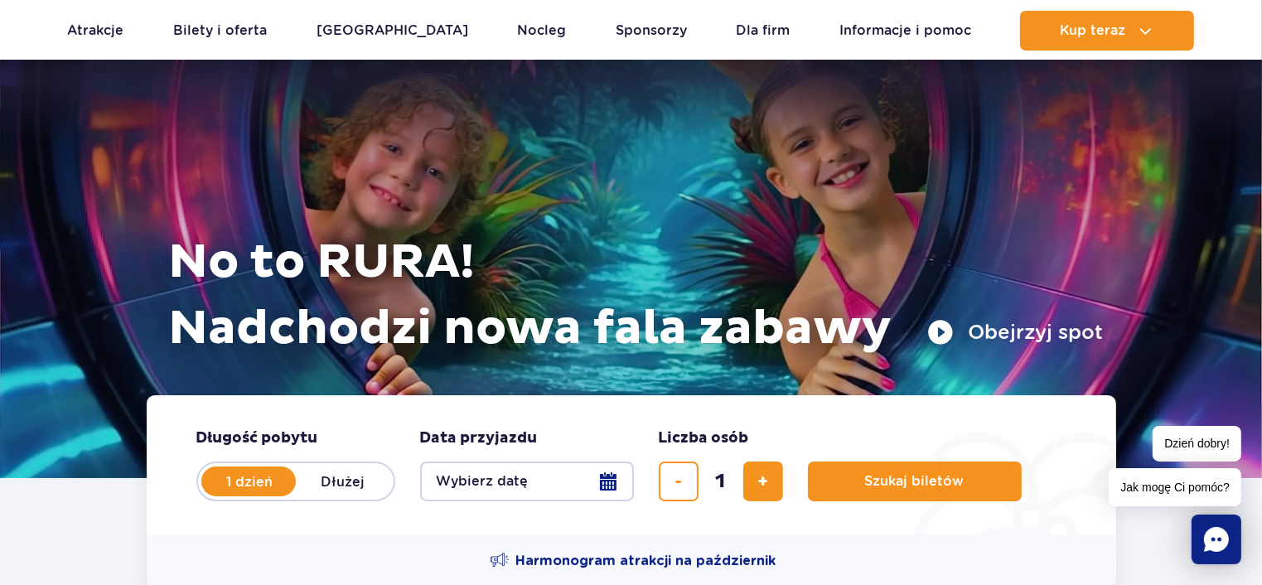
scroll to position [83, 0]
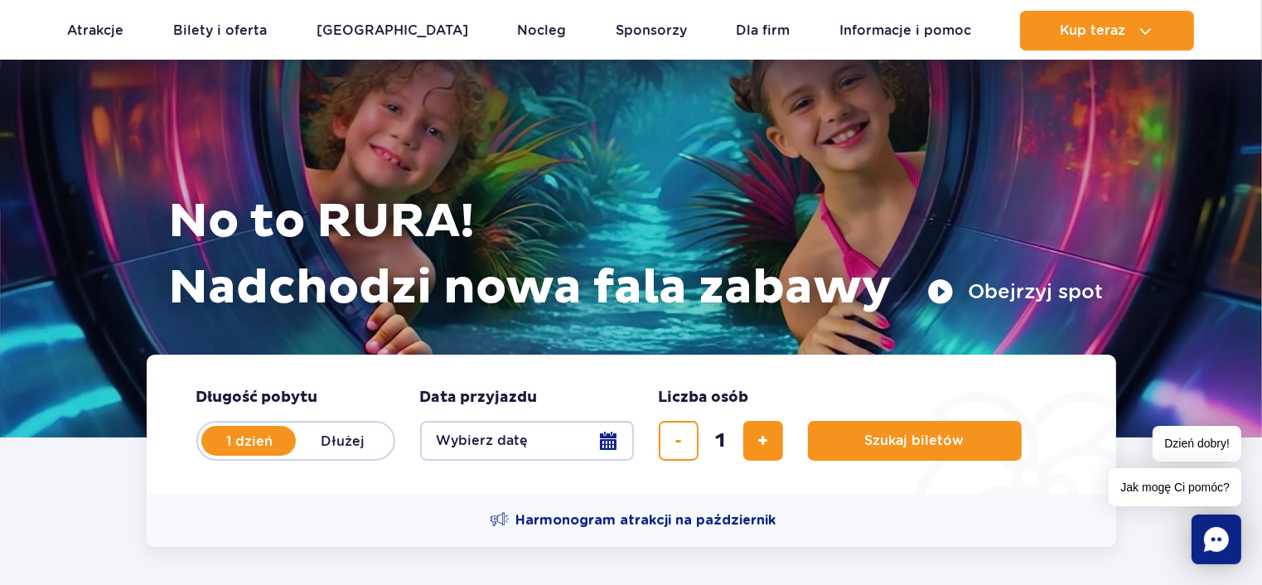
click at [617, 445] on button "Wybierz datę" at bounding box center [527, 441] width 214 height 40
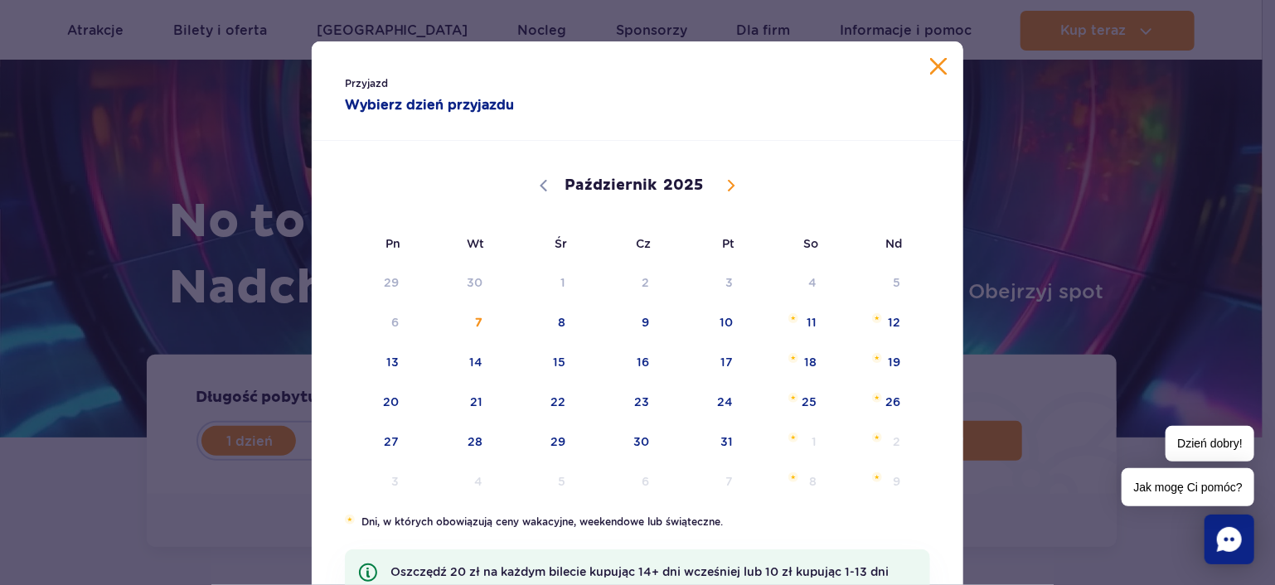
click at [727, 183] on icon at bounding box center [731, 186] width 12 height 12
select select "10"
click at [388, 357] on span "10" at bounding box center [370, 362] width 84 height 38
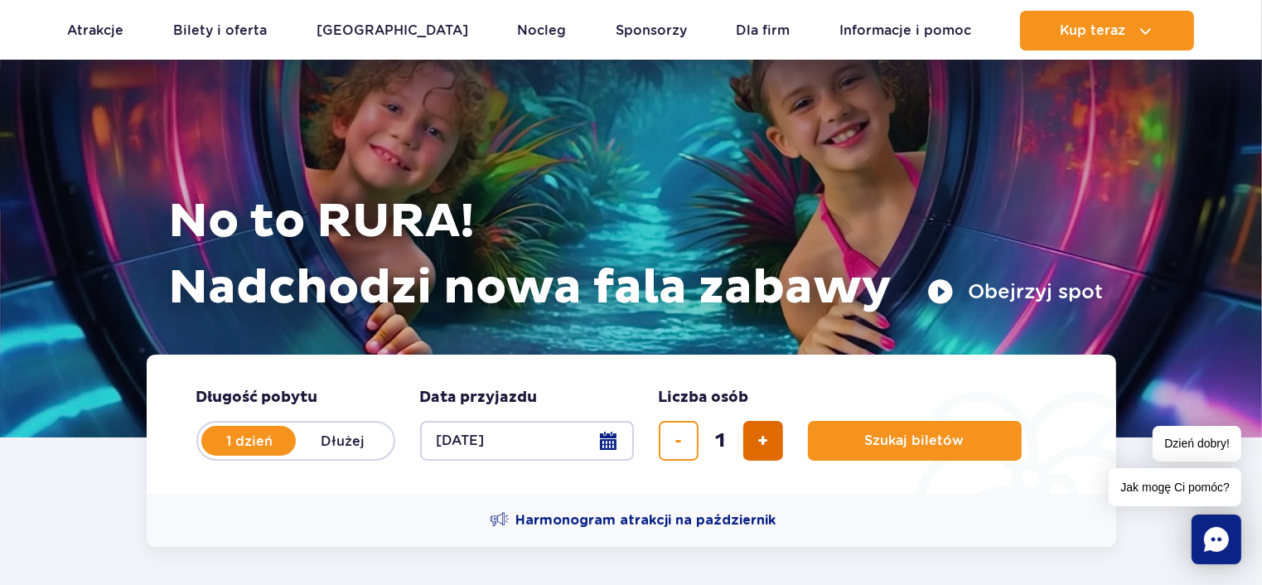
click at [751, 434] on button "dodaj bilet" at bounding box center [764, 441] width 40 height 40
click at [679, 441] on span "usuń bilet" at bounding box center [678, 441] width 7 height 0
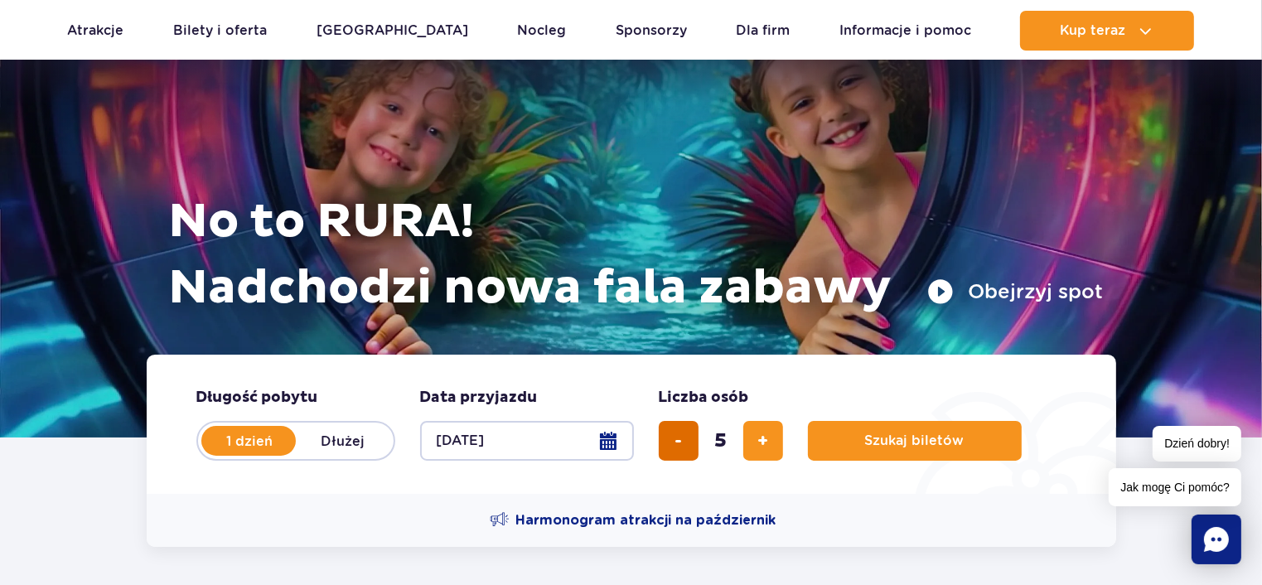
type input "4"
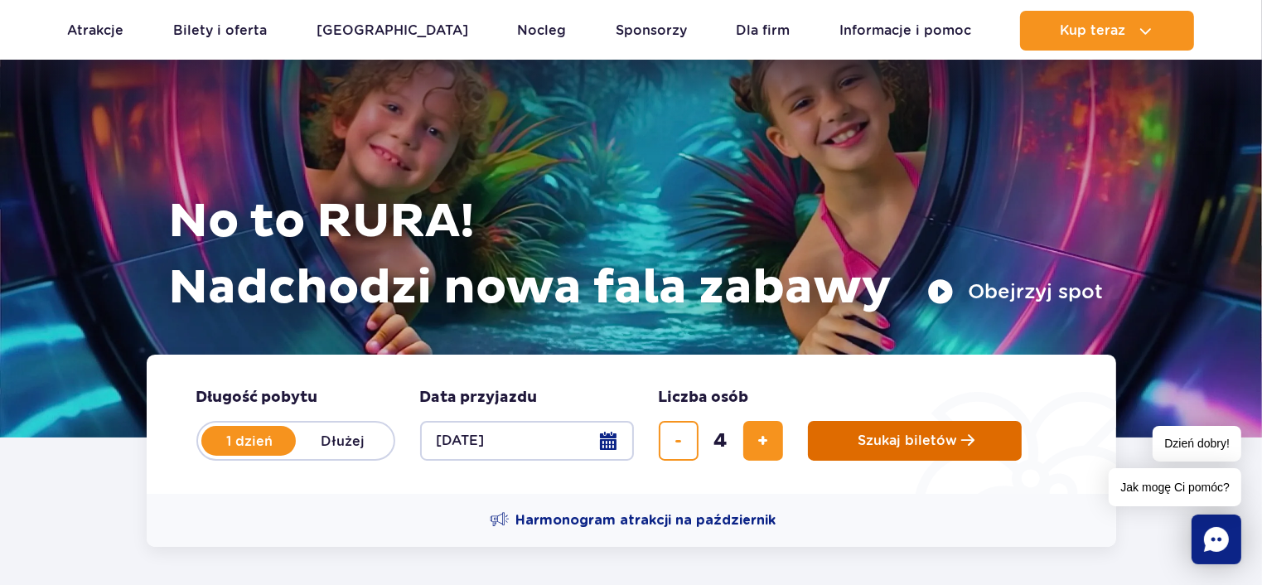
click at [934, 430] on button "Szukaj biletów" at bounding box center [915, 441] width 214 height 40
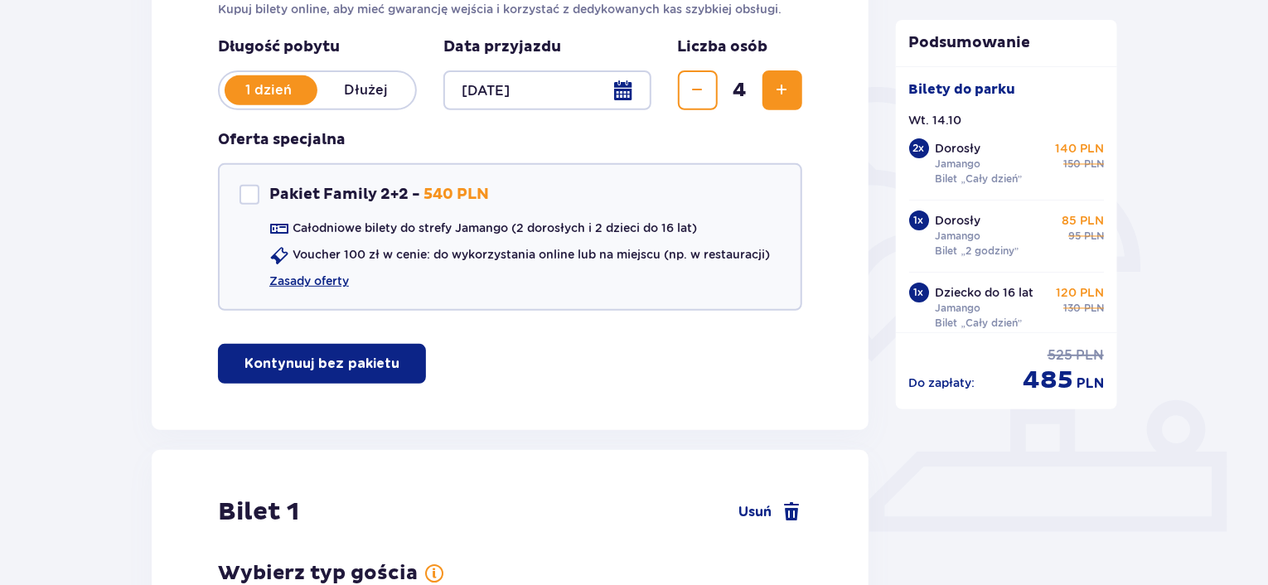
scroll to position [414, 0]
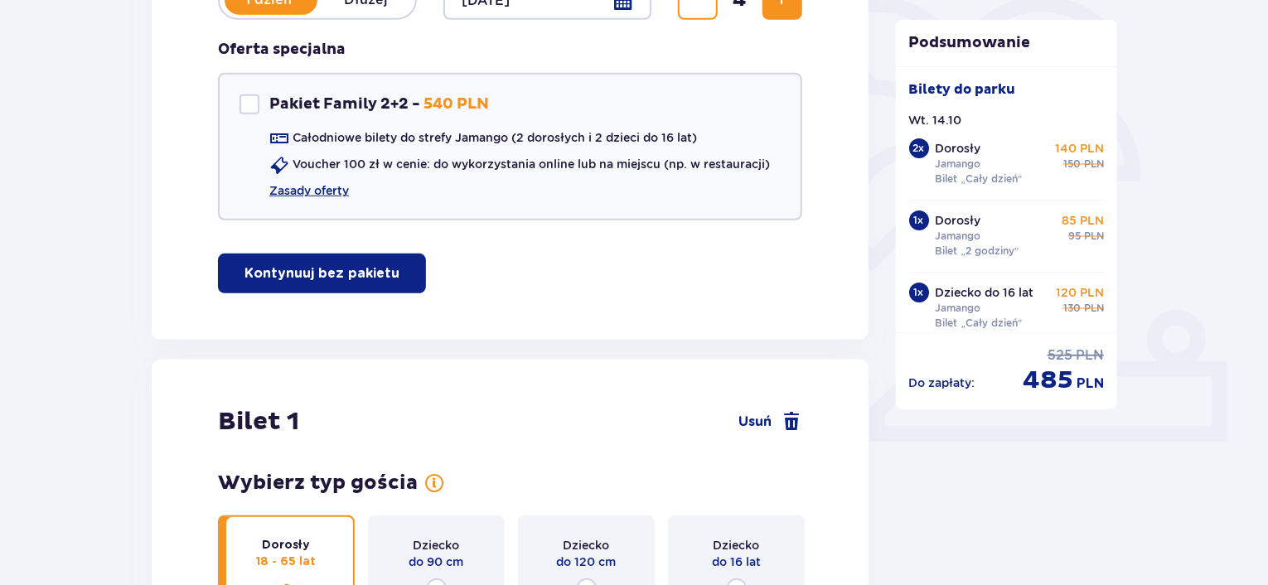
click at [361, 264] on p "Kontynuuj bez pakietu" at bounding box center [322, 273] width 155 height 18
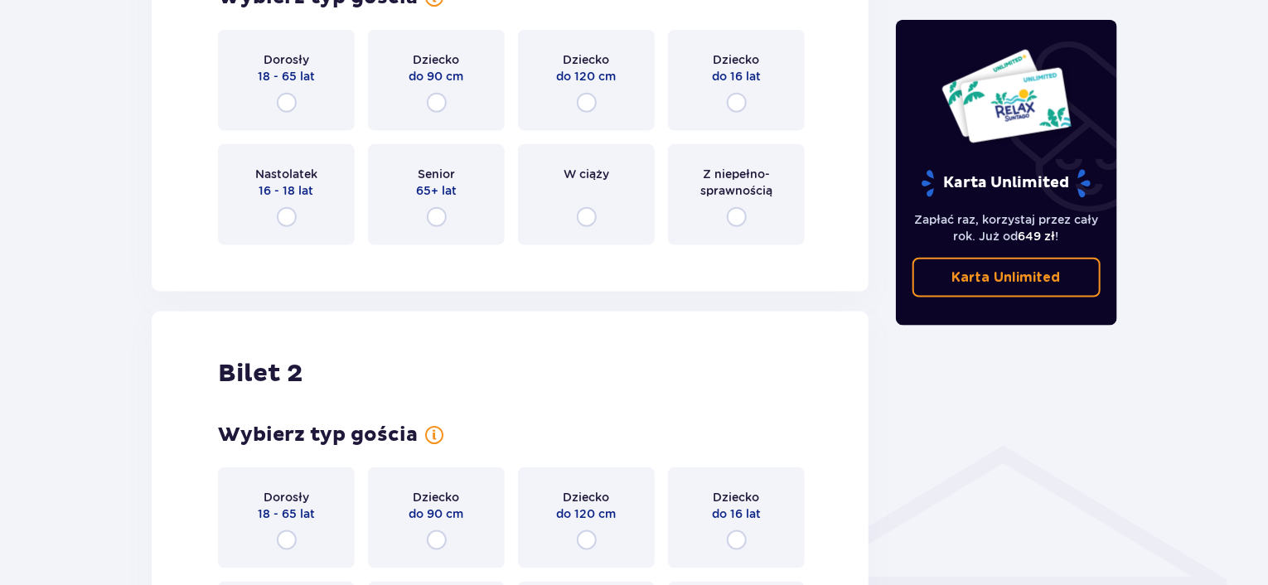
scroll to position [690, 0]
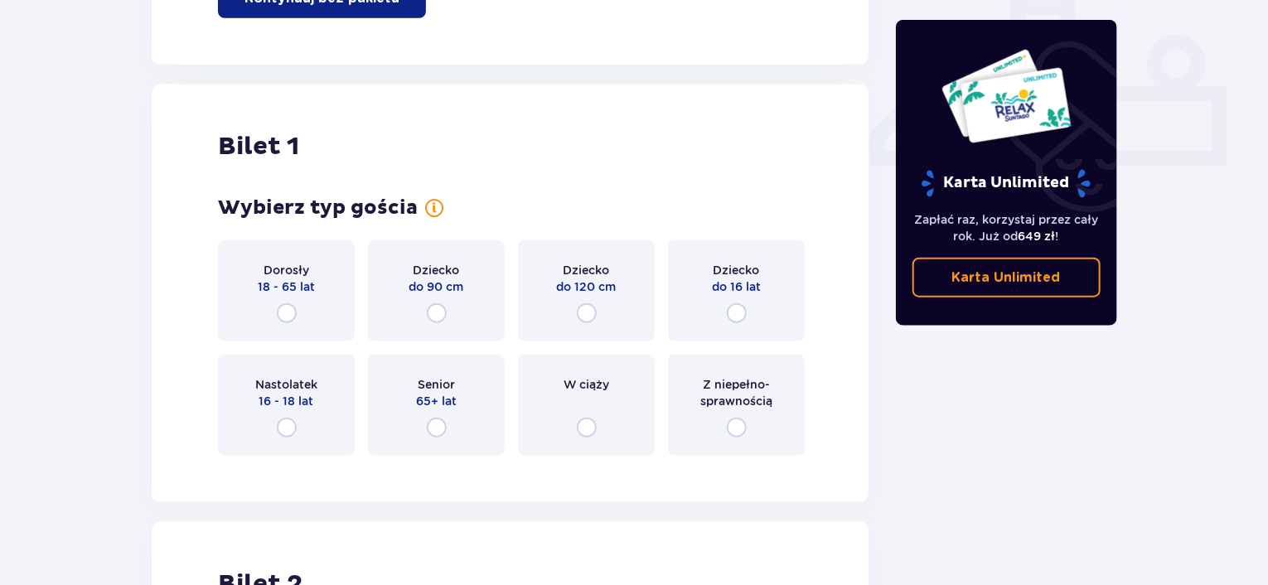
click at [735, 310] on input "radio" at bounding box center [737, 313] width 20 height 20
radio input "true"
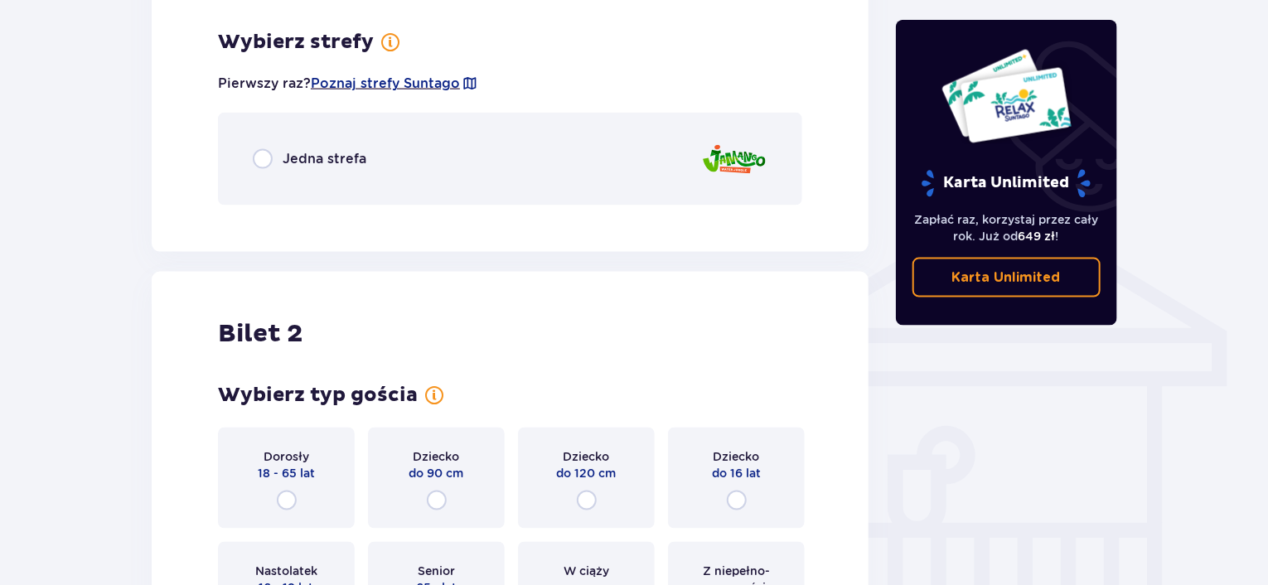
scroll to position [1158, 0]
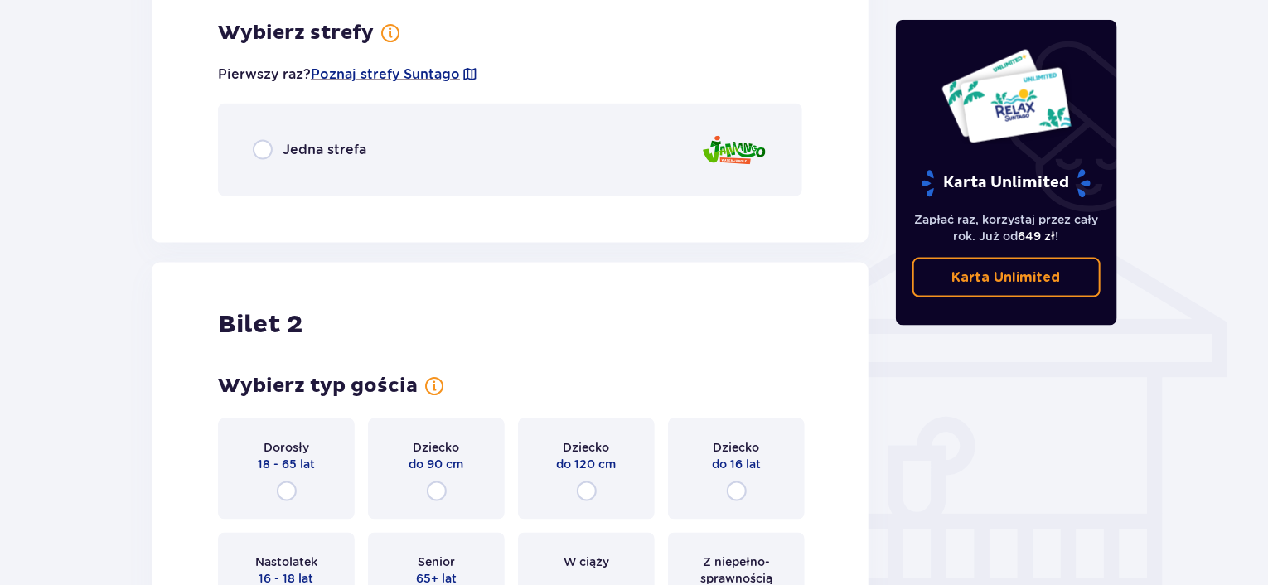
click at [269, 152] on input "radio" at bounding box center [263, 150] width 20 height 20
radio input "true"
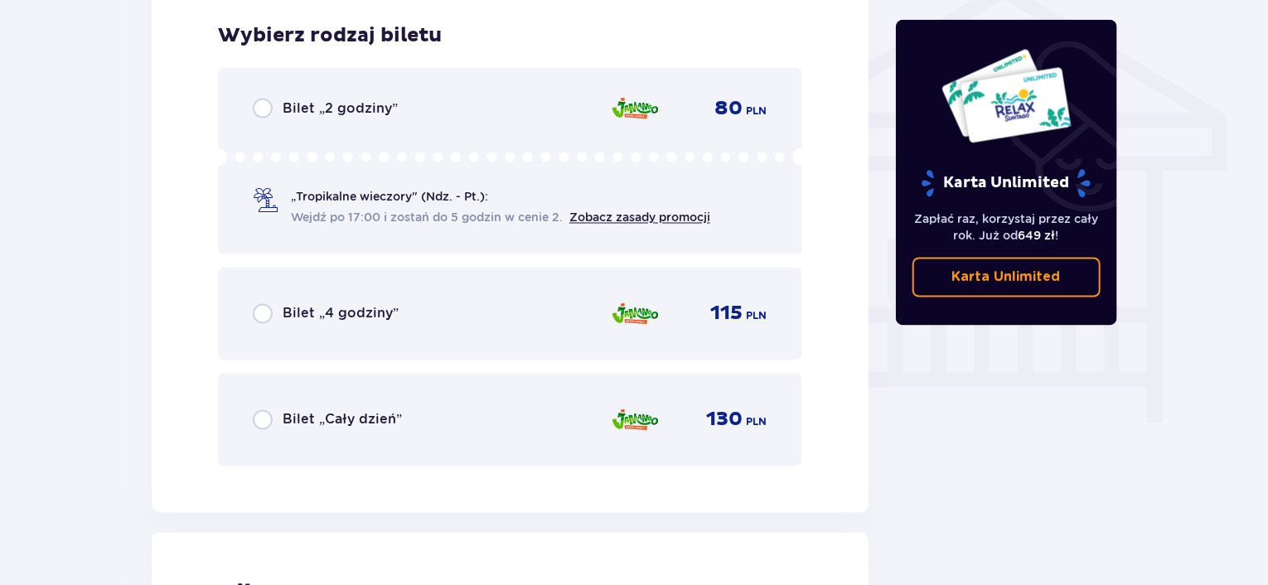
scroll to position [1367, 0]
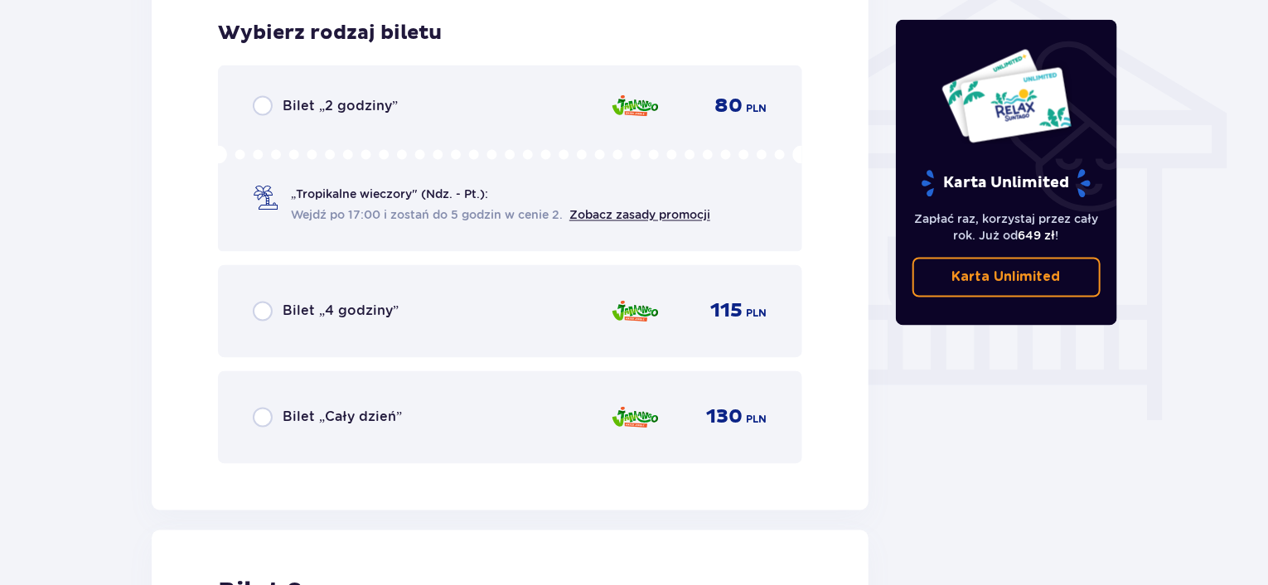
click at [337, 202] on div "„Tropikalne wieczory" (Ndz. - Pt.): Wejdź po 17:00 i zostań do 5 godzin w cenie…" at bounding box center [500, 205] width 419 height 38
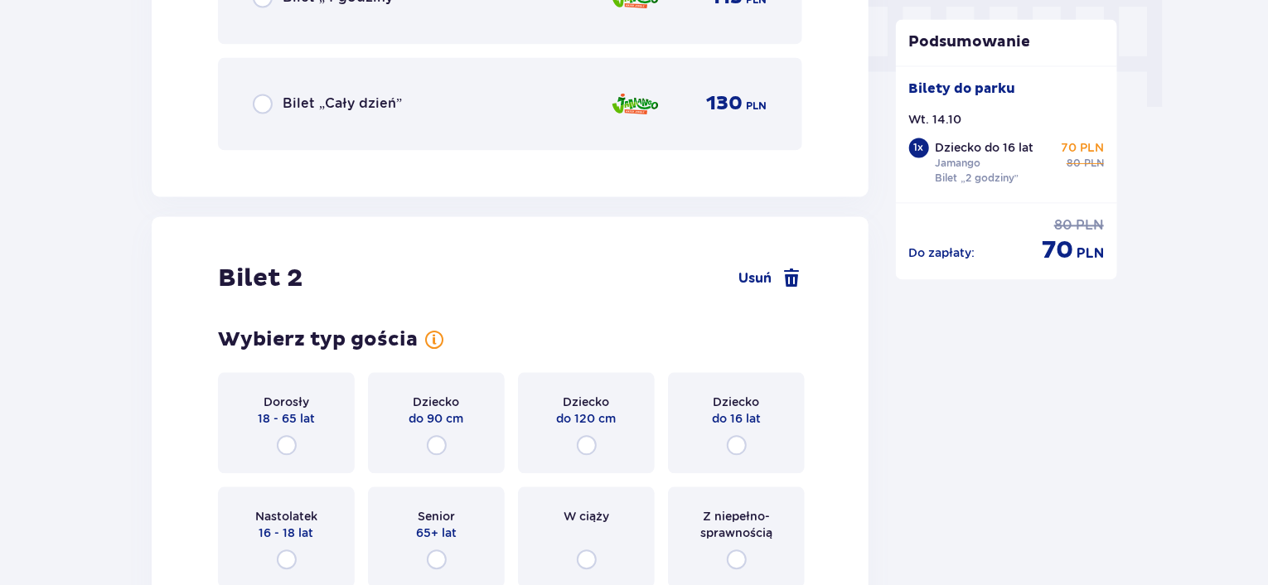
scroll to position [1793, 0]
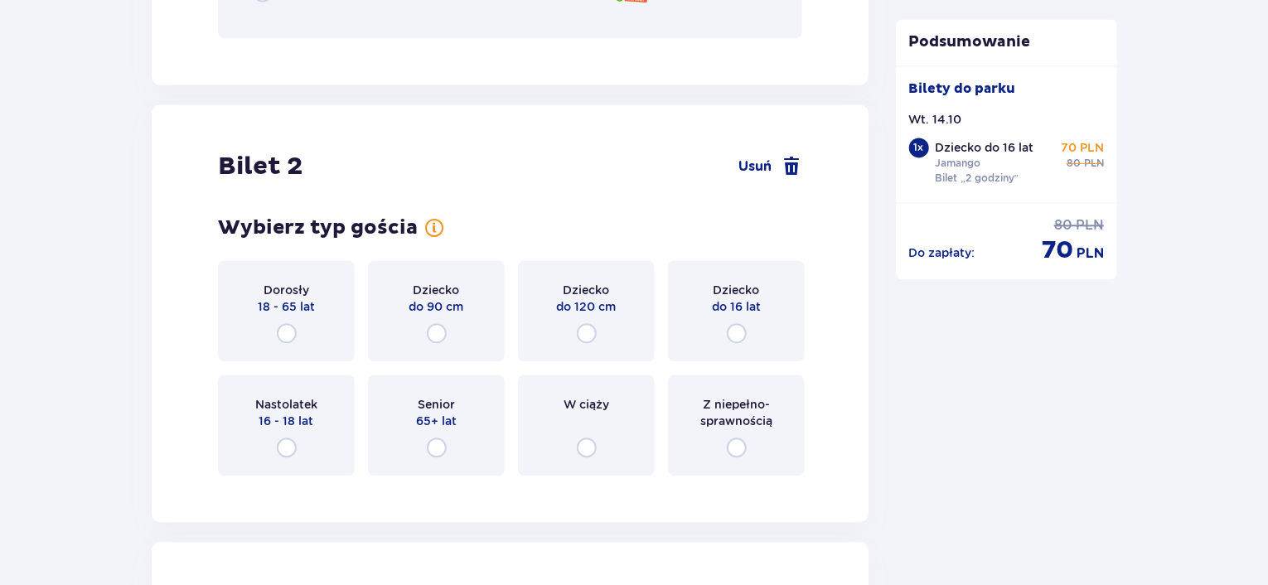
click at [286, 337] on input "radio" at bounding box center [287, 333] width 20 height 20
radio input "true"
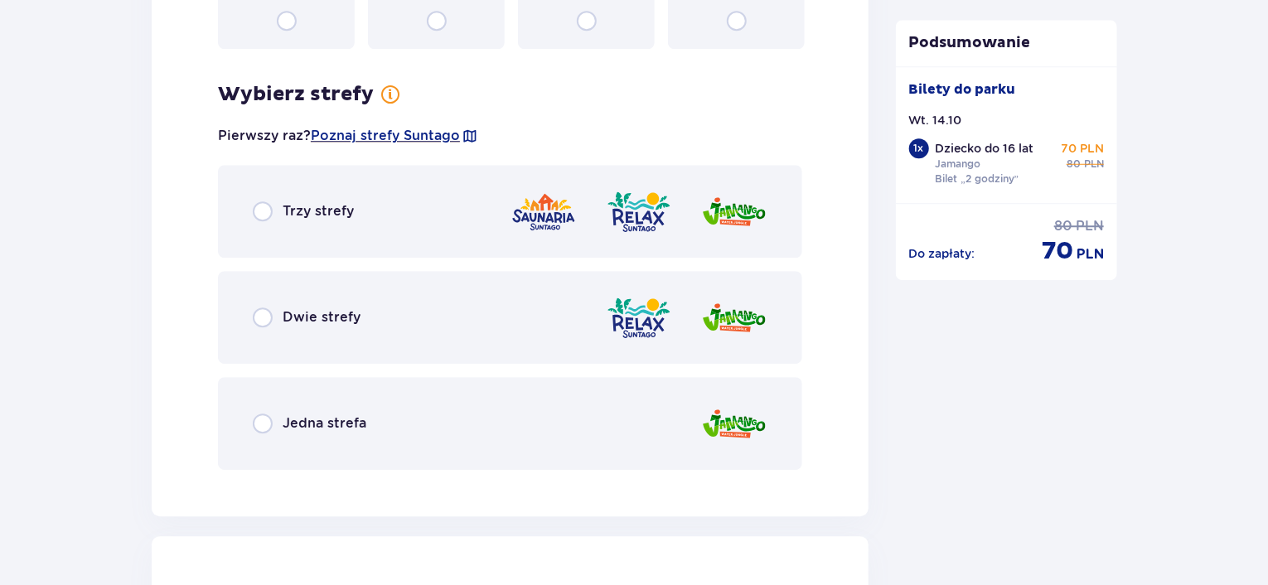
scroll to position [2280, 0]
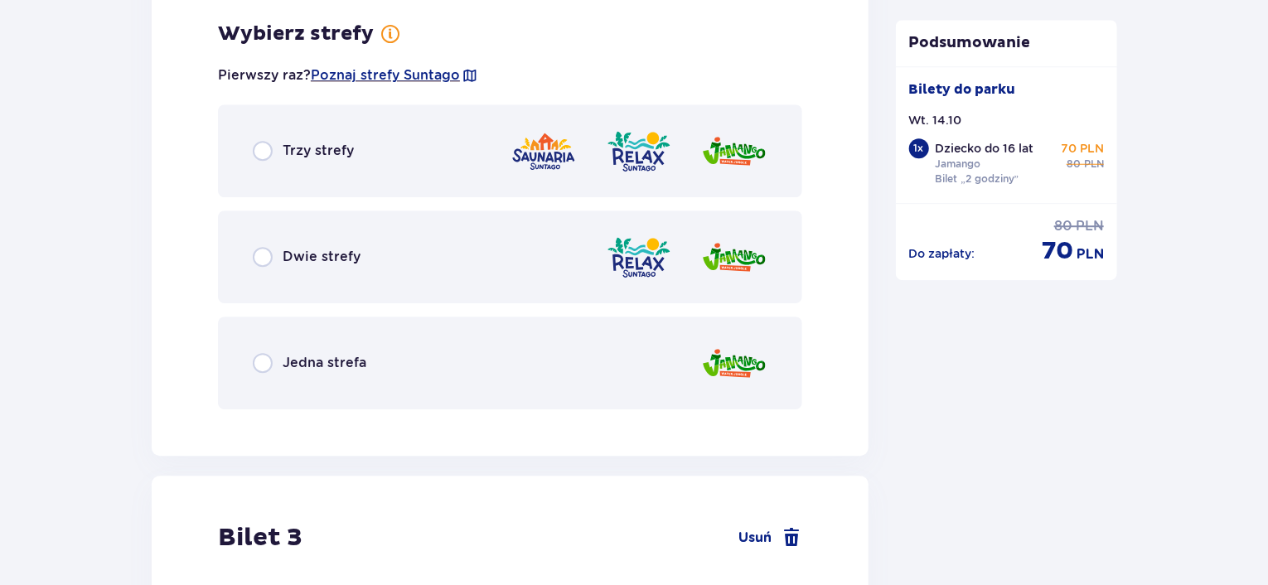
click at [268, 361] on input "radio" at bounding box center [263, 363] width 20 height 20
radio input "true"
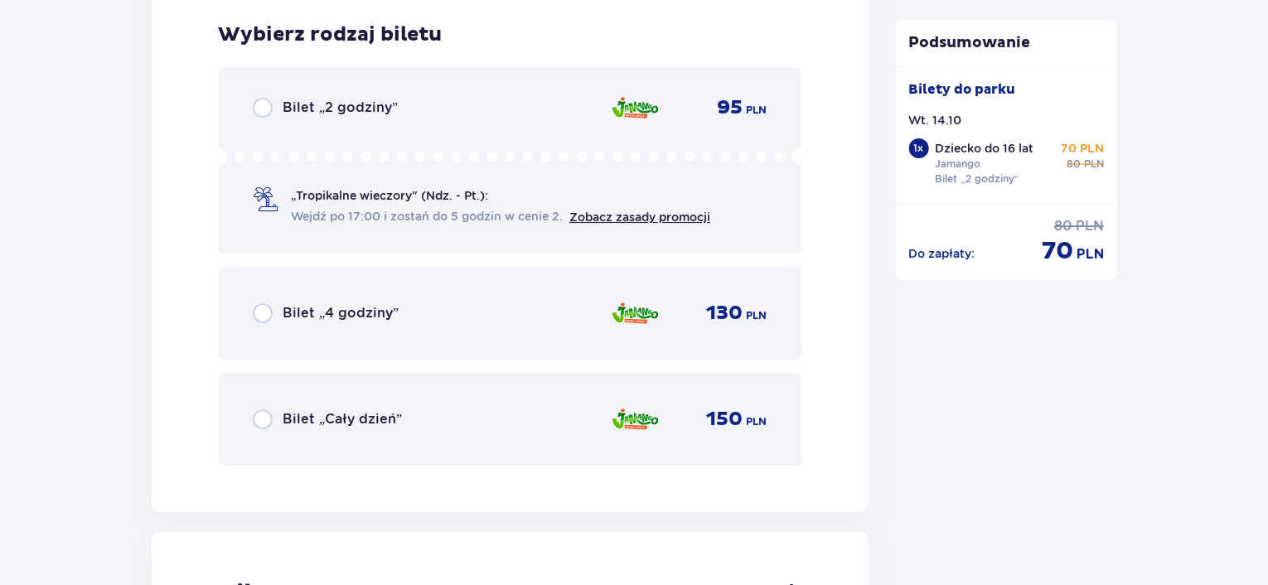
scroll to position [2701, 0]
click at [318, 199] on span "„Tropikalne wieczory" (Ndz. - Pt.):" at bounding box center [389, 194] width 197 height 17
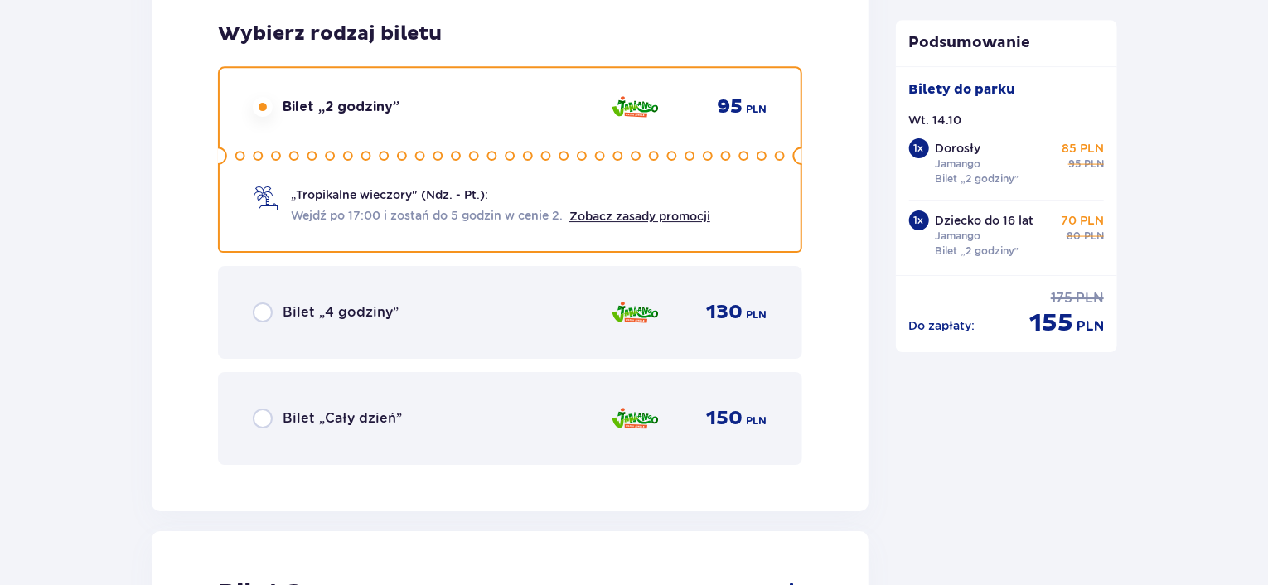
scroll to position [3210, 0]
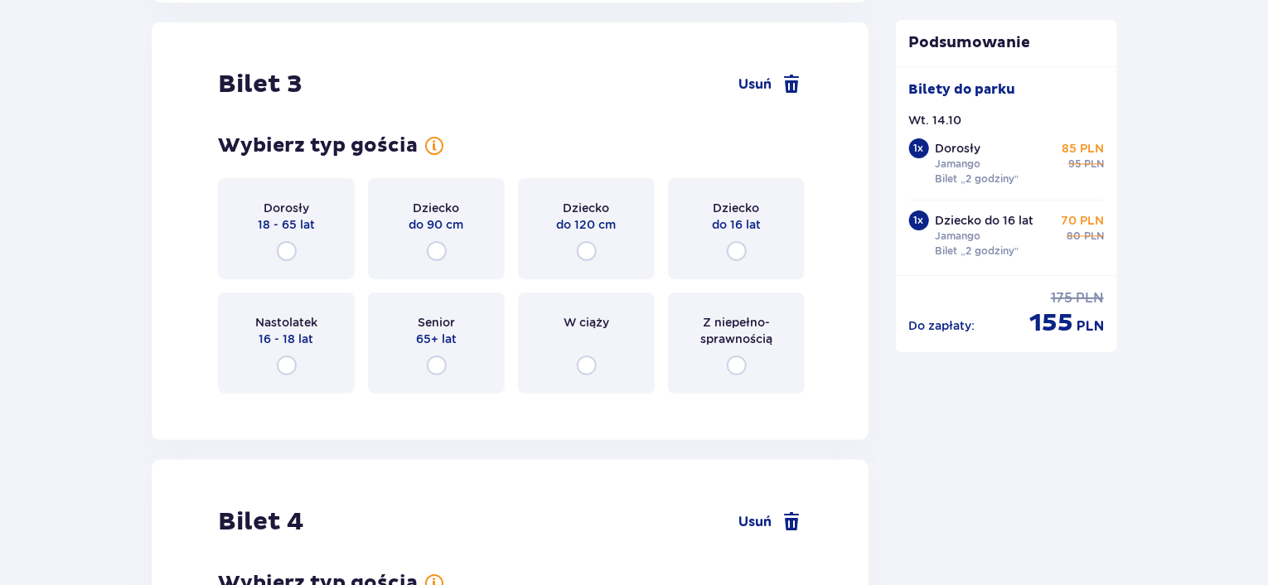
click at [285, 250] on input "radio" at bounding box center [287, 251] width 20 height 20
radio input "true"
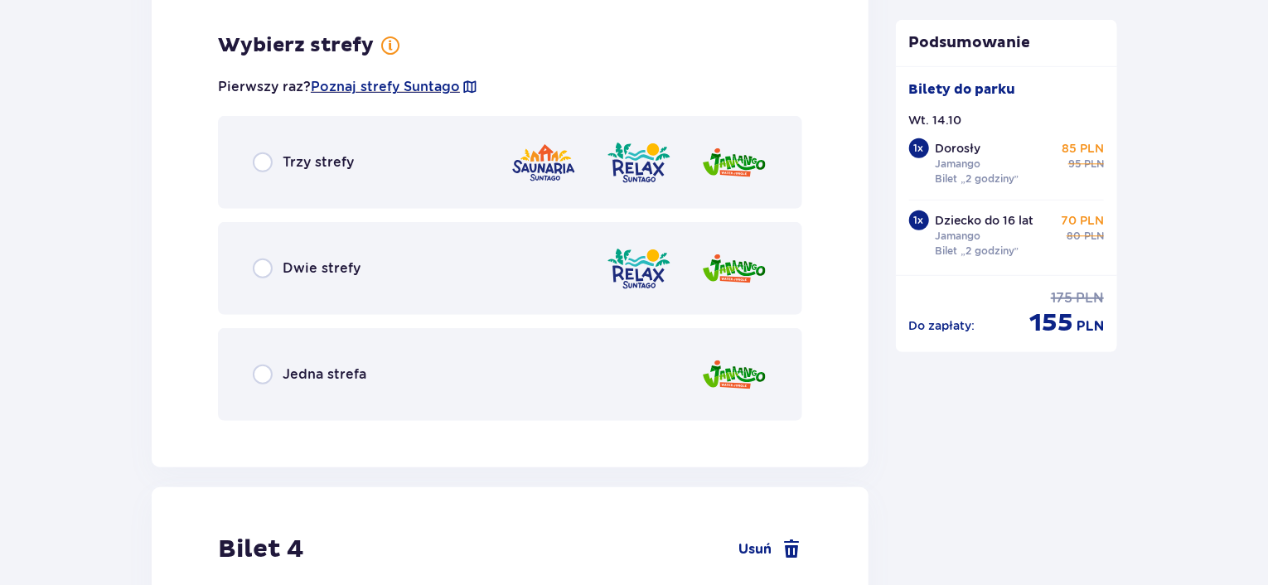
scroll to position [3615, 0]
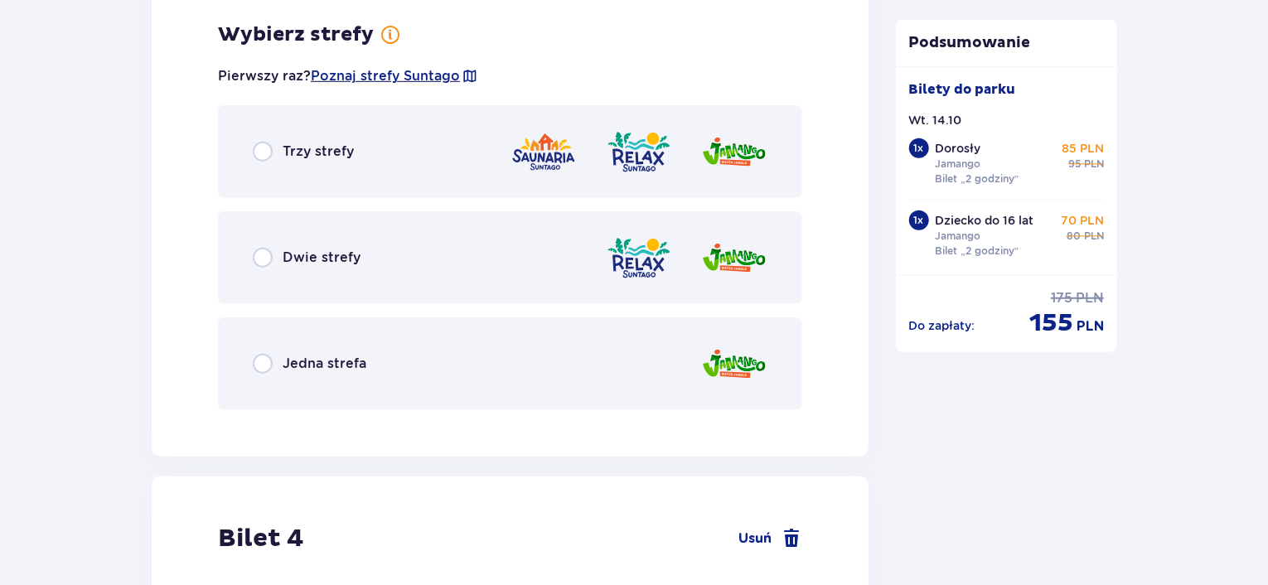
click at [265, 362] on input "radio" at bounding box center [263, 364] width 20 height 20
radio input "true"
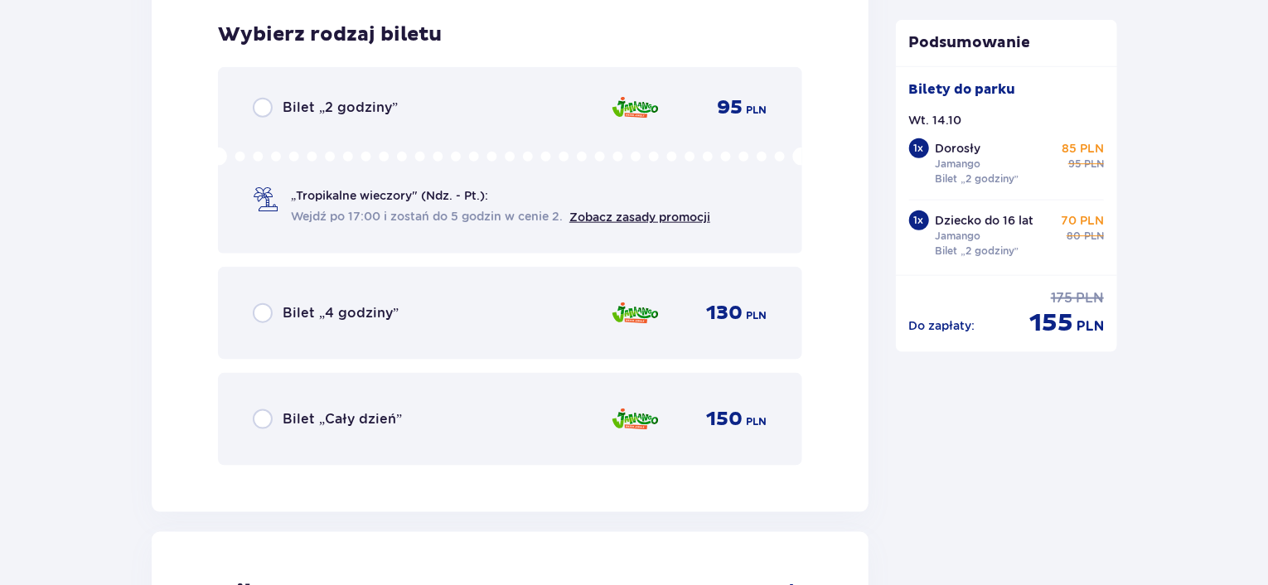
scroll to position [4046, 0]
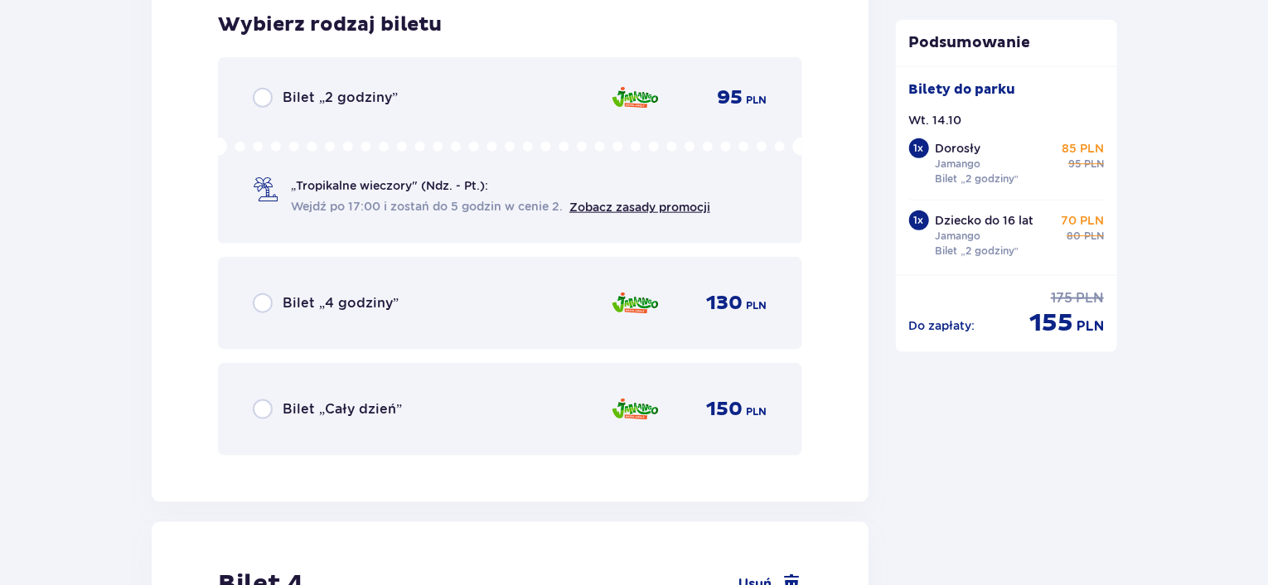
click at [315, 190] on span "„Tropikalne wieczory" (Ndz. - Pt.):" at bounding box center [389, 185] width 197 height 17
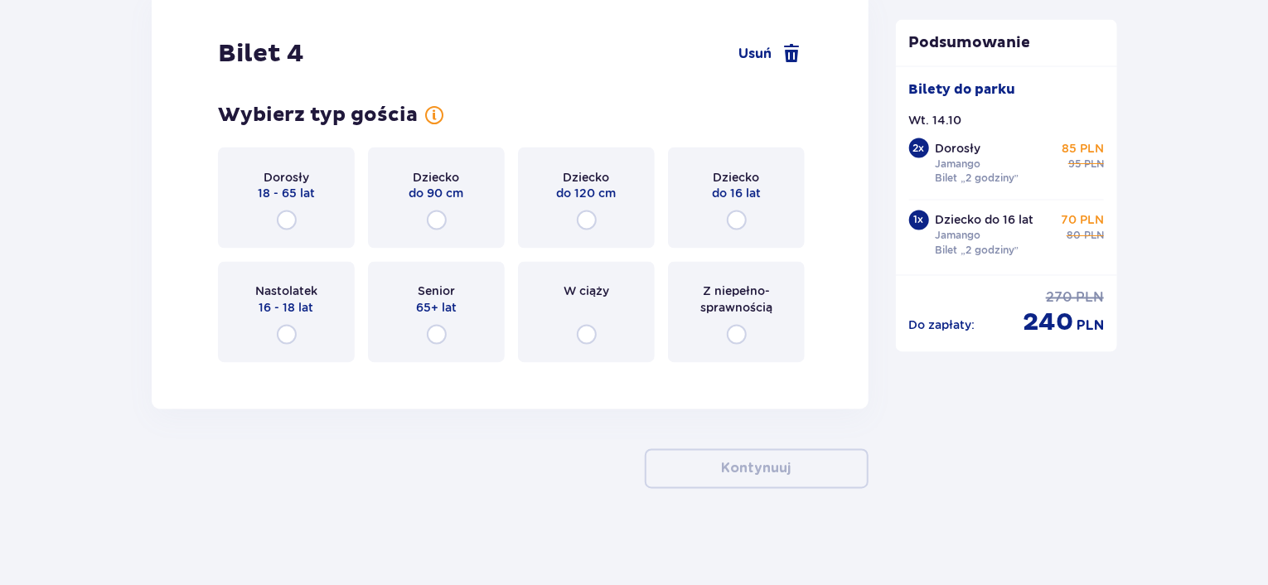
scroll to position [4577, 0]
click at [285, 214] on input "radio" at bounding box center [287, 220] width 20 height 20
radio input "true"
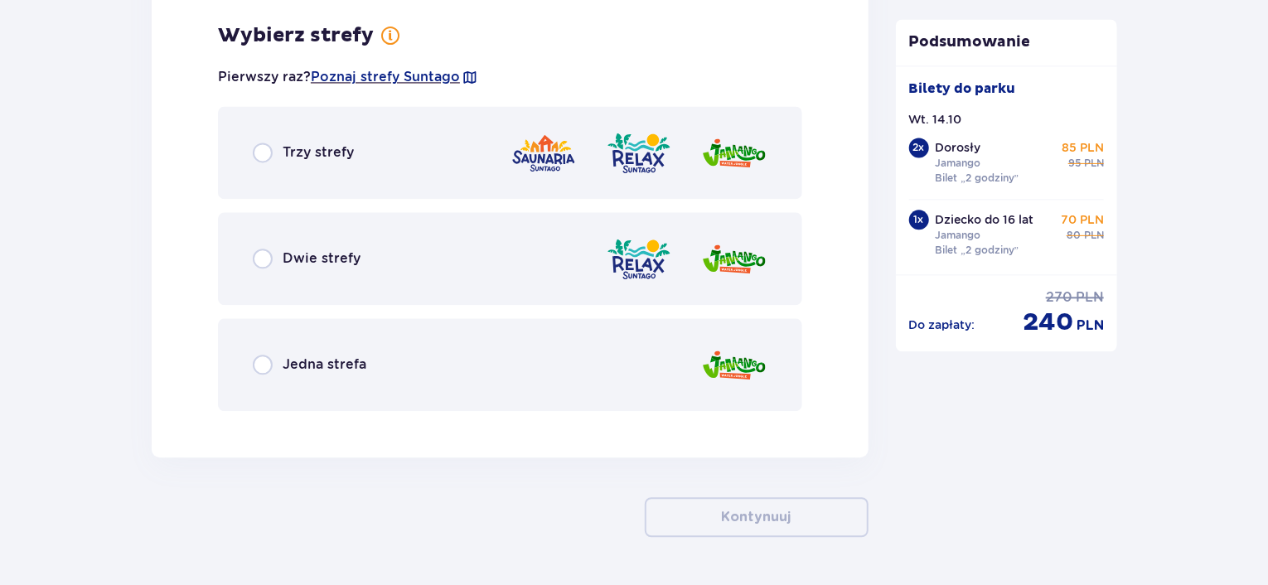
scroll to position [4950, 0]
click at [265, 363] on input "radio" at bounding box center [263, 364] width 20 height 20
radio input "true"
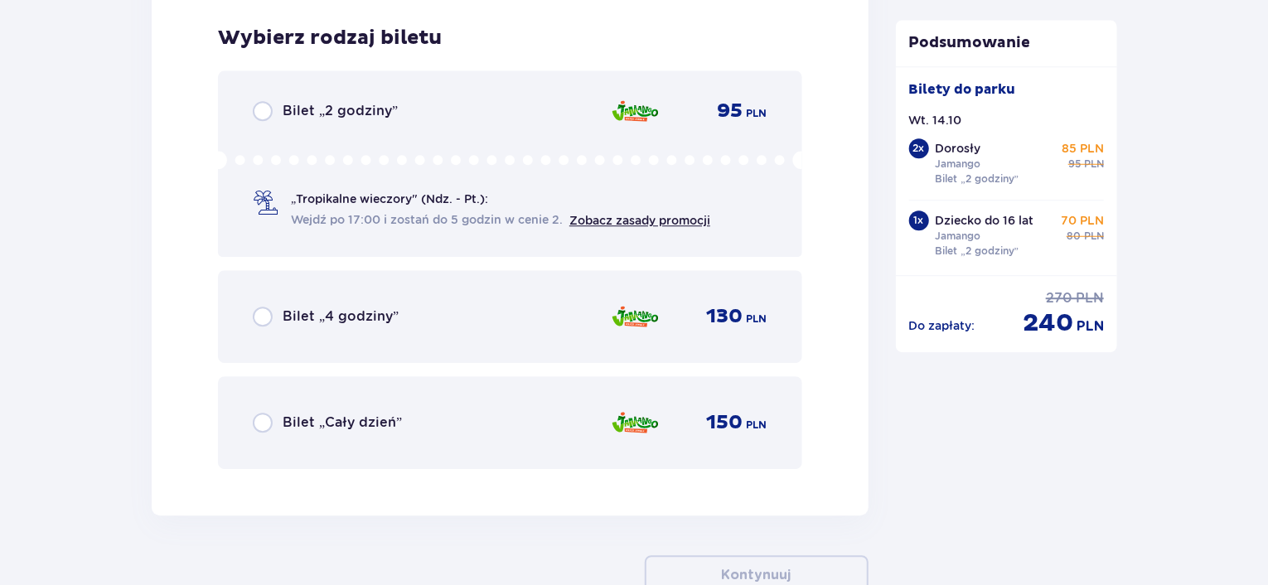
scroll to position [5371, 0]
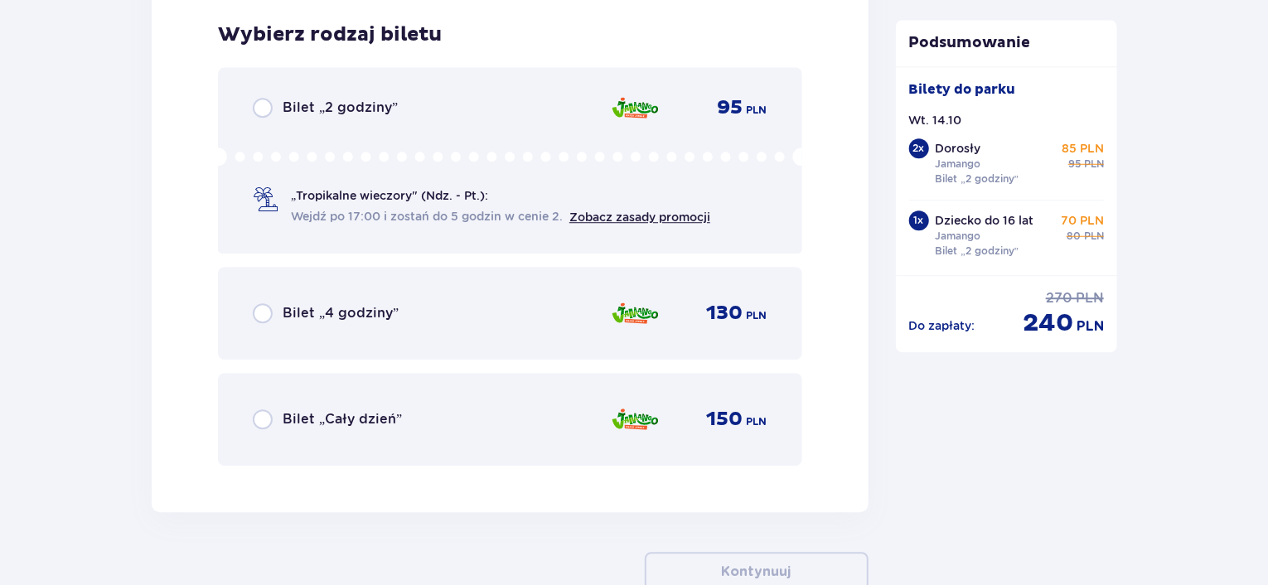
click at [327, 216] on span "Wejdź po 17:00 i zostań do 5 godzin w cenie 2." at bounding box center [427, 216] width 272 height 17
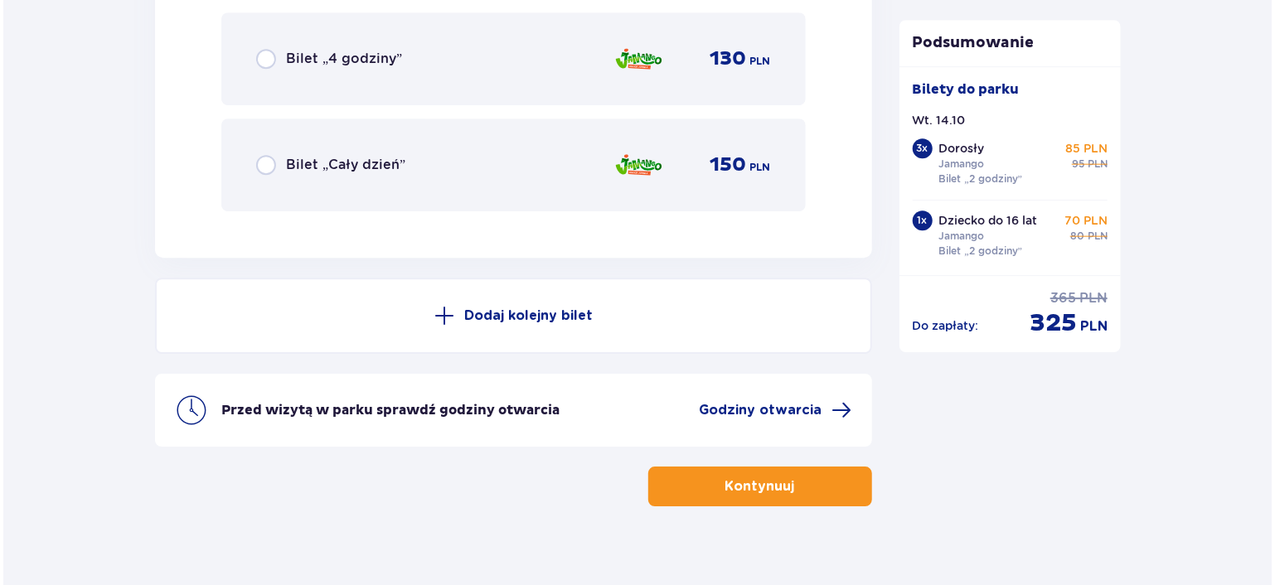
scroll to position [5643, 0]
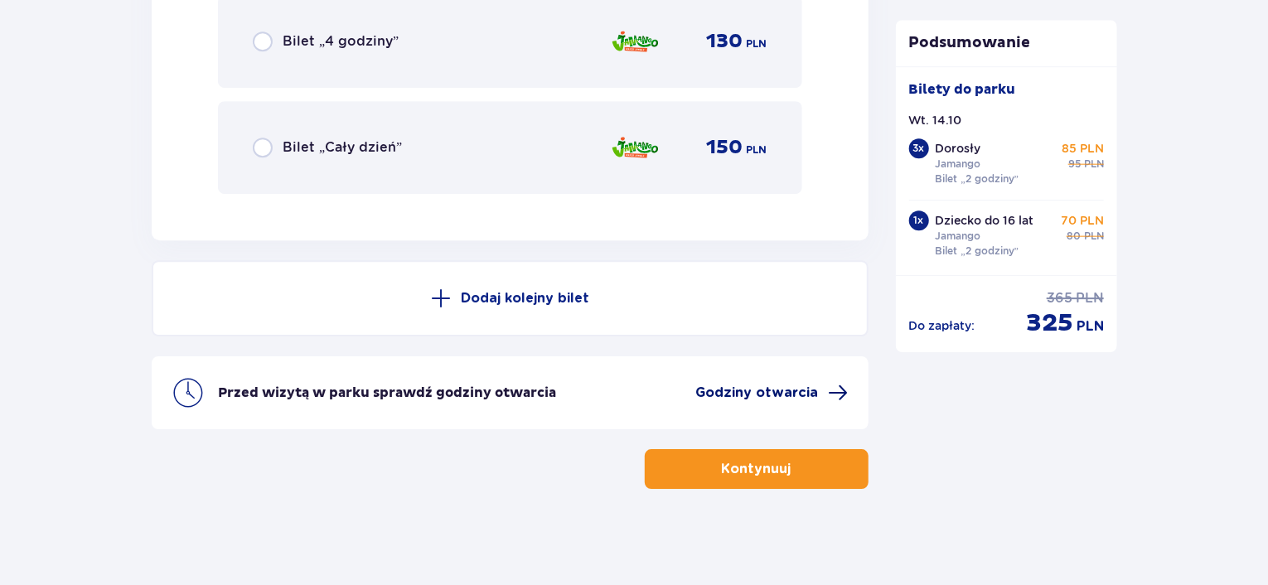
click at [740, 386] on span "Godziny otwarcia" at bounding box center [757, 393] width 123 height 18
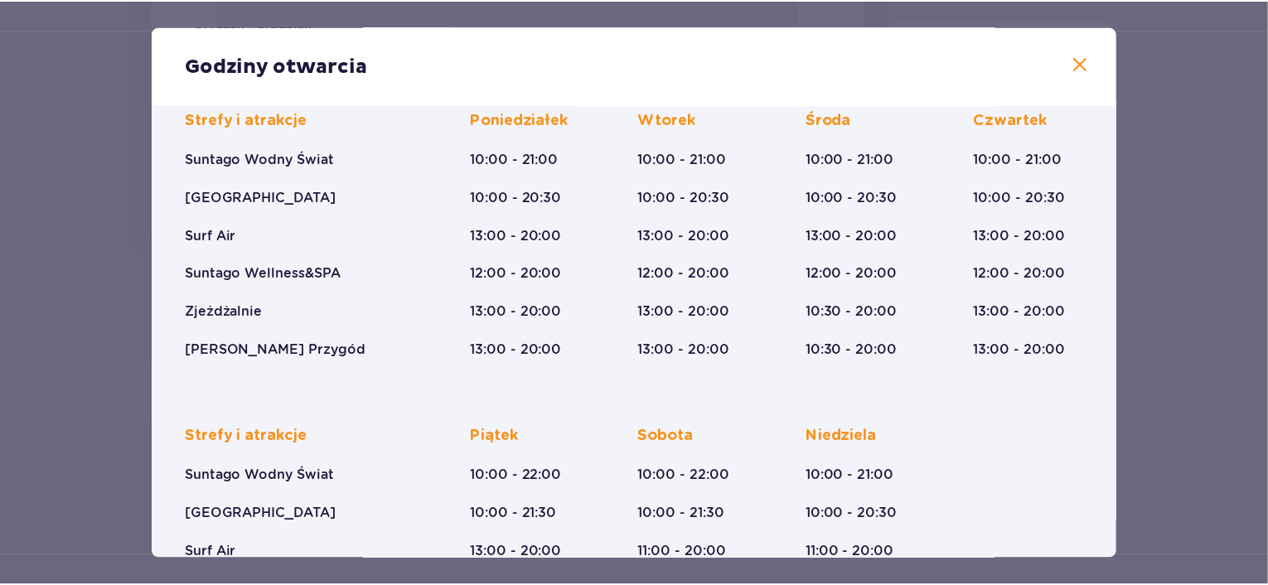
scroll to position [249, 0]
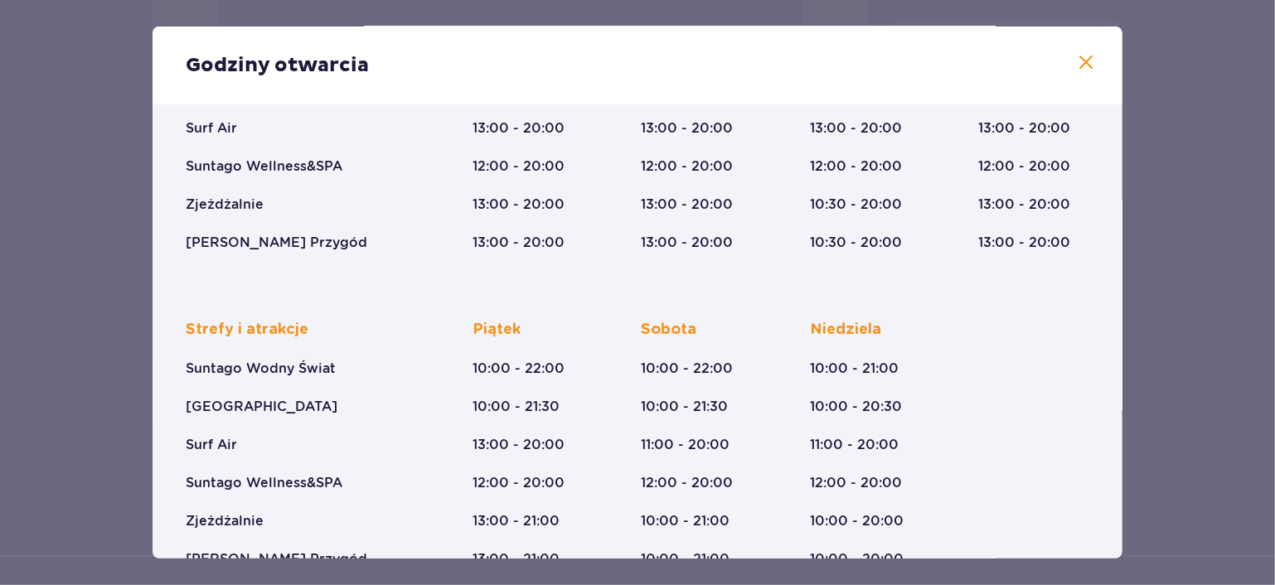
click at [1081, 62] on span at bounding box center [1086, 63] width 20 height 20
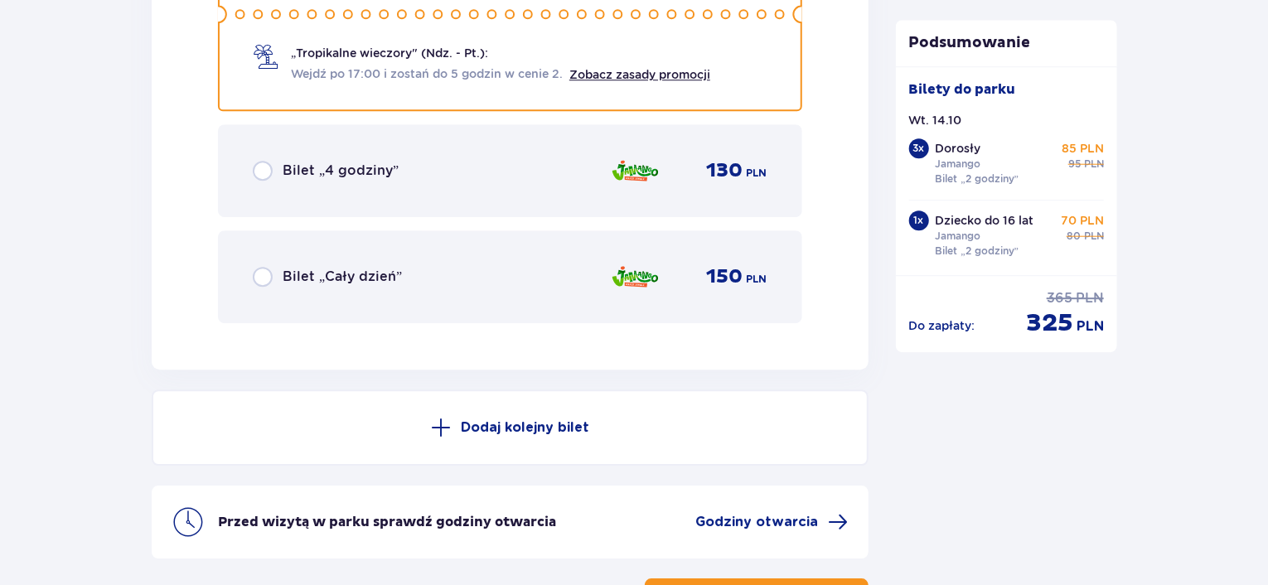
scroll to position [5477, 0]
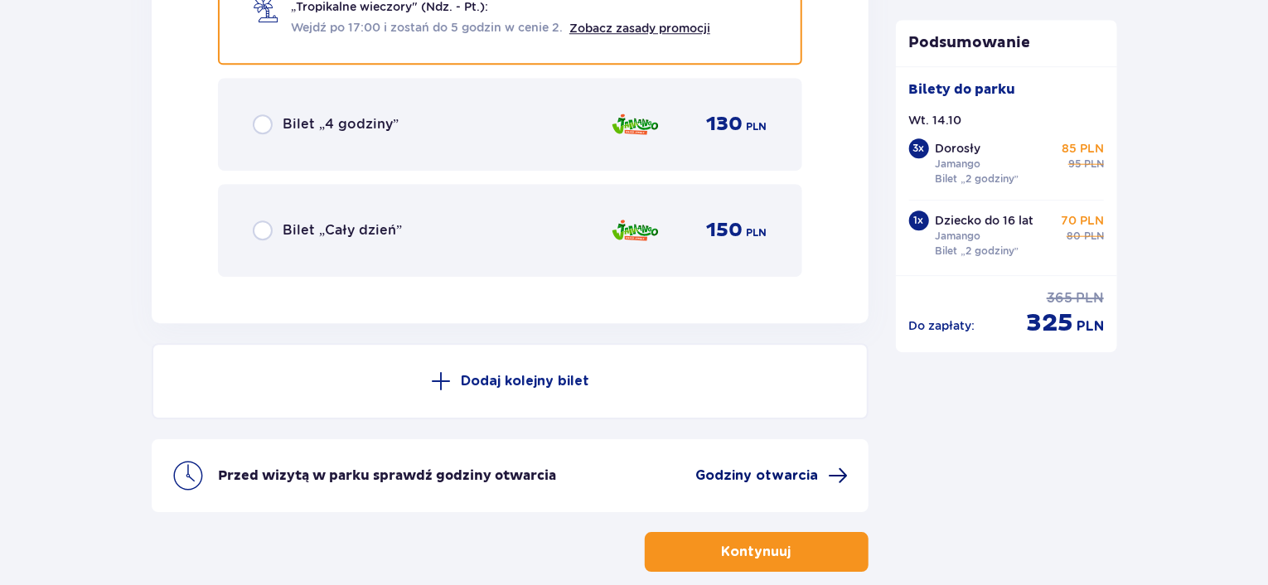
click at [777, 469] on span "Godziny otwarcia" at bounding box center [757, 476] width 123 height 18
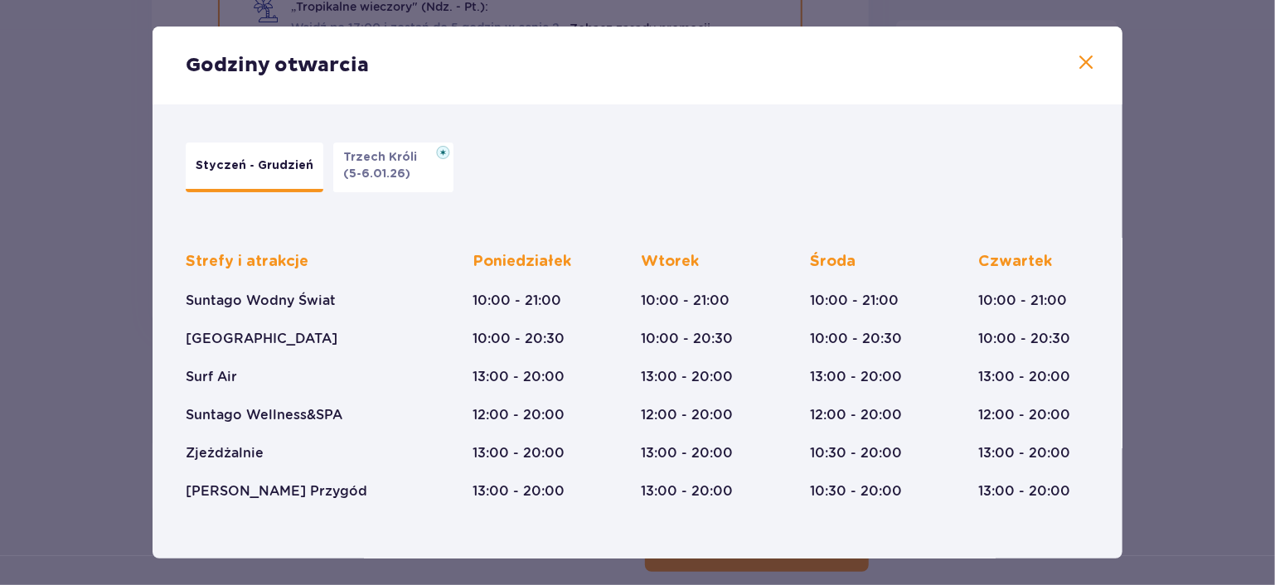
click at [1077, 46] on div "Godziny otwarcia" at bounding box center [638, 66] width 970 height 78
click at [1078, 68] on span at bounding box center [1086, 63] width 20 height 20
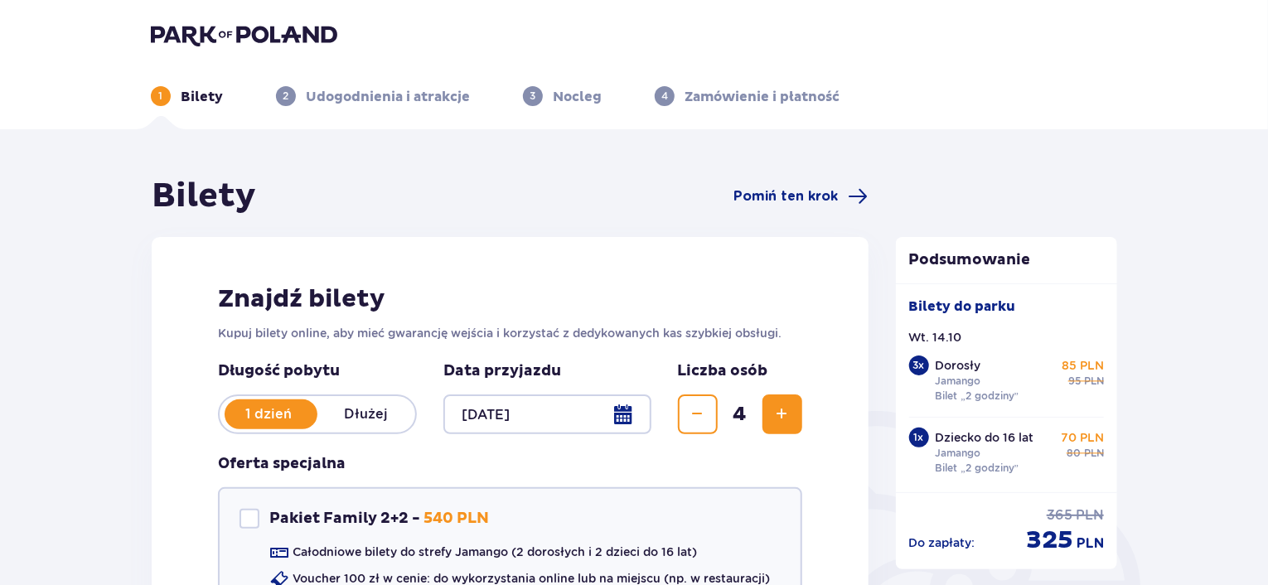
click at [232, 29] on img at bounding box center [244, 34] width 186 height 23
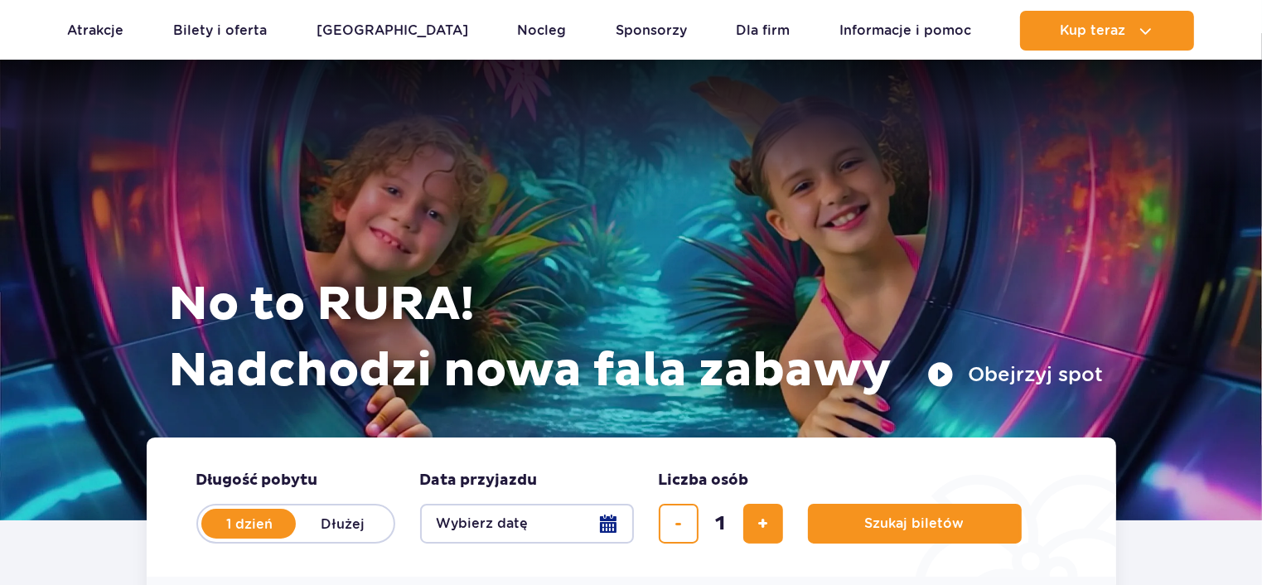
scroll to position [166, 0]
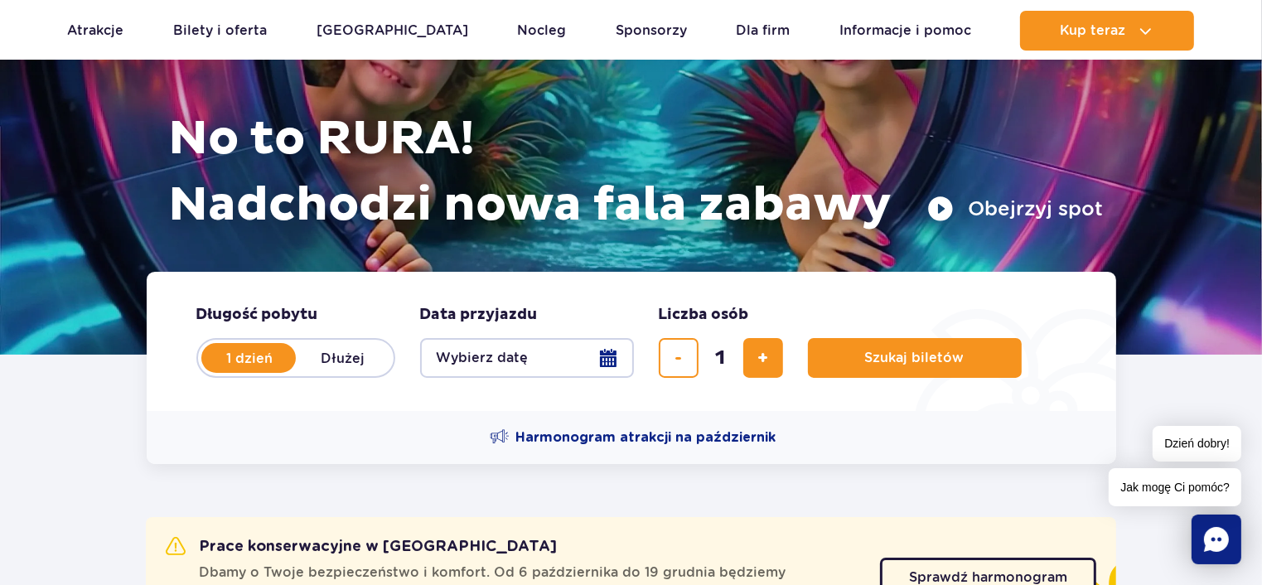
click at [617, 357] on button "Wybierz datę" at bounding box center [527, 358] width 214 height 40
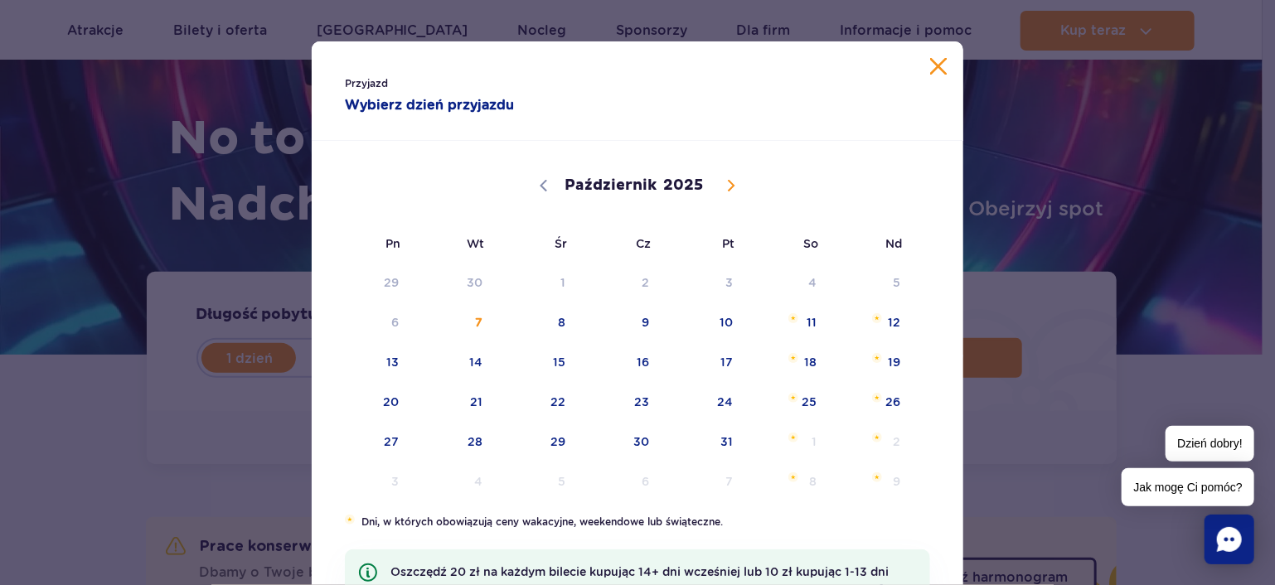
click at [723, 178] on span at bounding box center [731, 186] width 28 height 28
select select "10"
click at [388, 360] on span "10" at bounding box center [370, 362] width 84 height 38
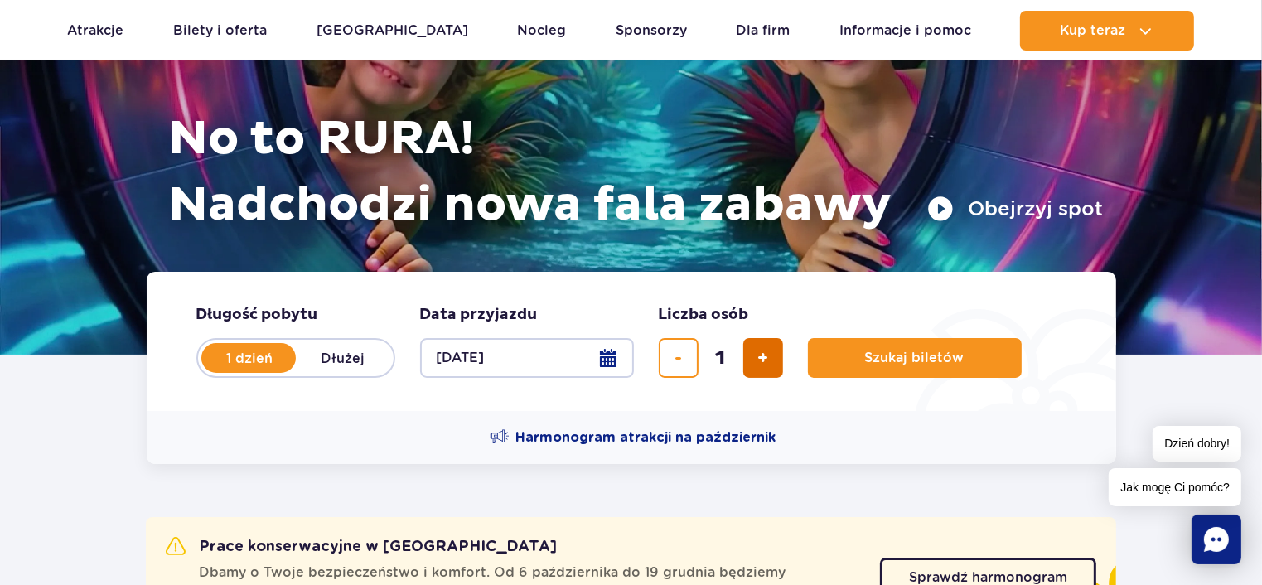
click at [759, 358] on span "dodaj bilet" at bounding box center [763, 358] width 11 height 0
type input "4"
click at [835, 361] on button "Szukaj biletów" at bounding box center [915, 358] width 214 height 40
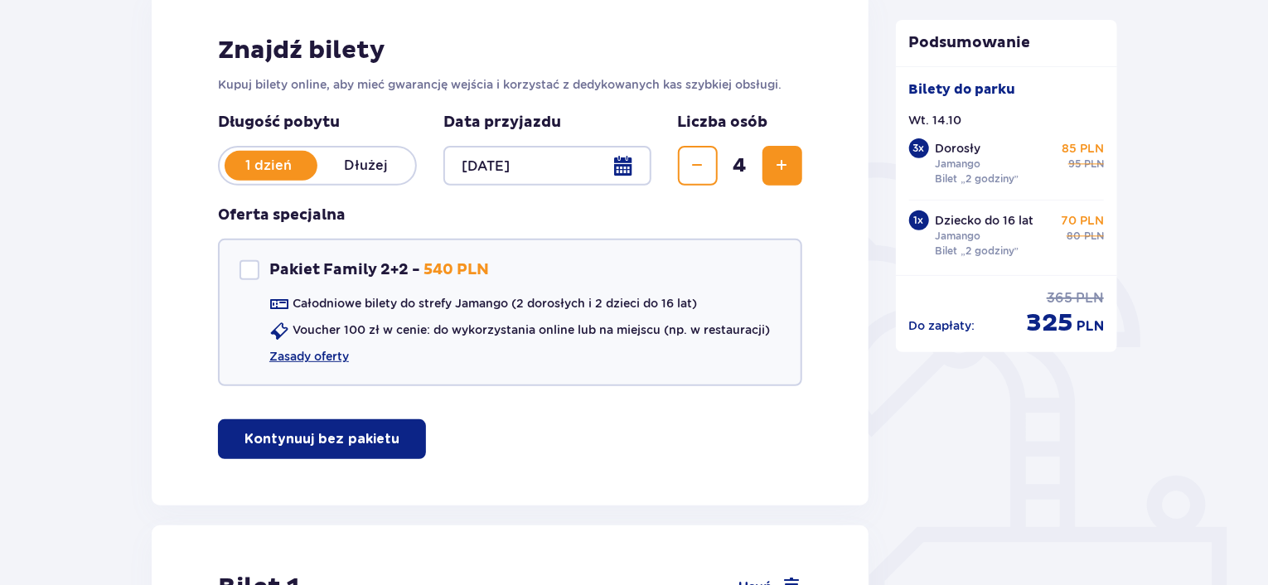
click at [318, 434] on p "Kontynuuj bez pakietu" at bounding box center [322, 439] width 155 height 18
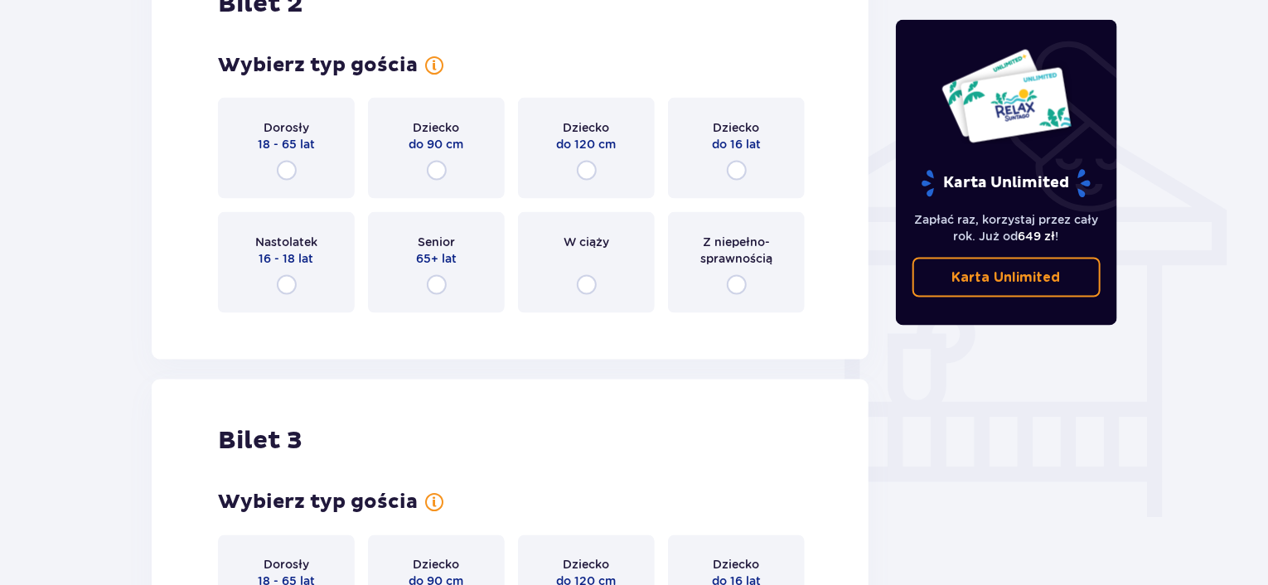
scroll to position [773, 0]
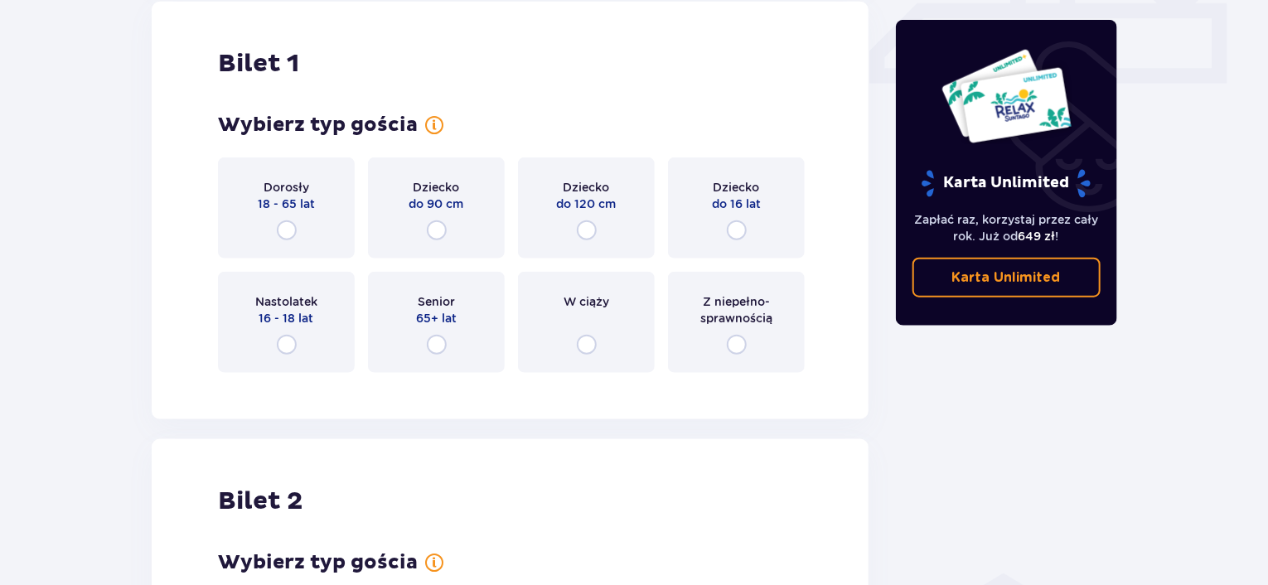
click at [735, 227] on input "radio" at bounding box center [737, 230] width 20 height 20
radio input "true"
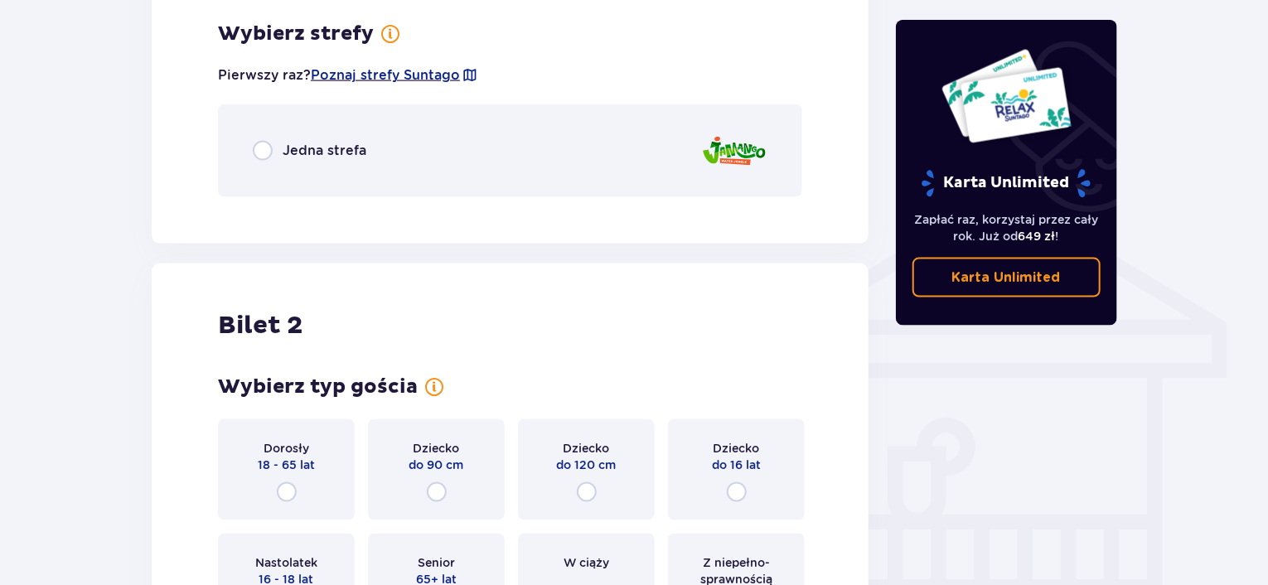
scroll to position [1158, 0]
click at [264, 148] on input "radio" at bounding box center [263, 150] width 20 height 20
radio input "true"
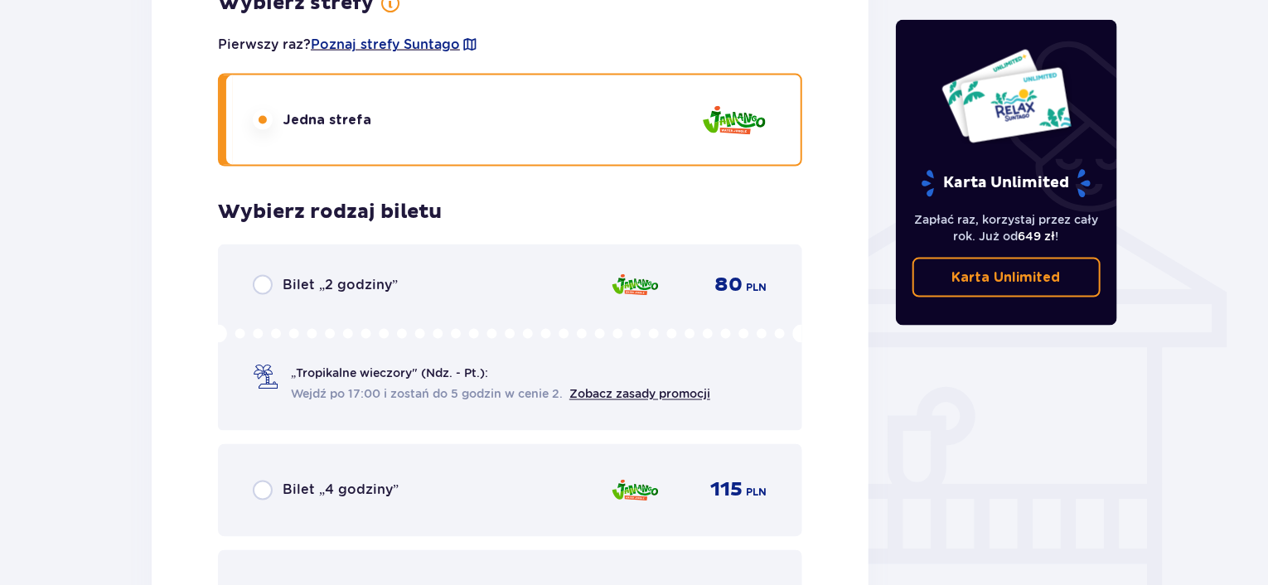
scroll to position [1284, 0]
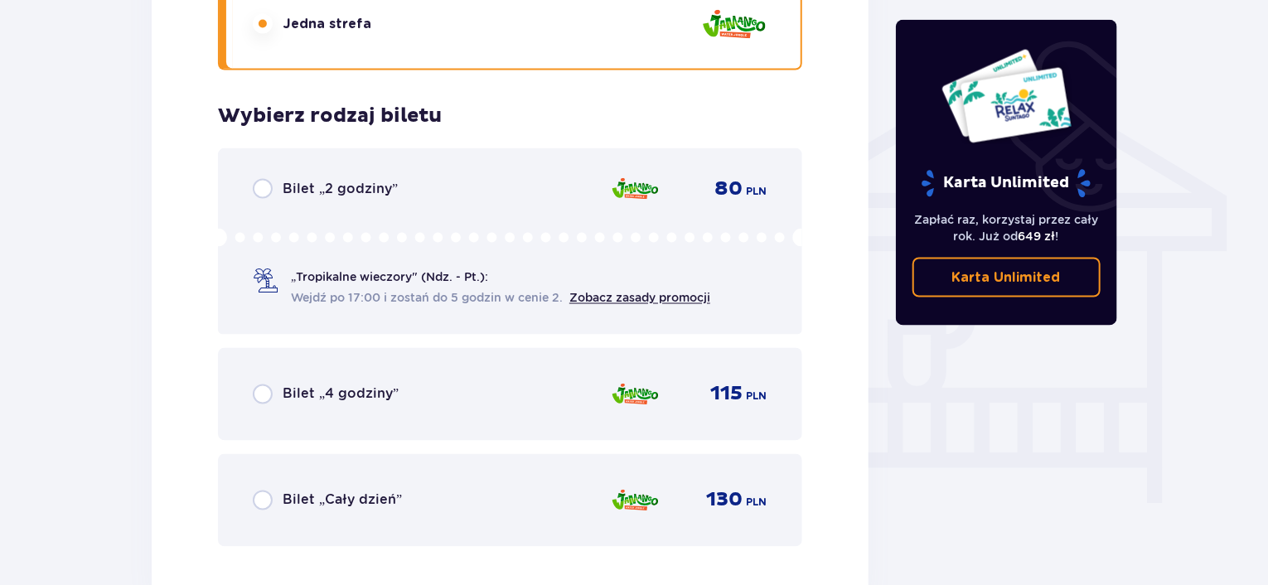
click at [366, 291] on span "Wejdź po 17:00 i zostań do 5 godzin w cenie 2." at bounding box center [427, 297] width 272 height 17
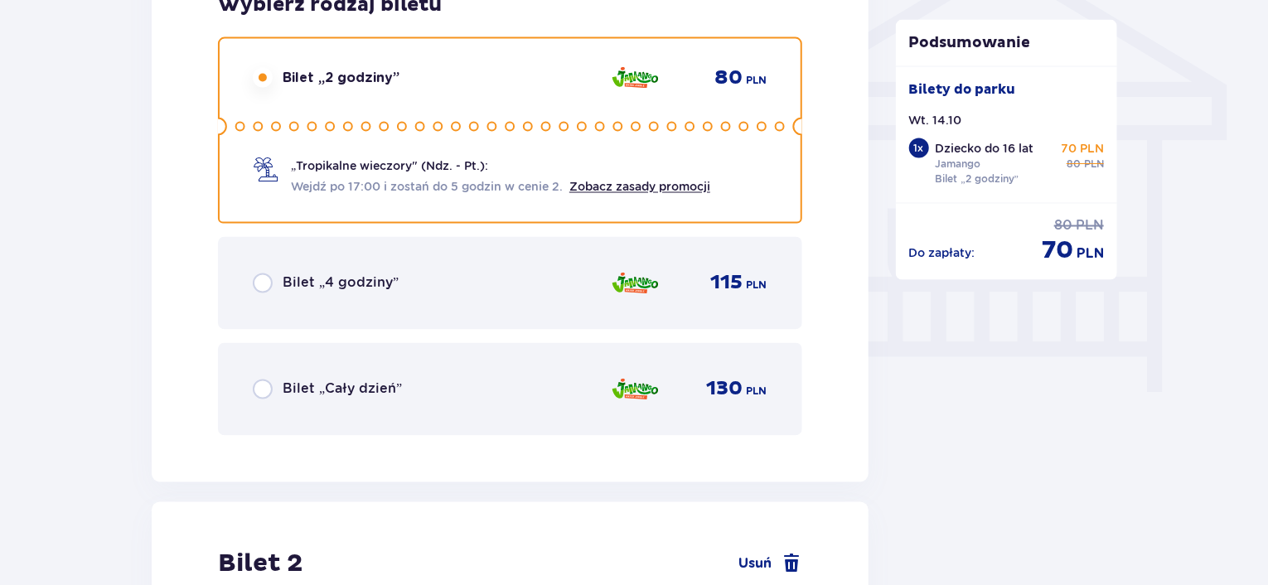
scroll to position [1876, 0]
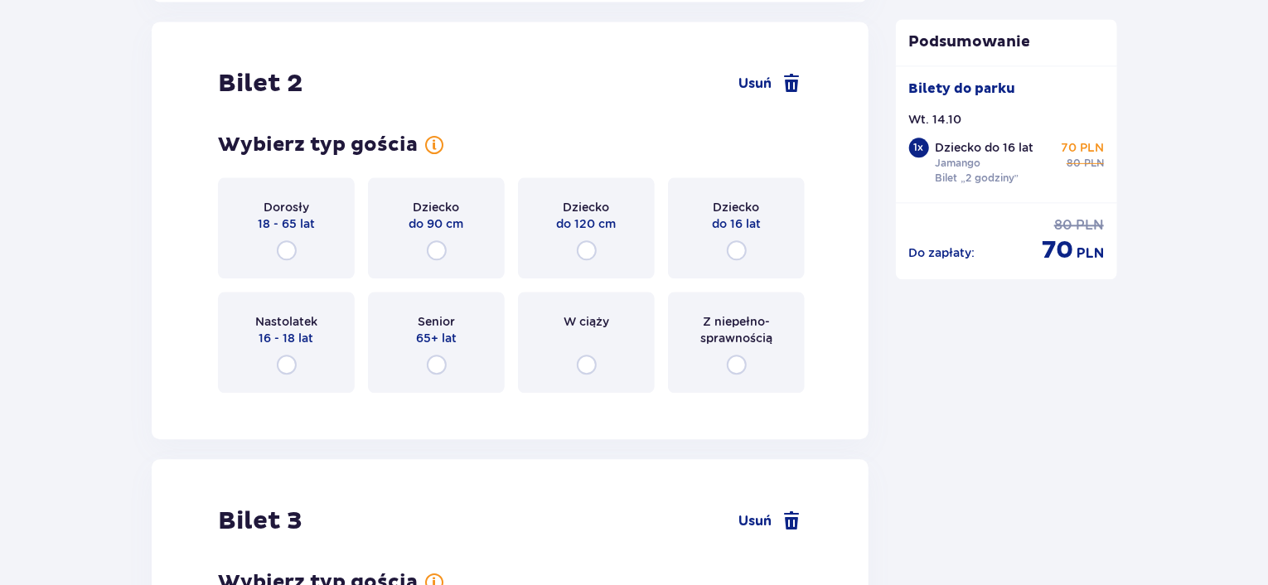
click at [281, 245] on input "radio" at bounding box center [287, 250] width 20 height 20
radio input "true"
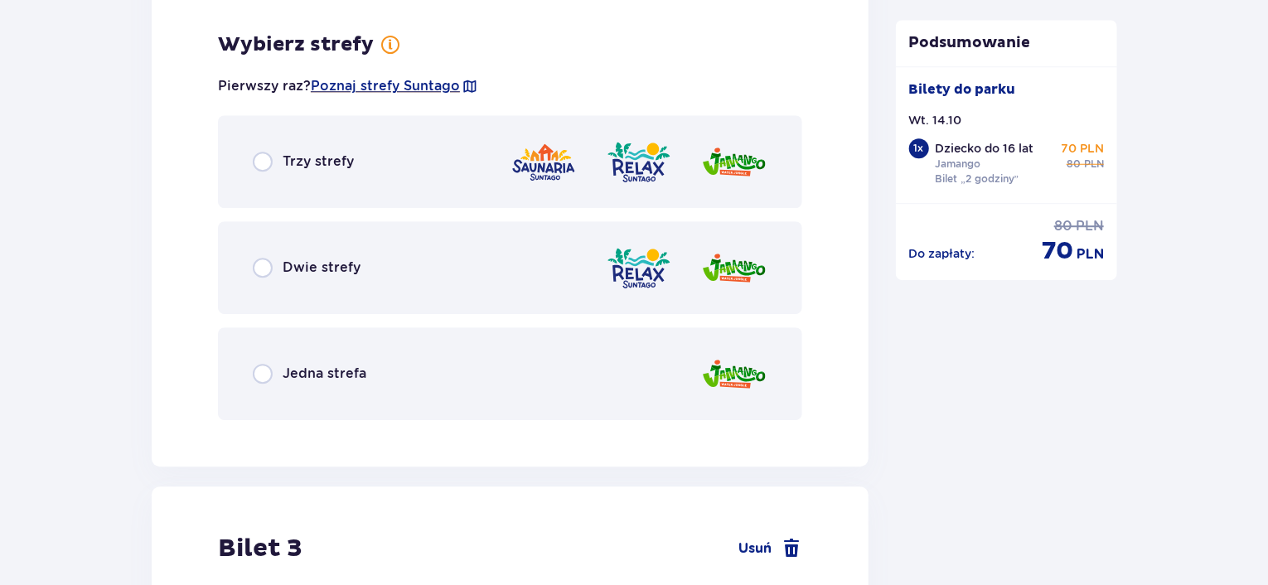
scroll to position [2280, 0]
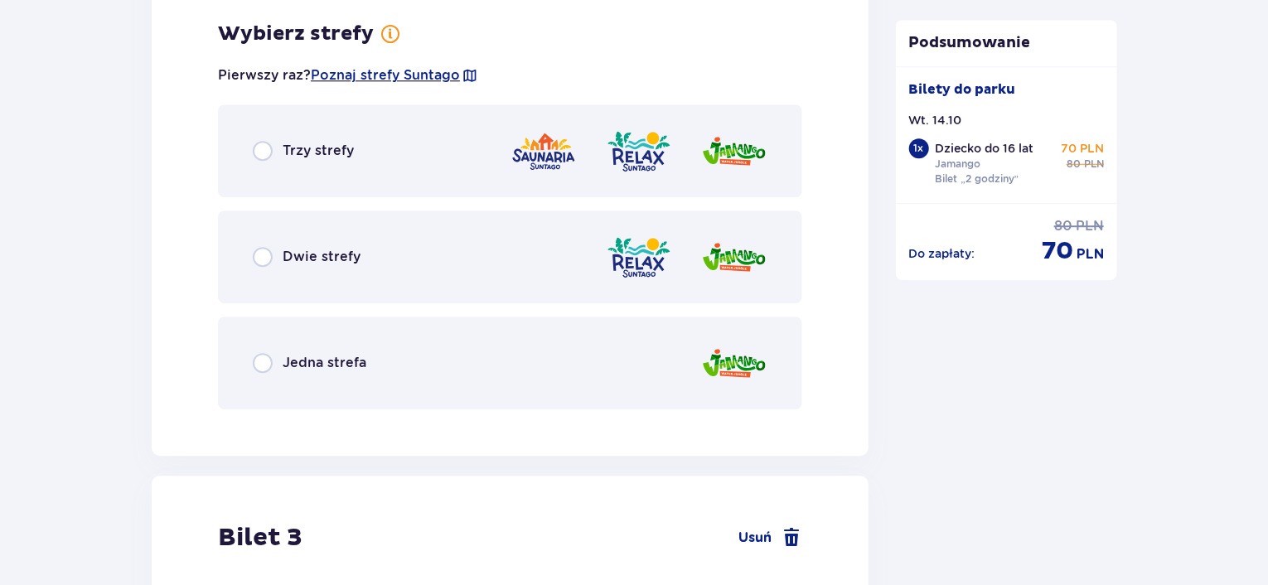
click at [262, 145] on input "radio" at bounding box center [263, 151] width 20 height 20
radio input "true"
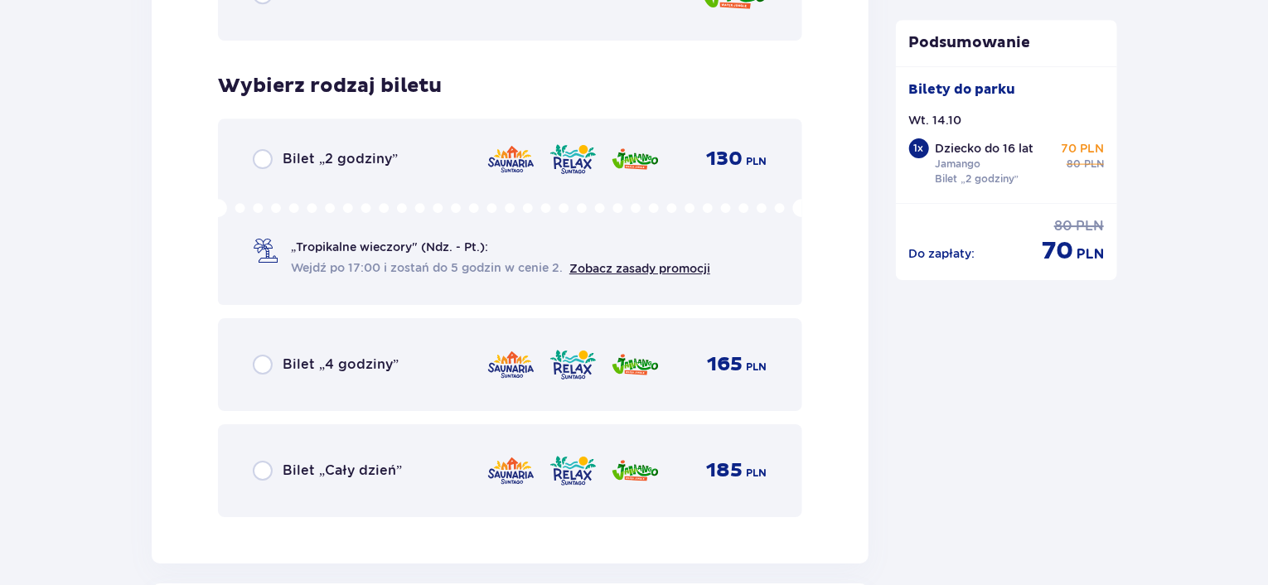
scroll to position [2701, 0]
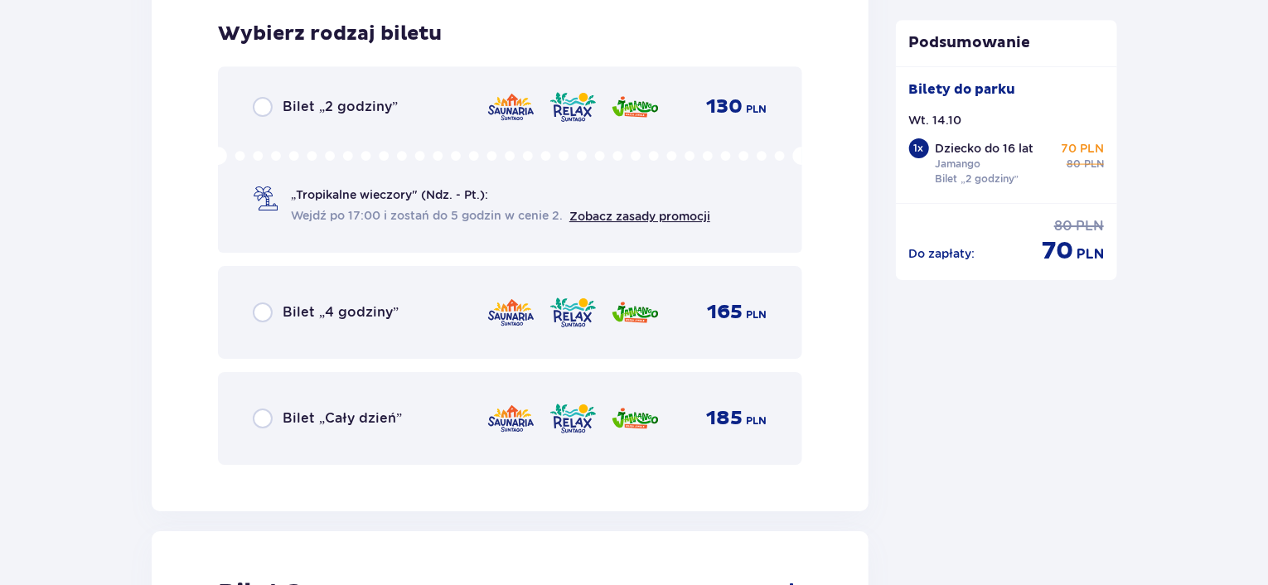
click at [328, 206] on span "Wejdź po 17:00 i zostań do 5 godzin w cenie 2." at bounding box center [430, 214] width 279 height 17
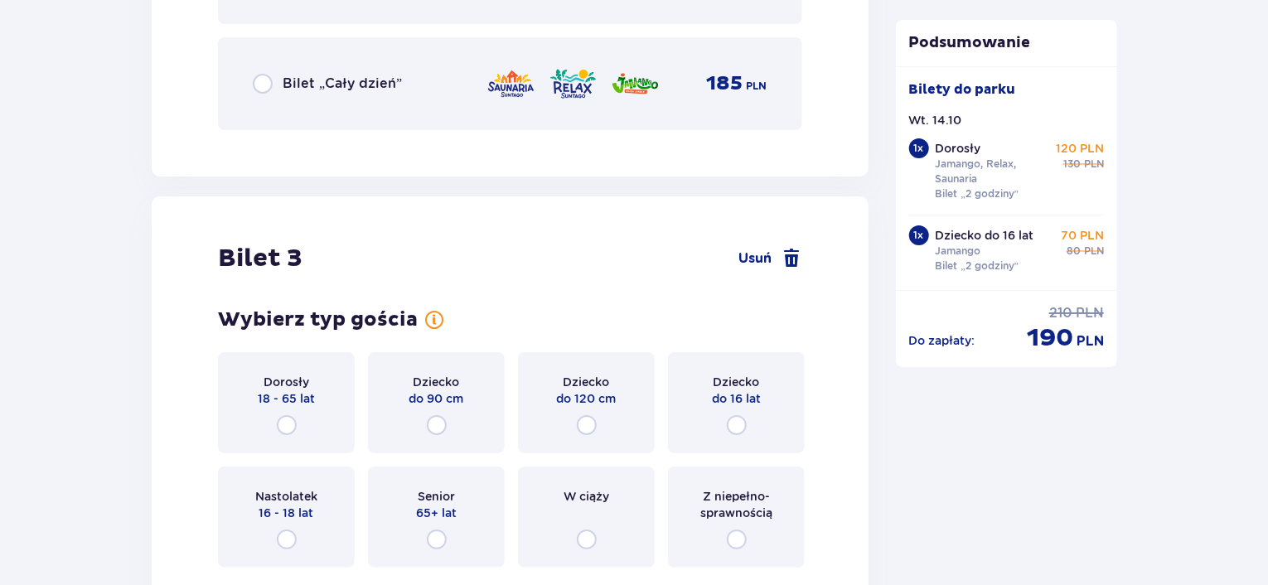
scroll to position [3210, 0]
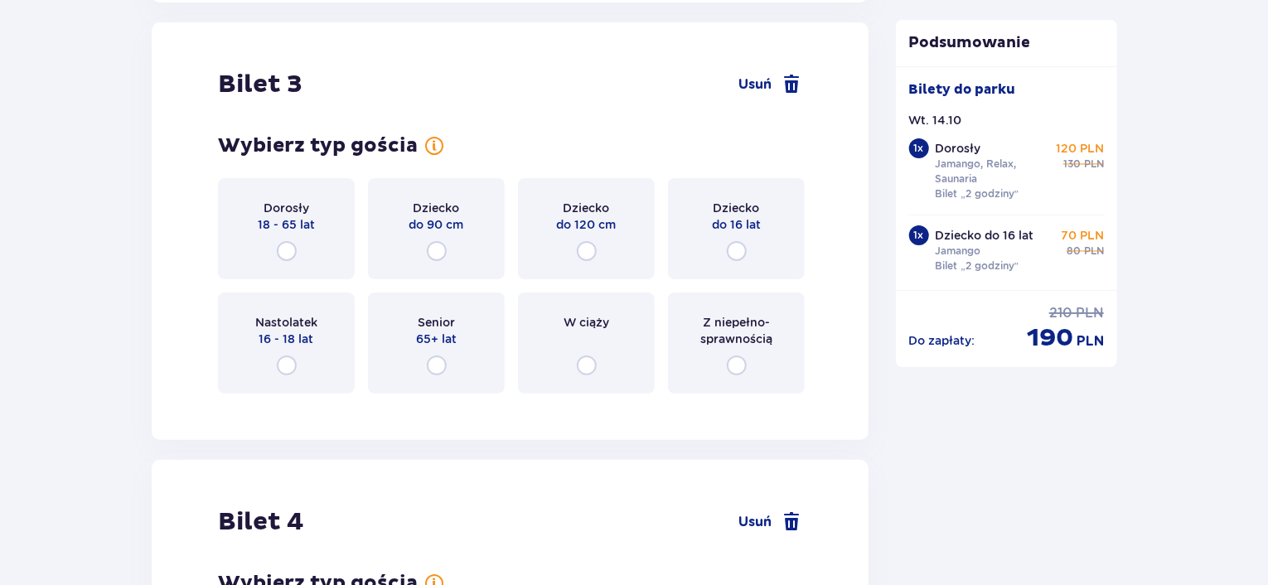
click at [285, 249] on input "radio" at bounding box center [287, 251] width 20 height 20
radio input "true"
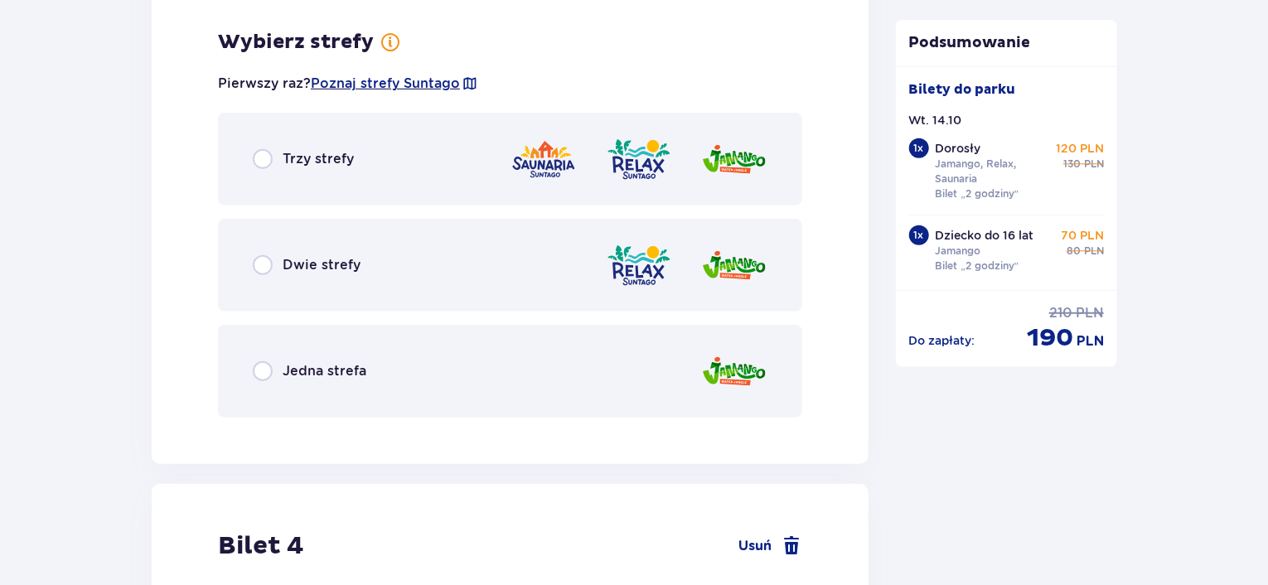
scroll to position [3615, 0]
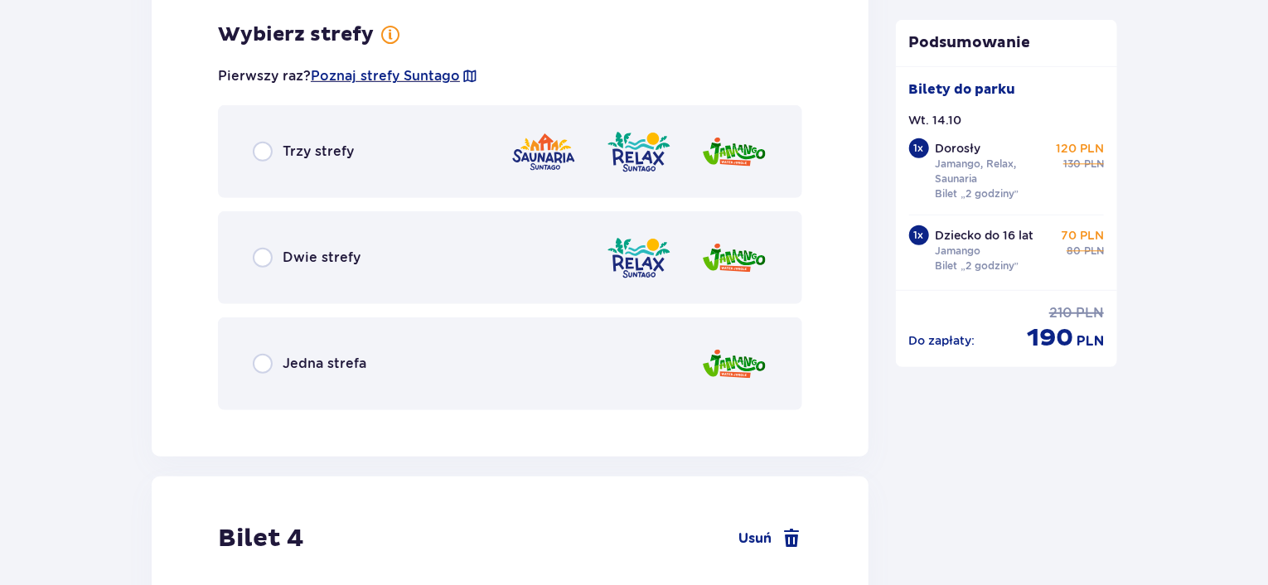
click at [262, 361] on input "radio" at bounding box center [263, 364] width 20 height 20
radio input "true"
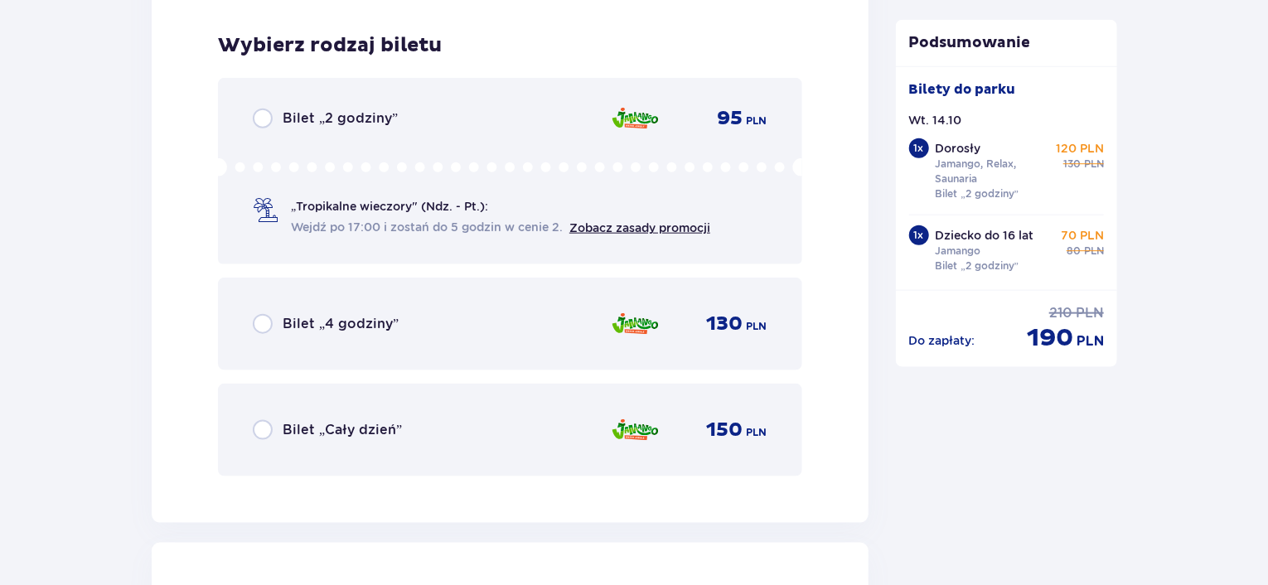
scroll to position [4036, 0]
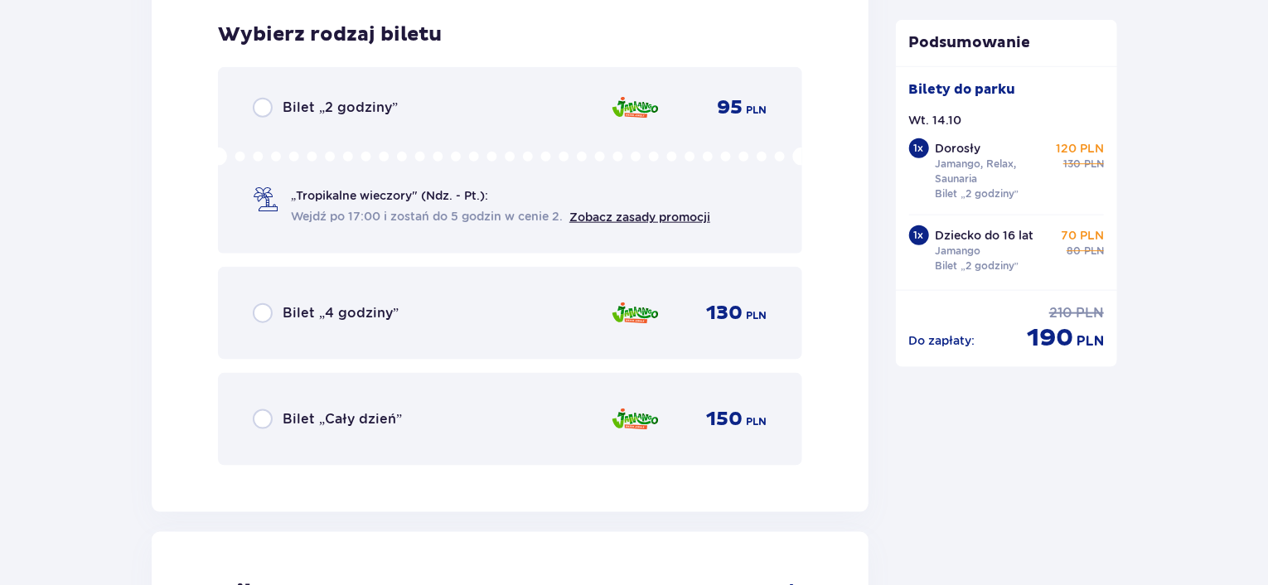
click at [352, 216] on span "Wejdź po 17:00 i zostań do 5 godzin w cenie 2." at bounding box center [427, 216] width 272 height 17
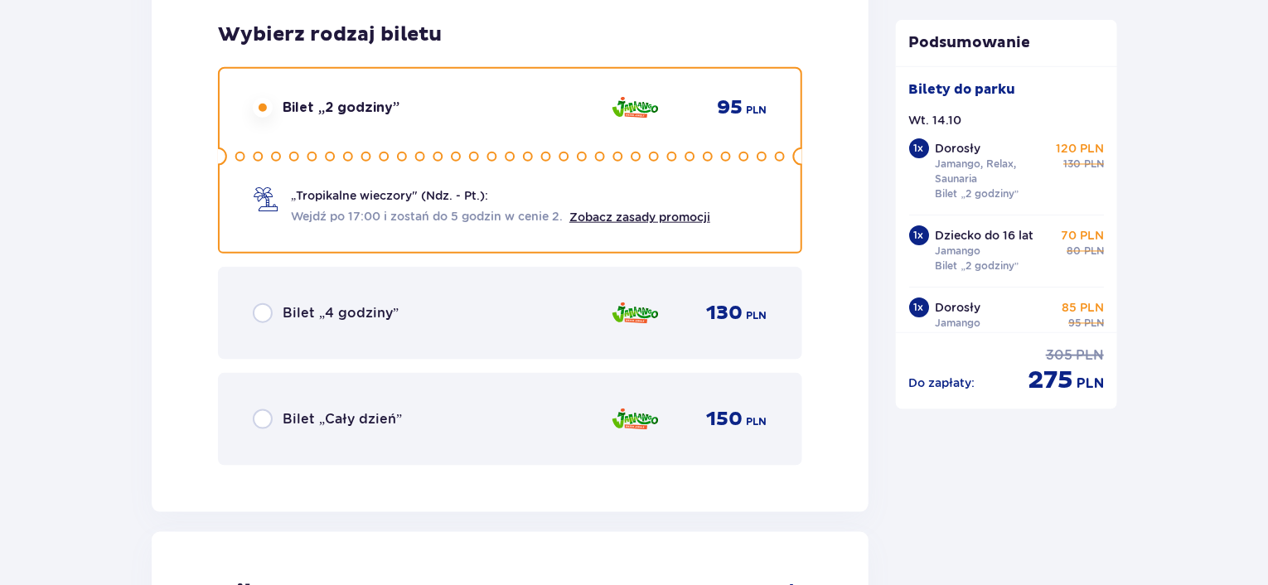
scroll to position [4546, 0]
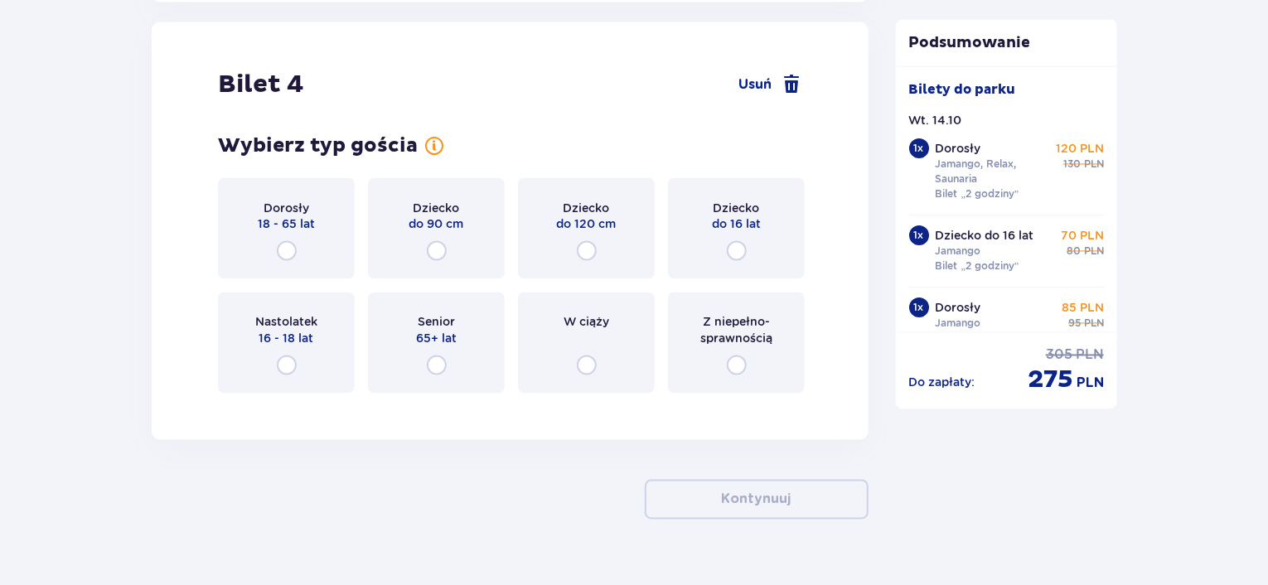
click at [291, 245] on input "radio" at bounding box center [287, 251] width 20 height 20
radio input "true"
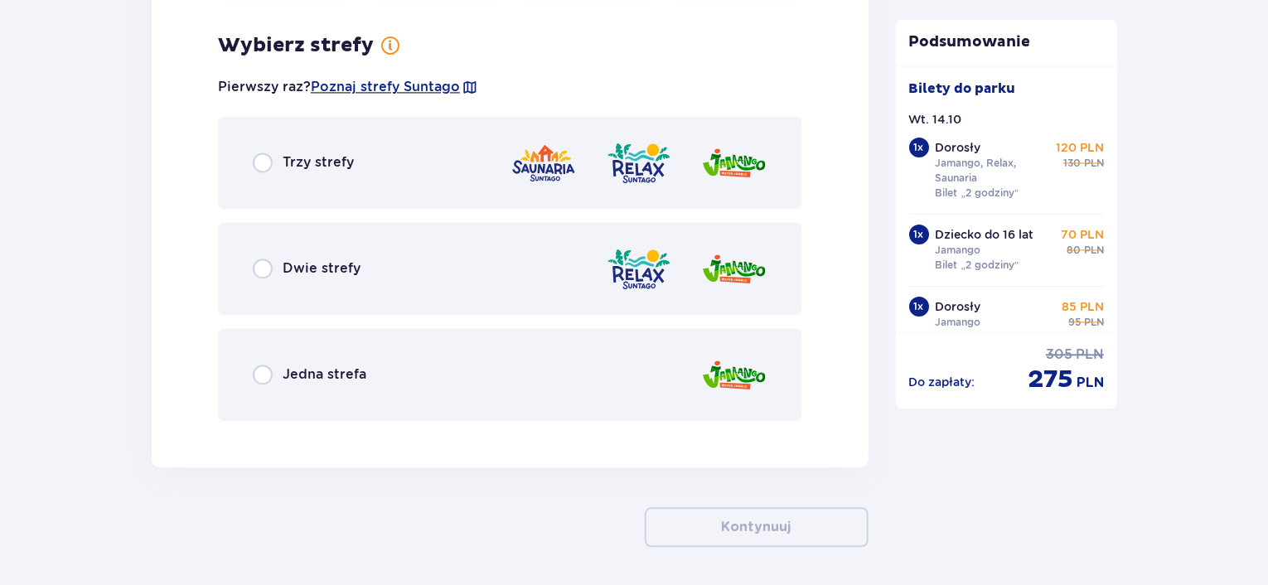
scroll to position [4950, 0]
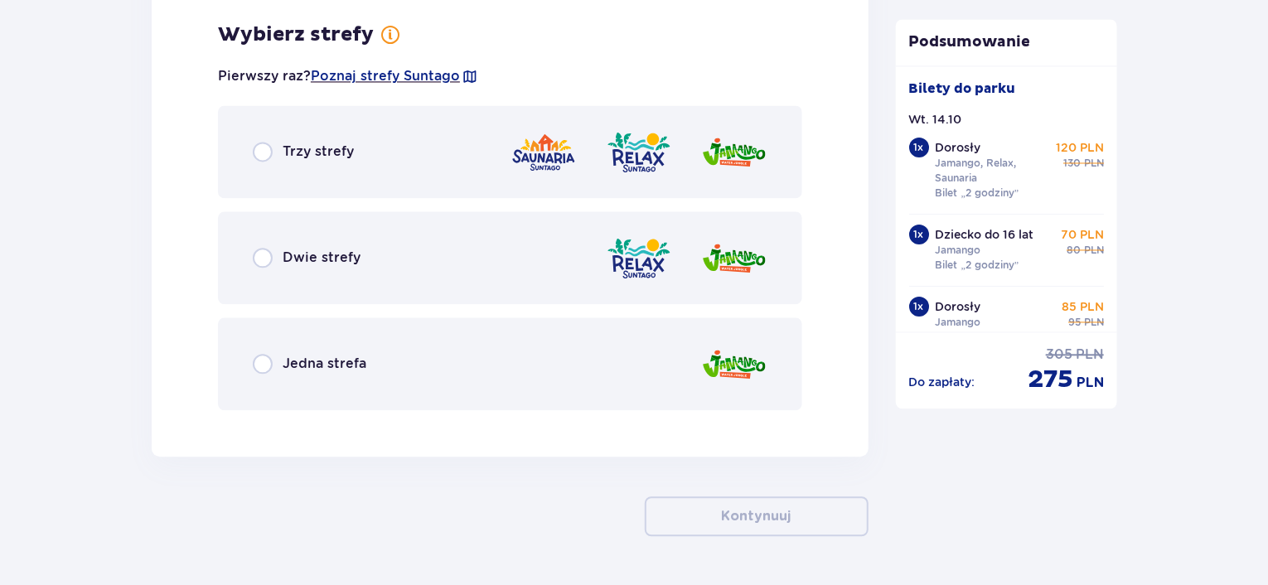
click at [267, 148] on input "radio" at bounding box center [263, 152] width 20 height 20
radio input "true"
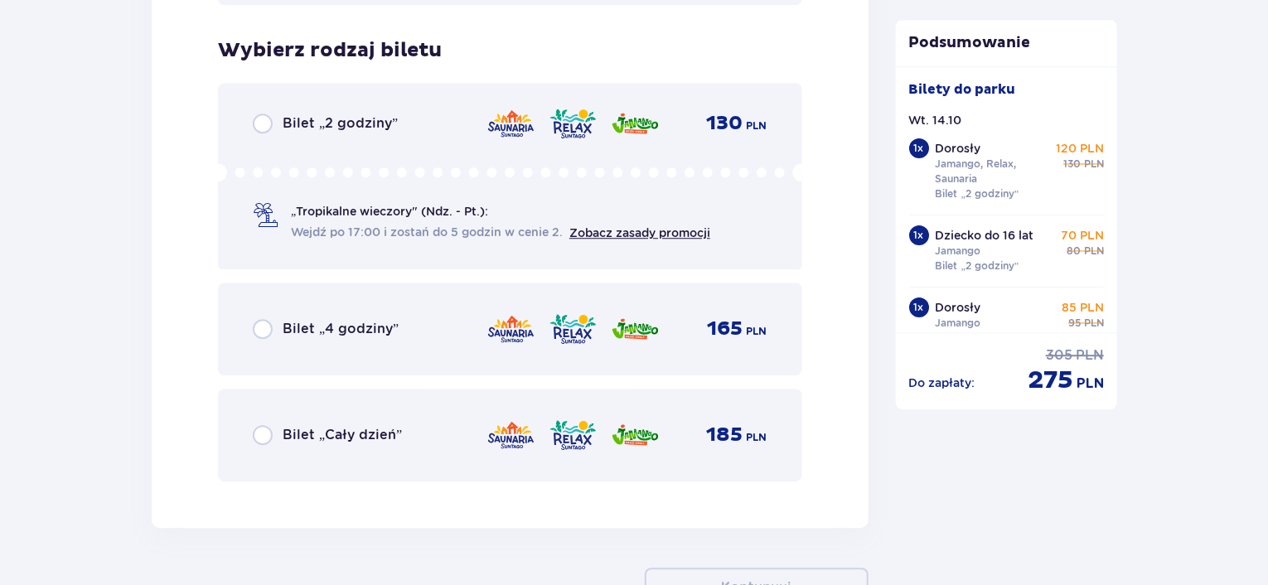
scroll to position [5371, 0]
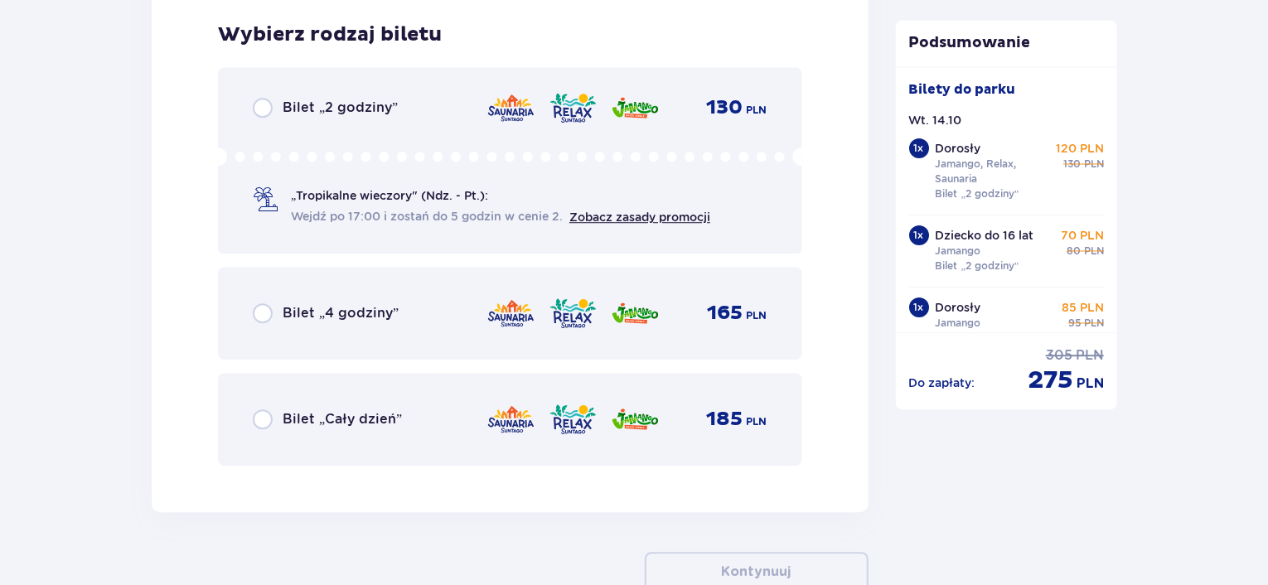
click at [382, 198] on span "„Tropikalne wieczory" (Ndz. - Pt.):" at bounding box center [389, 195] width 197 height 17
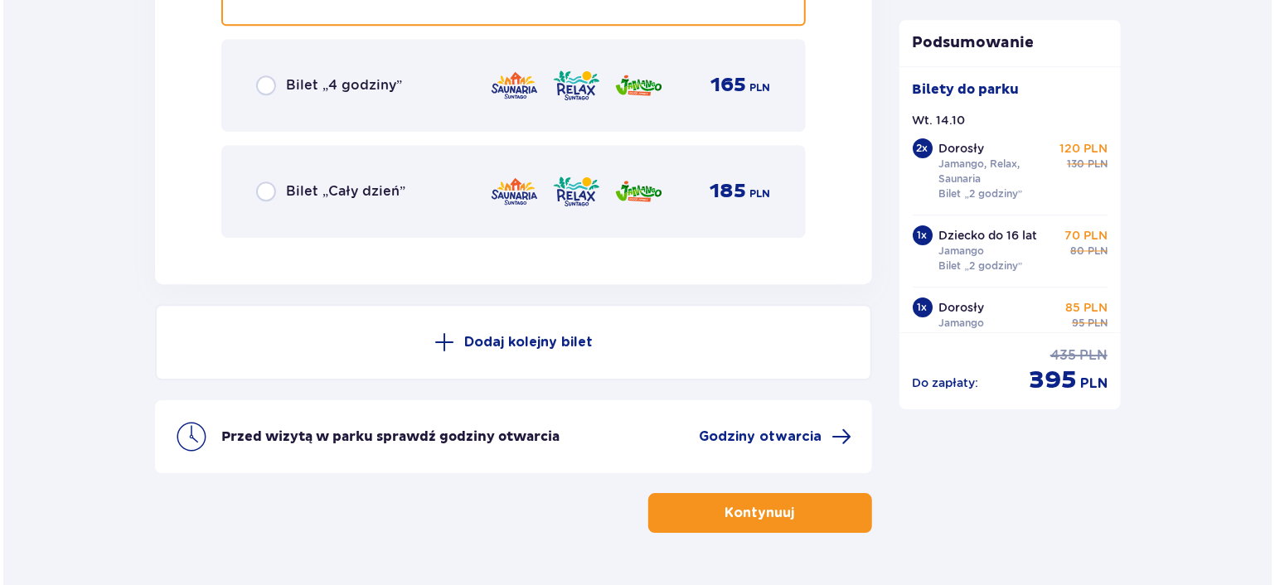
scroll to position [5560, 0]
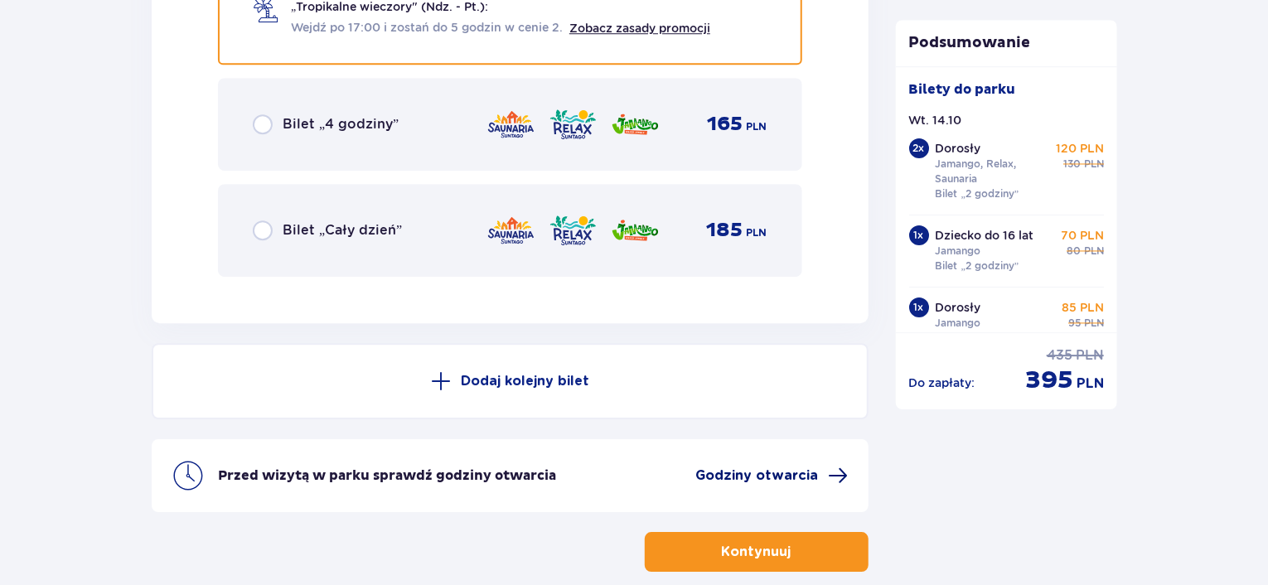
click at [724, 473] on span "Godziny otwarcia" at bounding box center [757, 476] width 123 height 18
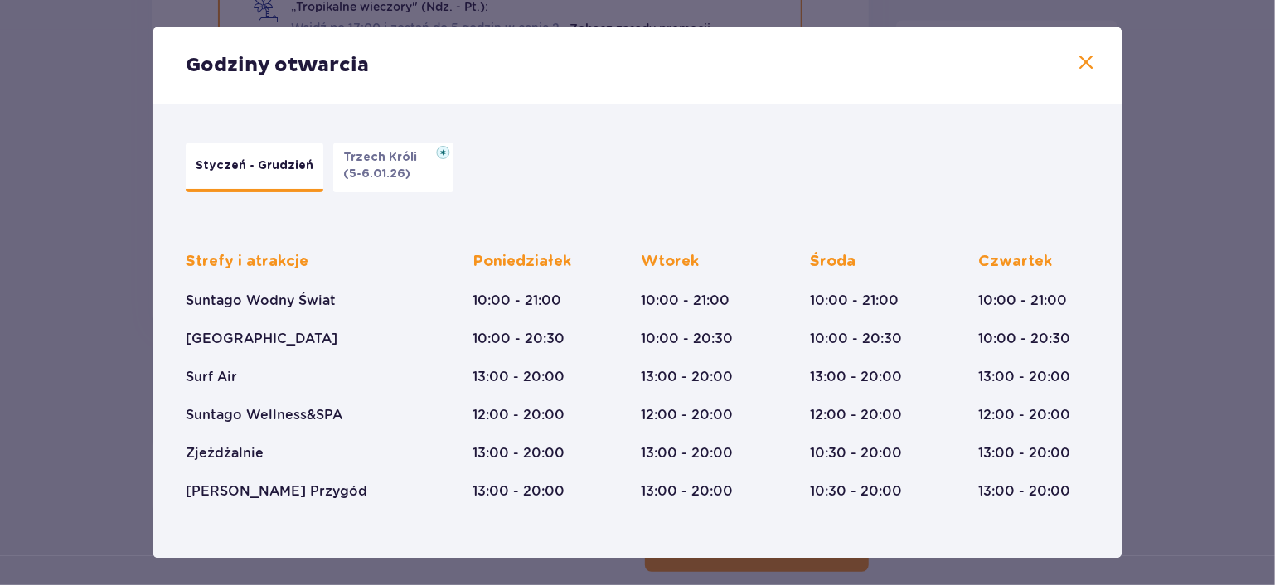
click at [1084, 59] on span at bounding box center [1086, 63] width 20 height 20
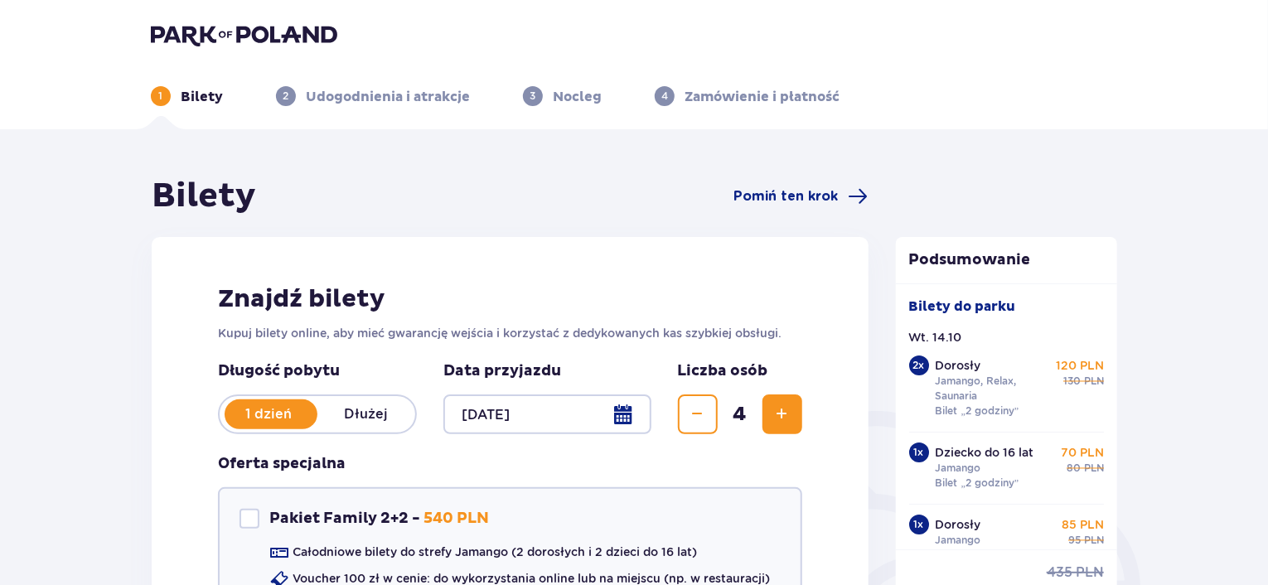
drag, startPoint x: 216, startPoint y: 32, endPoint x: 226, endPoint y: 38, distance: 12.2
click at [216, 32] on img at bounding box center [244, 34] width 186 height 23
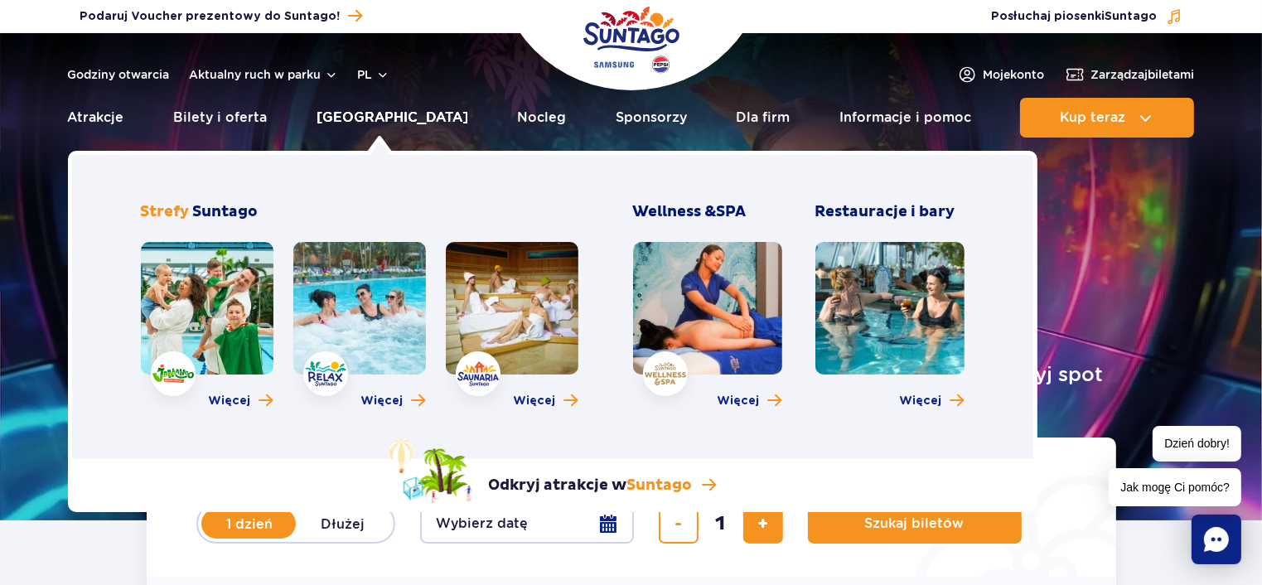
click at [384, 119] on link "[GEOGRAPHIC_DATA]" at bounding box center [393, 118] width 152 height 40
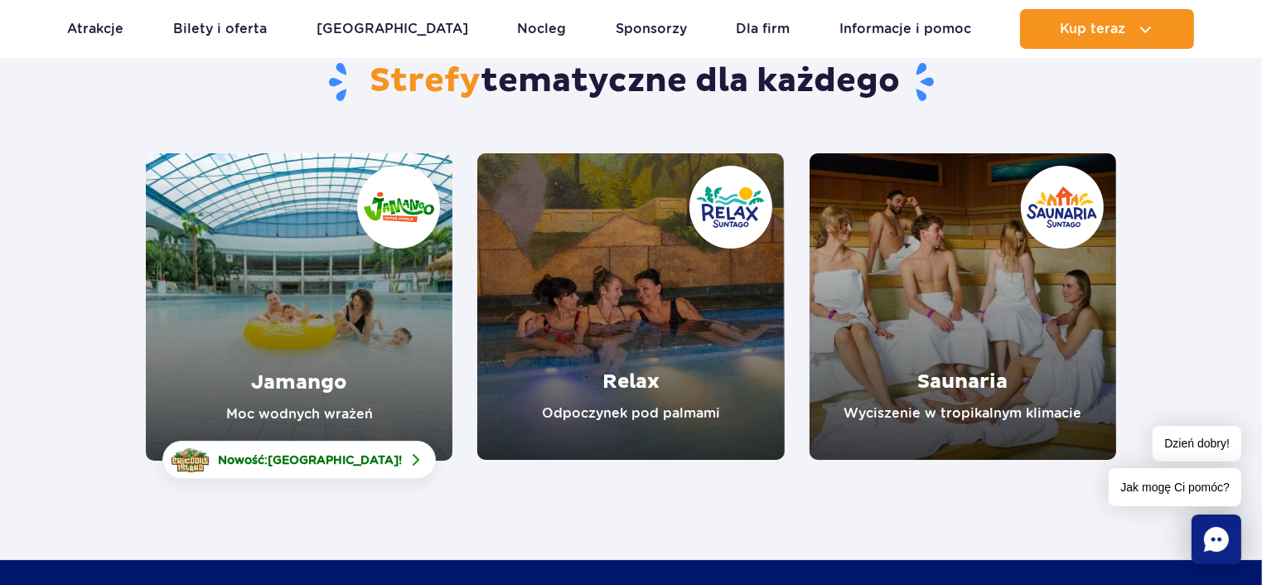
scroll to position [249, 0]
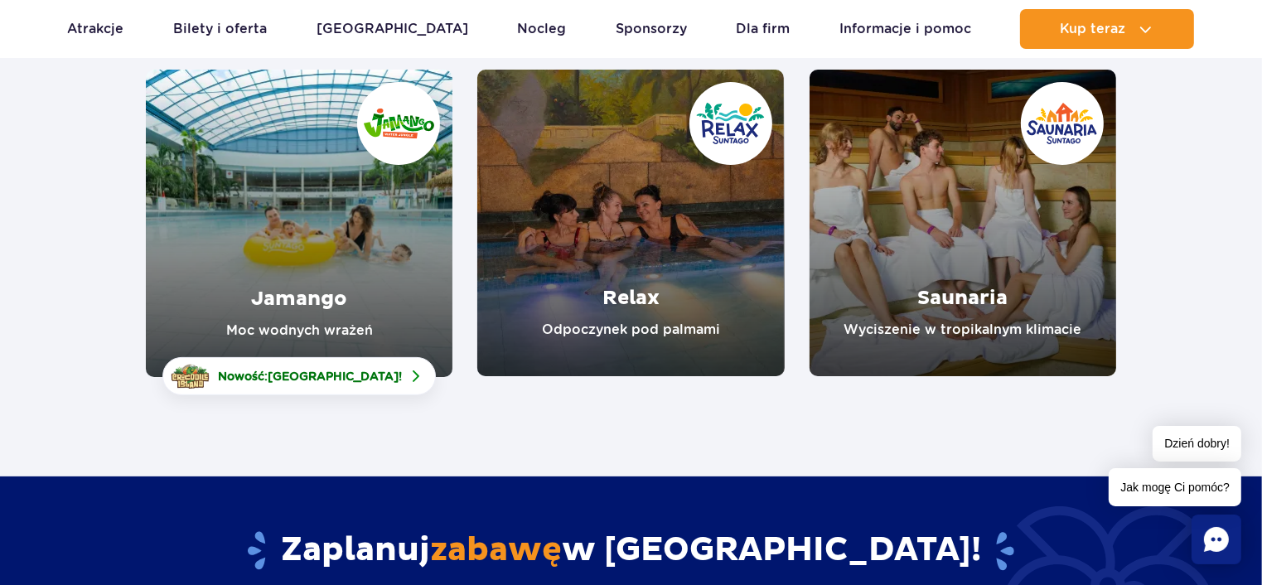
click at [330, 224] on link "Jamango" at bounding box center [299, 224] width 307 height 308
click at [663, 191] on link "Relax" at bounding box center [630, 223] width 307 height 307
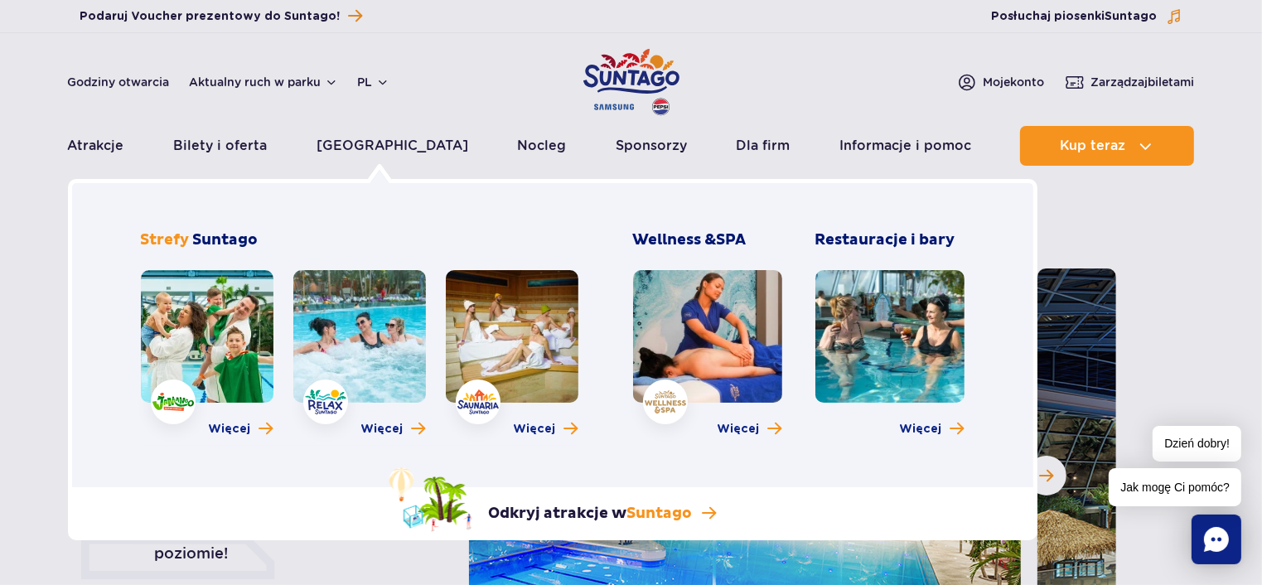
click at [203, 325] on link at bounding box center [207, 336] width 133 height 133
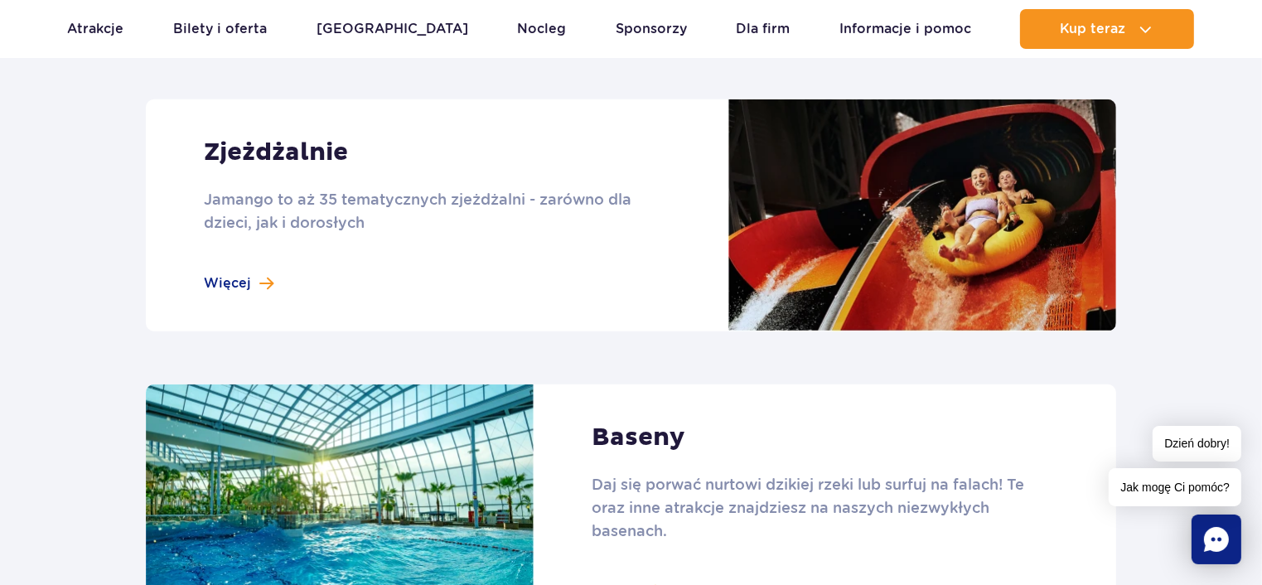
scroll to position [1658, 0]
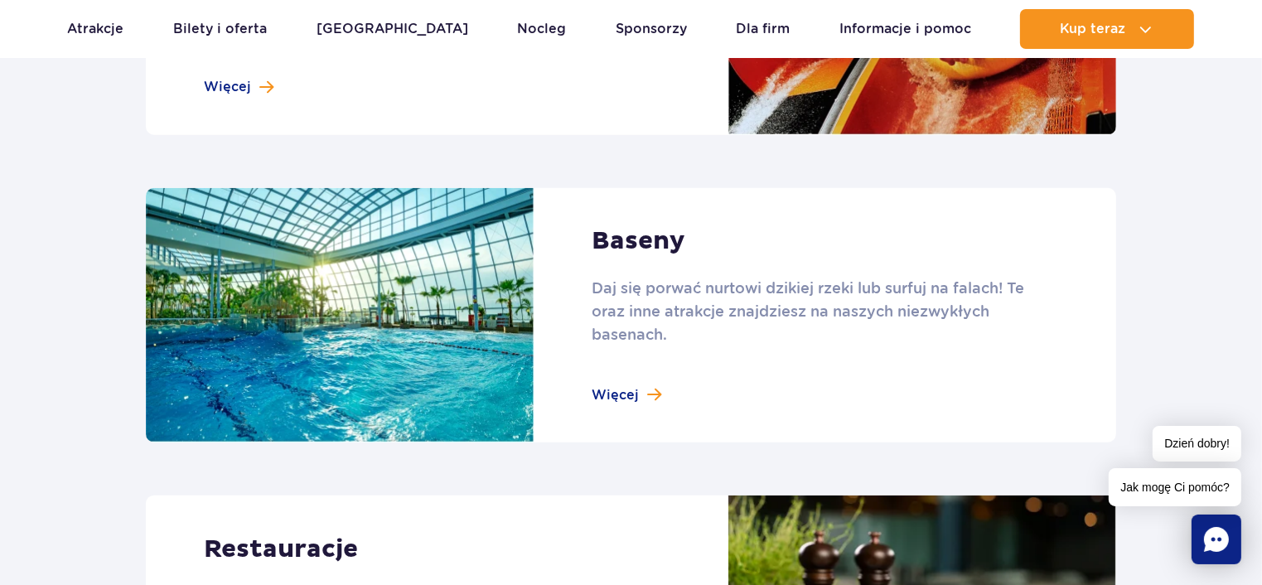
click at [627, 389] on link at bounding box center [631, 315] width 971 height 255
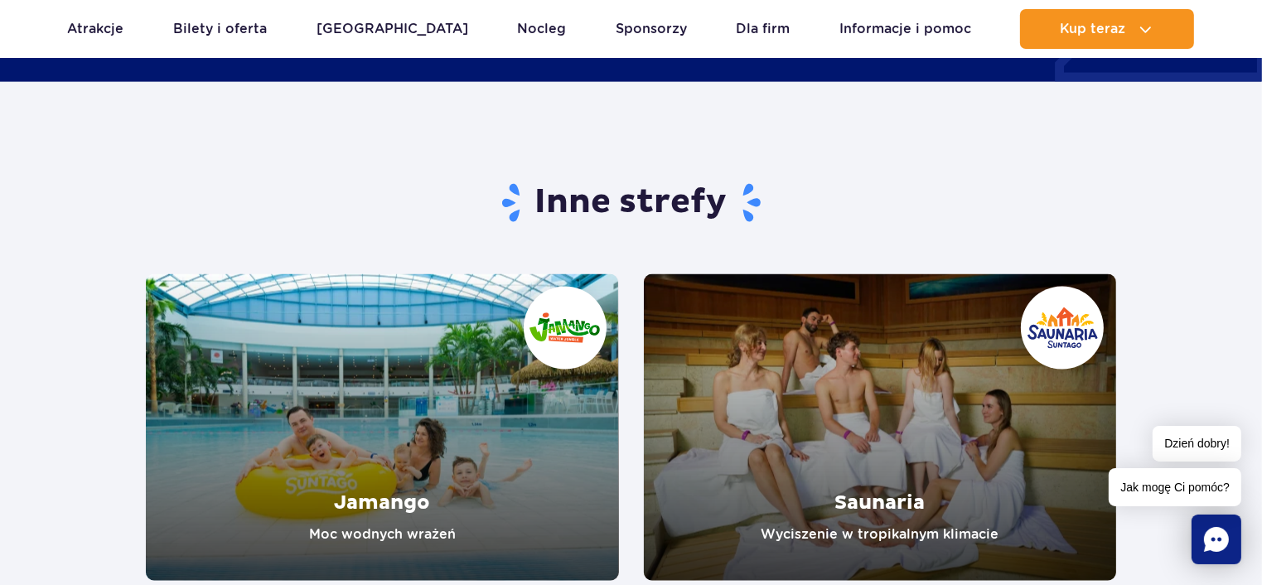
scroll to position [2652, 0]
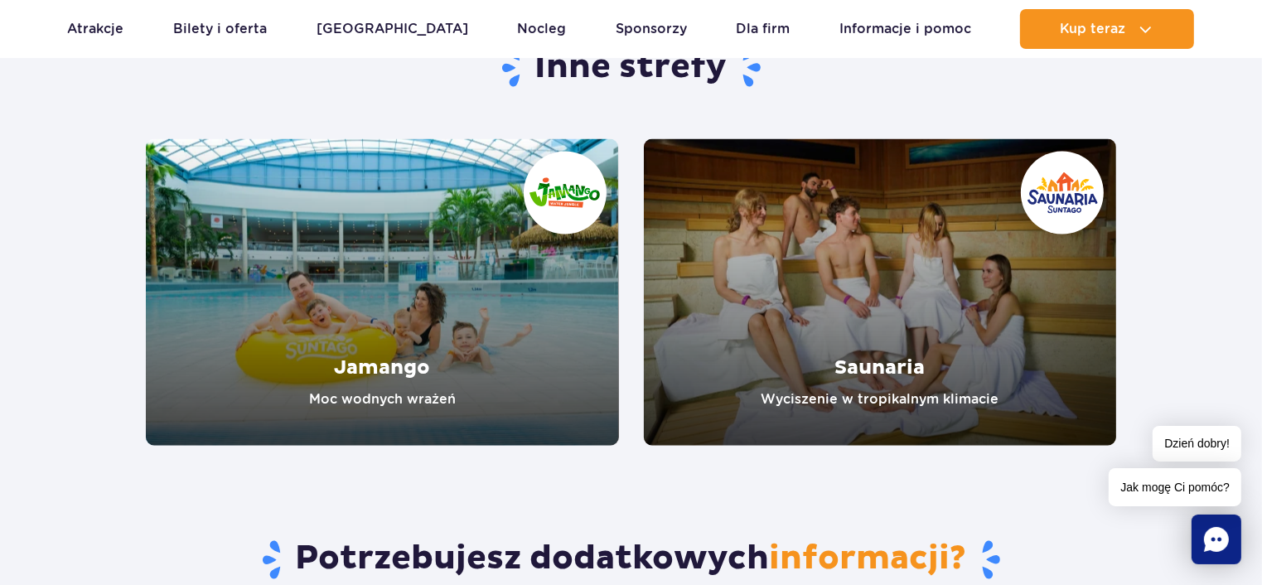
click at [880, 272] on link "Saunaria" at bounding box center [880, 292] width 473 height 307
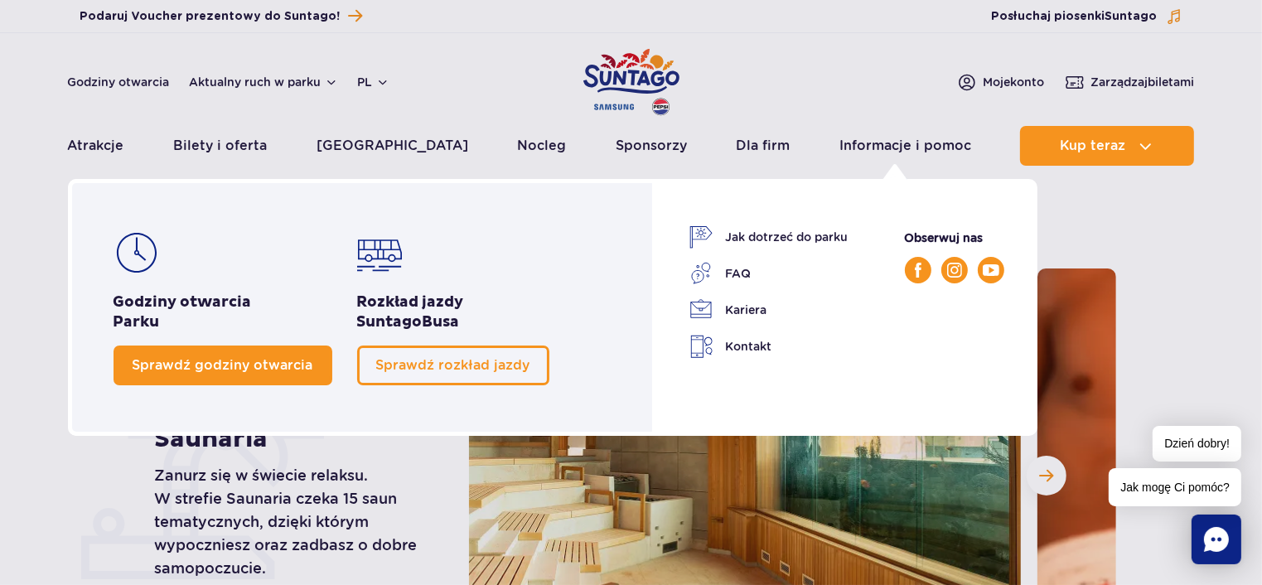
click at [182, 367] on span "Sprawdź godziny otwarcia" at bounding box center [223, 365] width 181 height 16
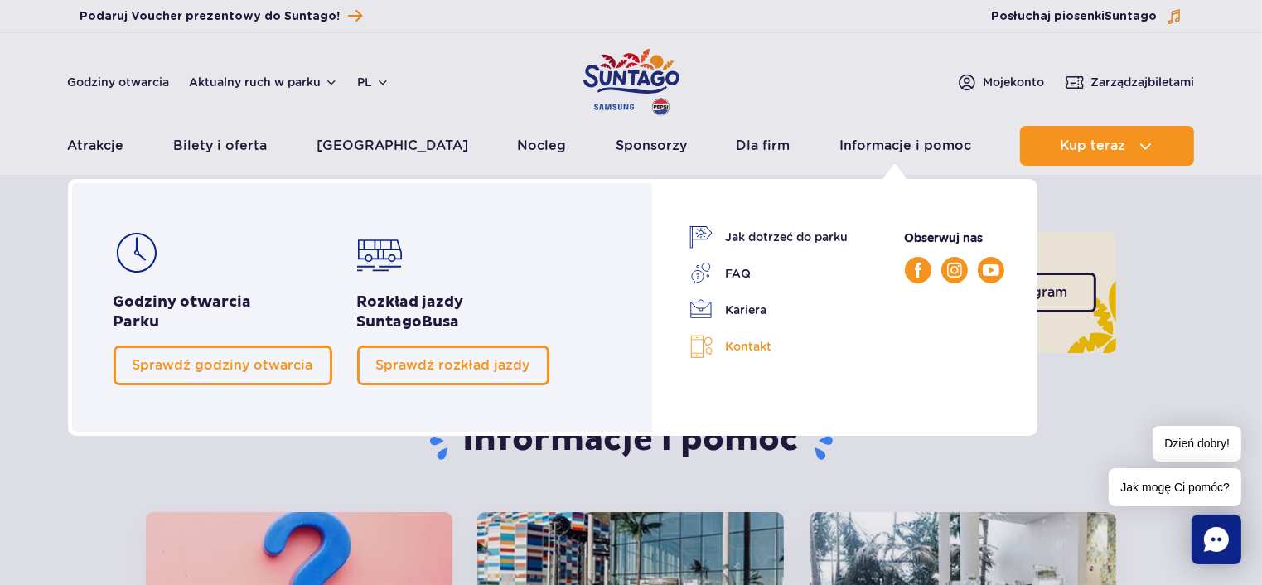
click at [739, 350] on link "Kontakt" at bounding box center [769, 347] width 159 height 24
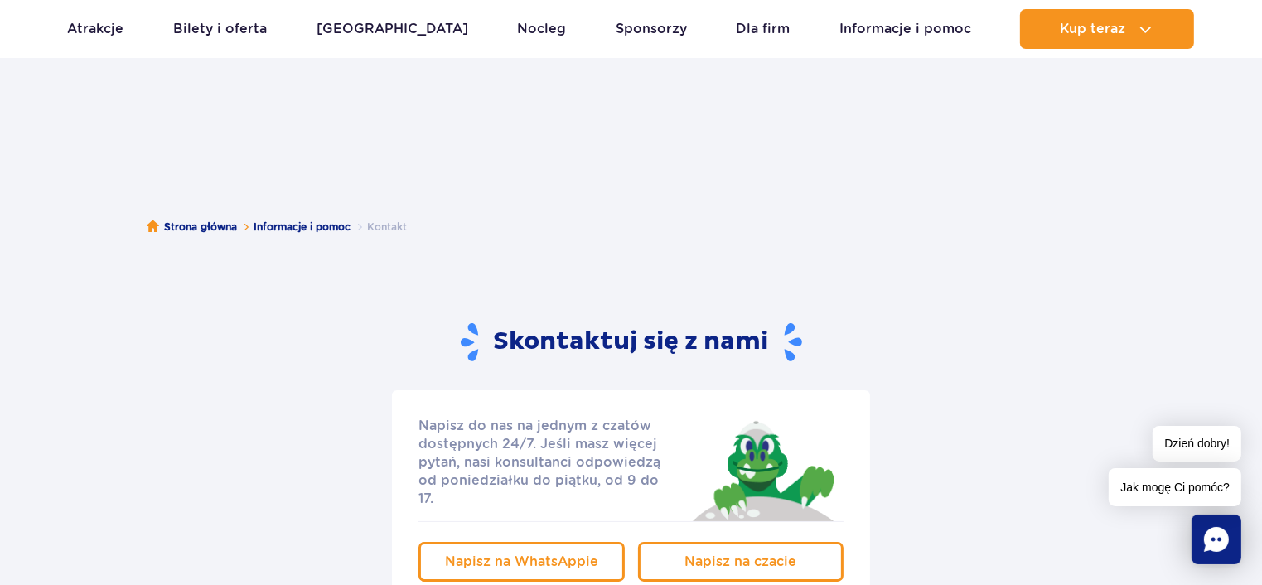
scroll to position [83, 0]
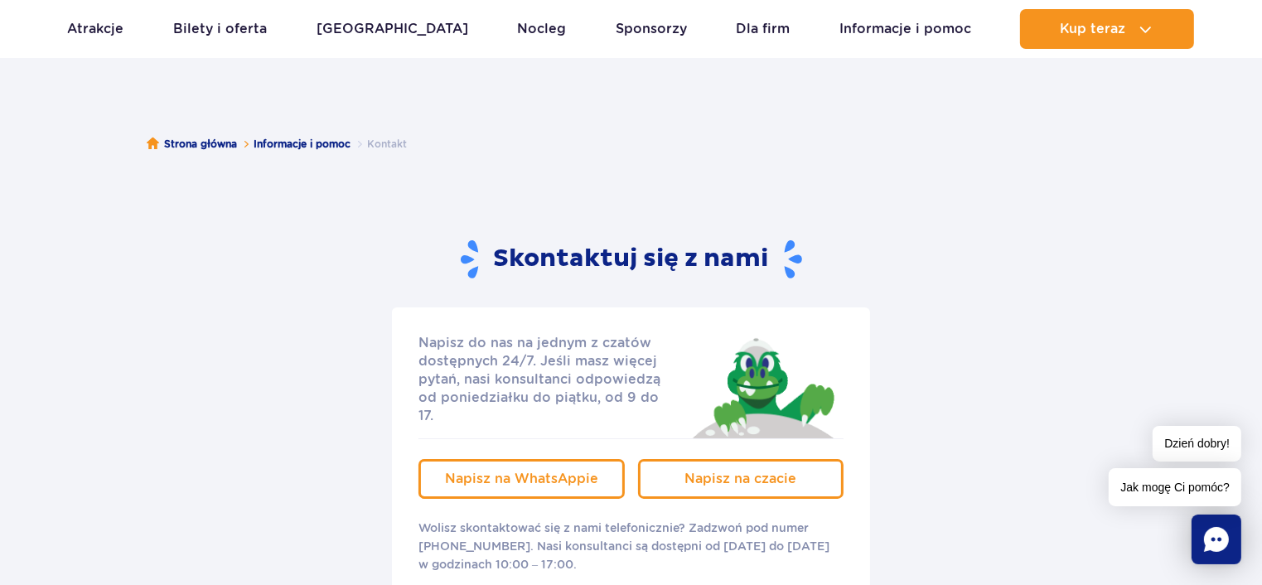
click at [1150, 490] on span "Jak mogę Ci pomóc?" at bounding box center [1175, 487] width 133 height 38
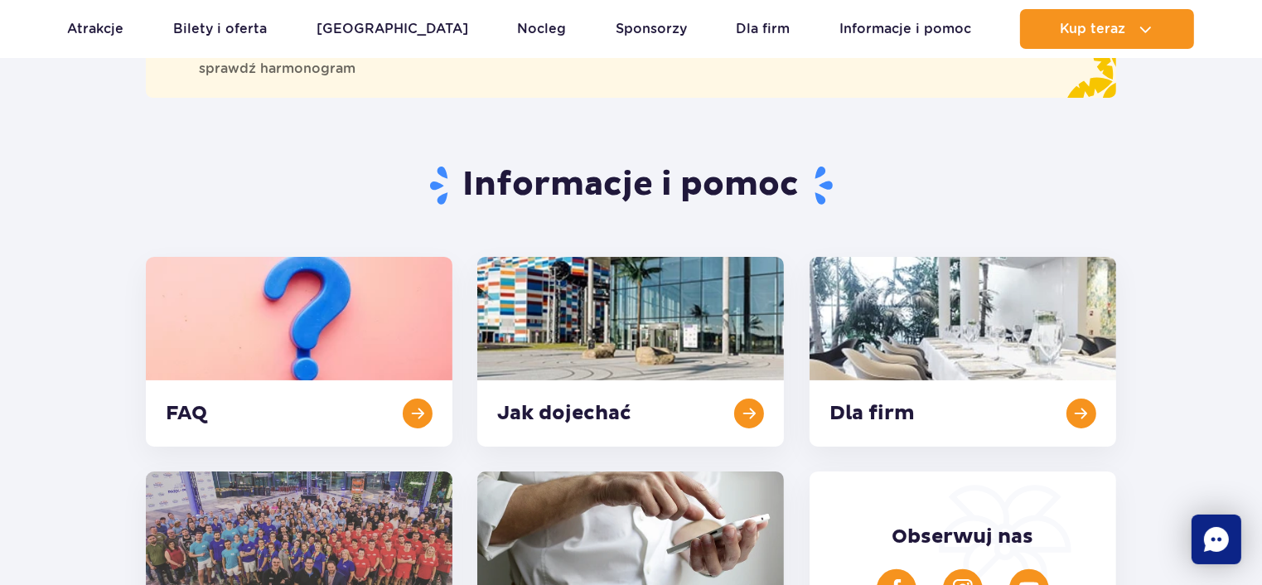
scroll to position [133, 0]
